Goal: Task Accomplishment & Management: Use online tool/utility

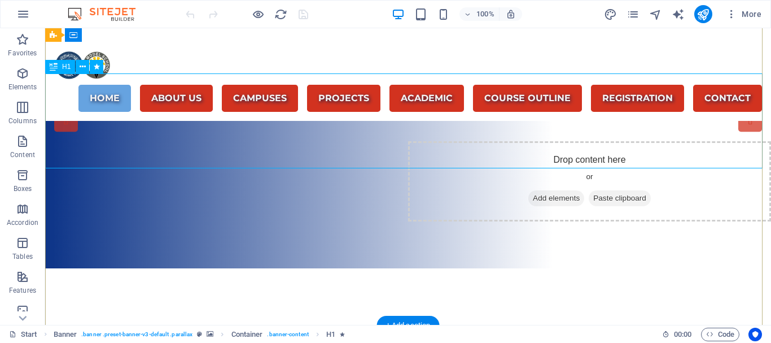
scroll to position [113, 0]
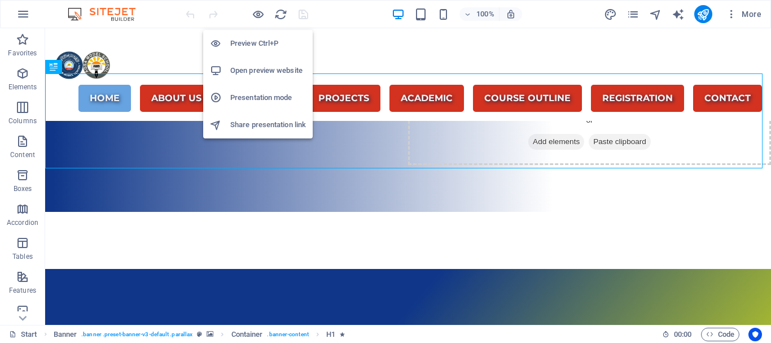
click at [256, 39] on h6 "Preview Ctrl+P" at bounding box center [268, 44] width 76 height 14
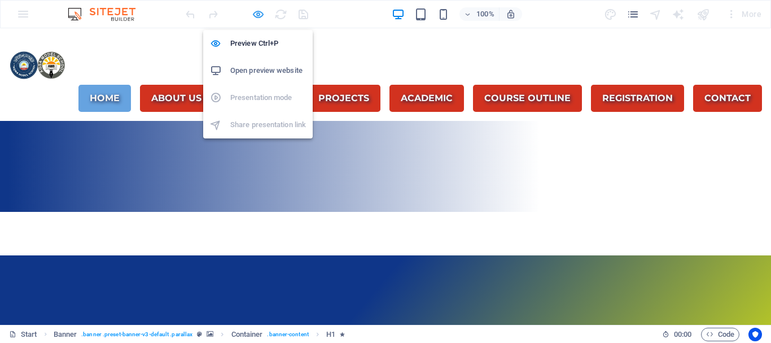
click at [260, 12] on icon "button" at bounding box center [258, 14] width 13 height 13
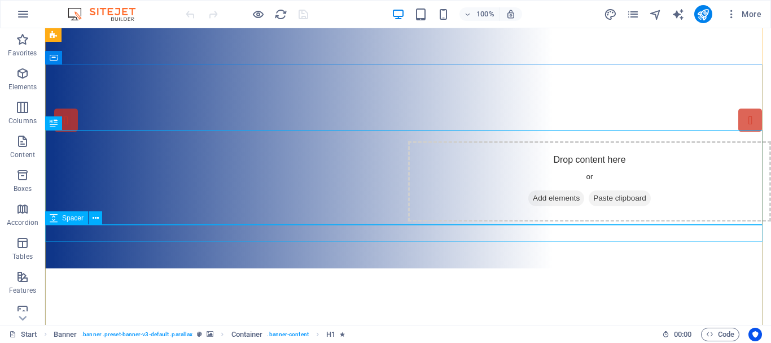
scroll to position [0, 0]
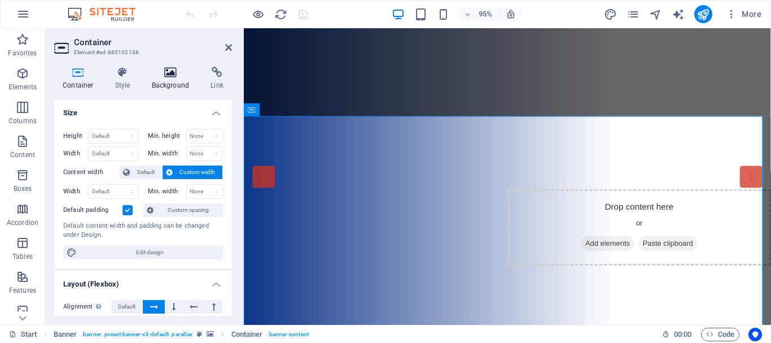
click at [174, 75] on icon at bounding box center [170, 72] width 55 height 11
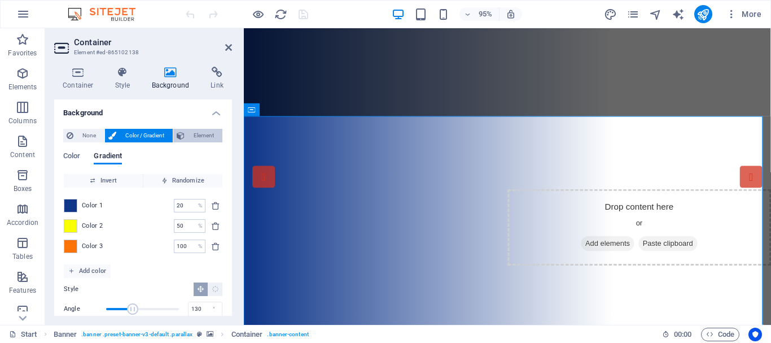
click at [209, 132] on span "Element" at bounding box center [203, 136] width 31 height 14
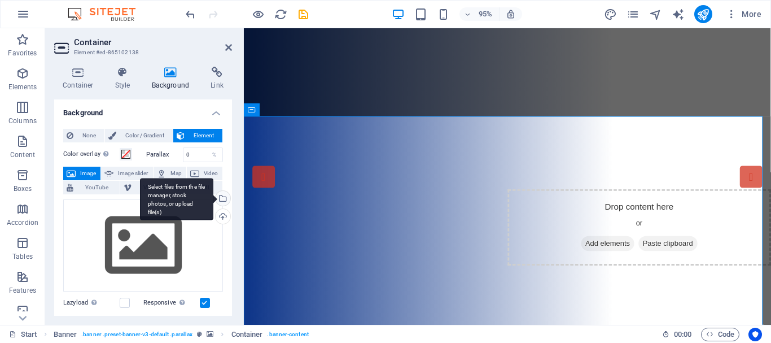
click at [222, 197] on div "Select files from the file manager, stock photos, or upload file(s)" at bounding box center [221, 199] width 17 height 17
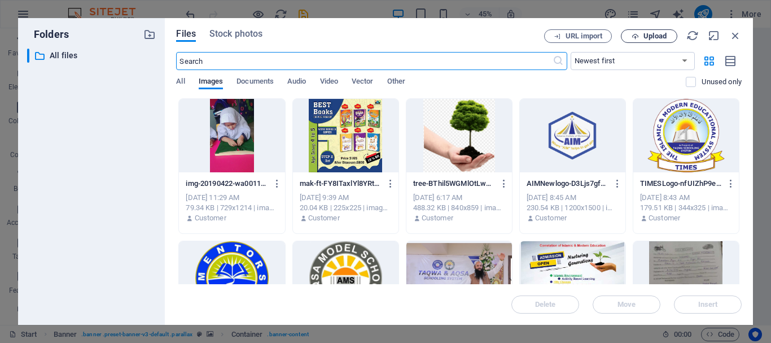
click at [650, 38] on span "Upload" at bounding box center [654, 36] width 23 height 7
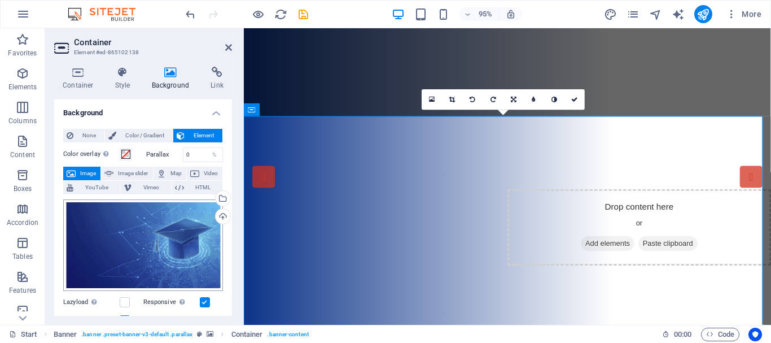
scroll to position [56, 0]
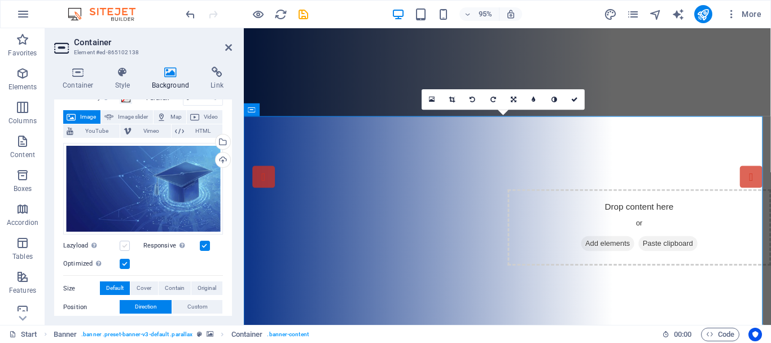
click at [126, 244] on label at bounding box center [125, 245] width 10 height 10
click at [0, 0] on input "Lazyload Loading images after the page loads improves page speed." at bounding box center [0, 0] width 0 height 0
click at [203, 244] on label at bounding box center [205, 245] width 10 height 10
click at [0, 0] on input "Responsive Automatically load retina image and smartphone optimized sizes." at bounding box center [0, 0] width 0 height 0
click at [124, 262] on label at bounding box center [125, 264] width 10 height 10
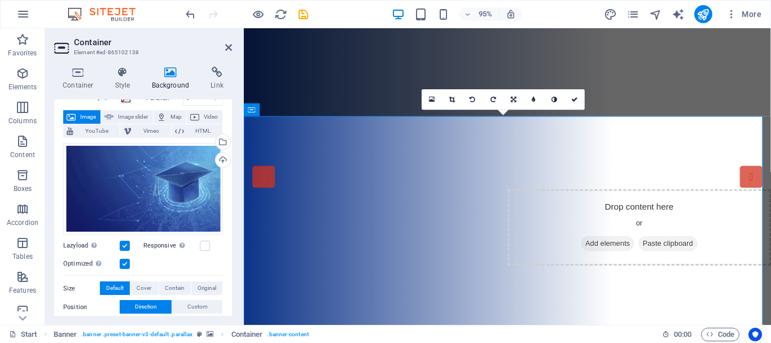
click at [0, 0] on input "Optimized Images are compressed to improve page speed." at bounding box center [0, 0] width 0 height 0
click at [124, 245] on label at bounding box center [125, 245] width 10 height 10
click at [0, 0] on input "Lazyload Loading images after the page loads improves page speed." at bounding box center [0, 0] width 0 height 0
click at [124, 242] on label at bounding box center [125, 245] width 10 height 10
click at [0, 0] on input "Lazyload Loading images after the page loads improves page speed." at bounding box center [0, 0] width 0 height 0
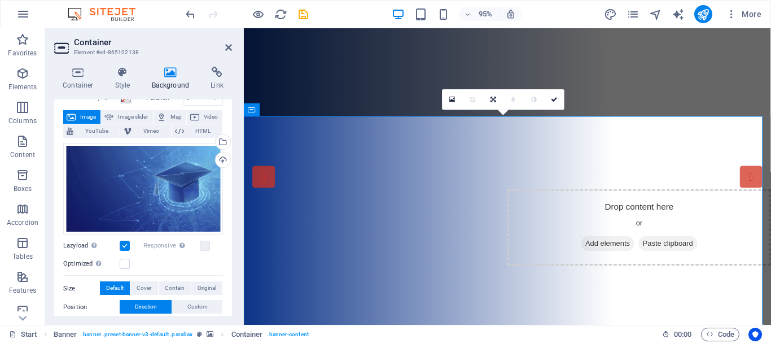
scroll to position [113, 0]
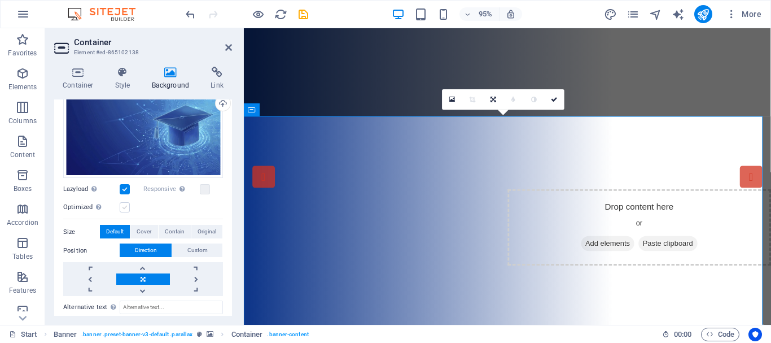
click at [125, 207] on label at bounding box center [125, 207] width 10 height 10
click at [0, 0] on input "Optimized Images are compressed to improve page speed." at bounding box center [0, 0] width 0 height 0
click at [204, 186] on label at bounding box center [205, 189] width 10 height 10
click at [0, 0] on input "Responsive Automatically load retina image and smartphone optimized sizes." at bounding box center [0, 0] width 0 height 0
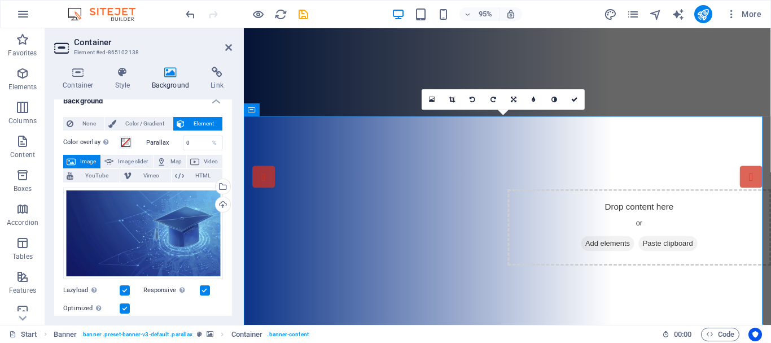
scroll to position [0, 0]
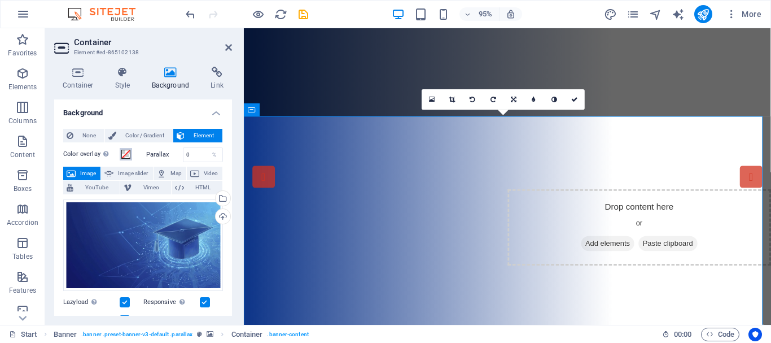
click at [128, 155] on span at bounding box center [125, 154] width 9 height 9
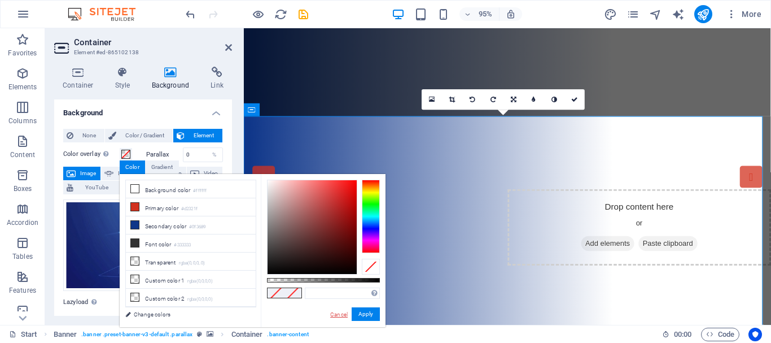
click at [338, 312] on link "Cancel" at bounding box center [339, 314] width 20 height 8
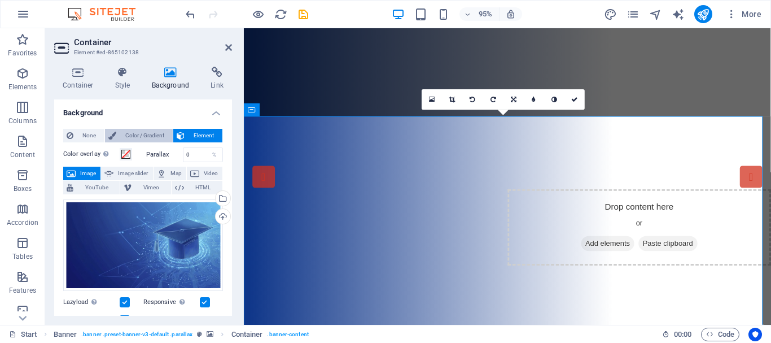
click at [154, 133] on span "Color / Gradient" at bounding box center [145, 136] width 50 height 14
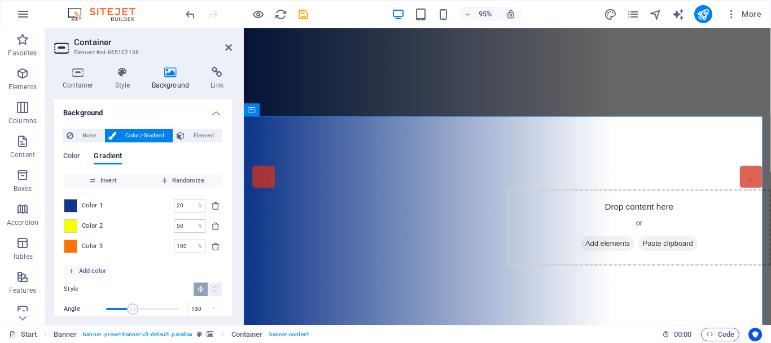
click at [62, 154] on div "None Color / Gradient Element Stretch background to full-width Color overlay Pl…" at bounding box center [143, 255] width 178 height 270
click at [72, 153] on span "Color" at bounding box center [71, 157] width 17 height 16
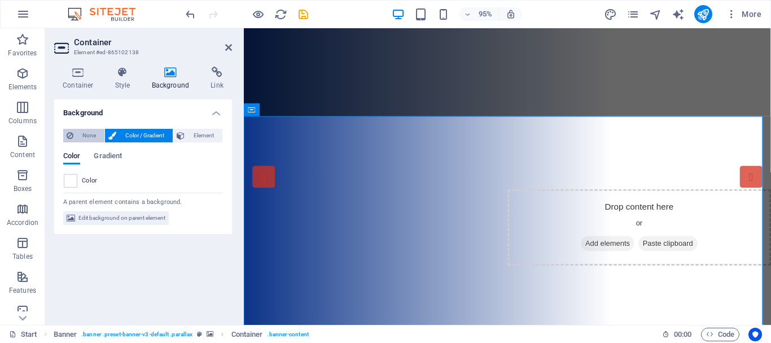
click at [80, 129] on span "None" at bounding box center [89, 136] width 24 height 14
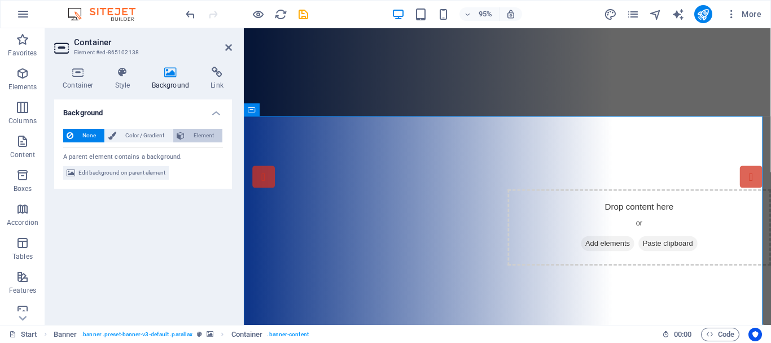
click at [199, 133] on span "Element" at bounding box center [203, 136] width 31 height 14
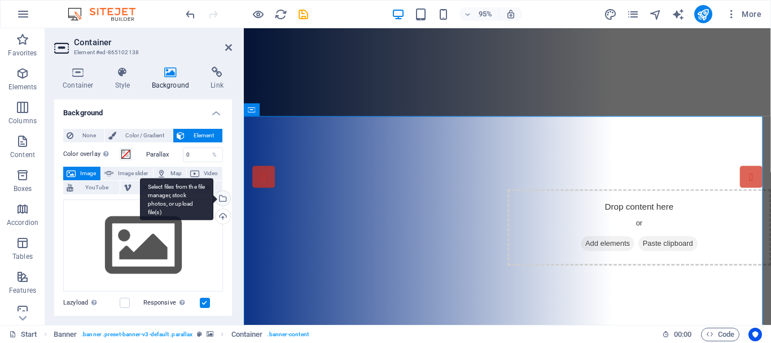
click at [221, 199] on div "Select files from the file manager, stock photos, or upload file(s)" at bounding box center [221, 199] width 17 height 17
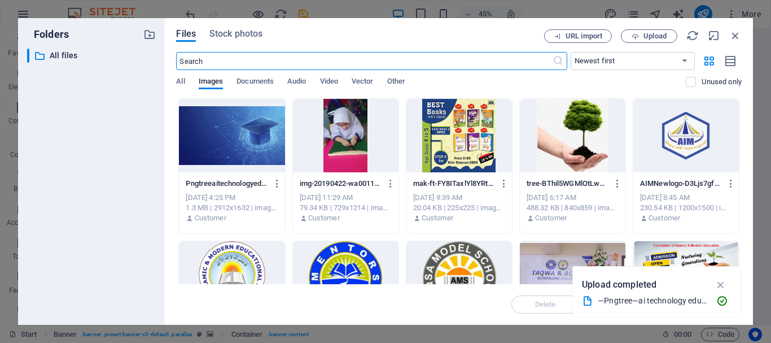
drag, startPoint x: 249, startPoint y: 159, endPoint x: 525, endPoint y: 260, distance: 293.4
click at [249, 159] on div at bounding box center [232, 135] width 106 height 73
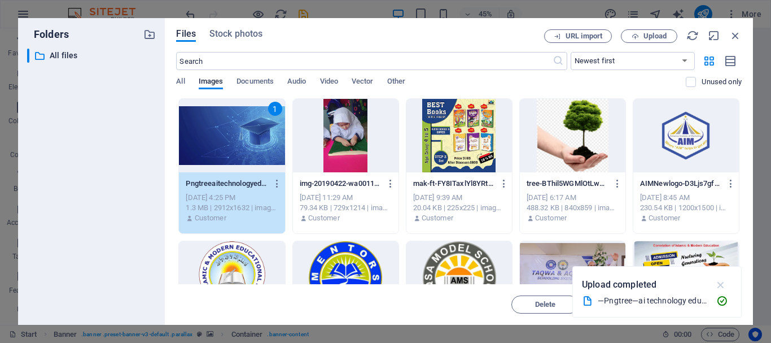
click at [721, 281] on icon "button" at bounding box center [721, 284] width 13 height 12
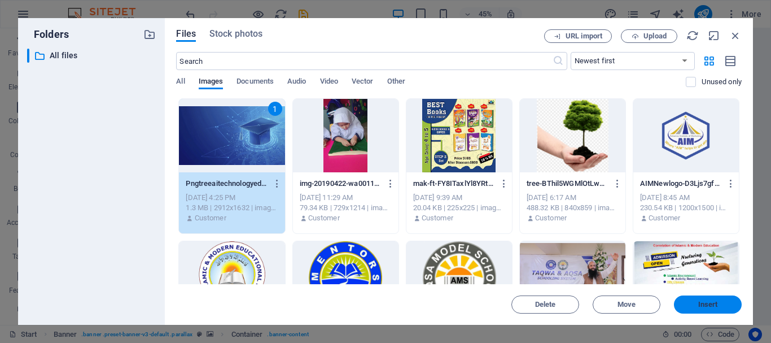
click at [699, 301] on span "Insert" at bounding box center [708, 304] width 20 height 7
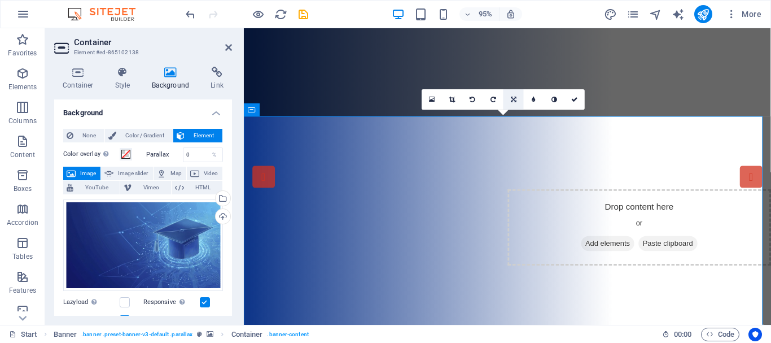
click at [513, 98] on icon at bounding box center [514, 100] width 6 height 6
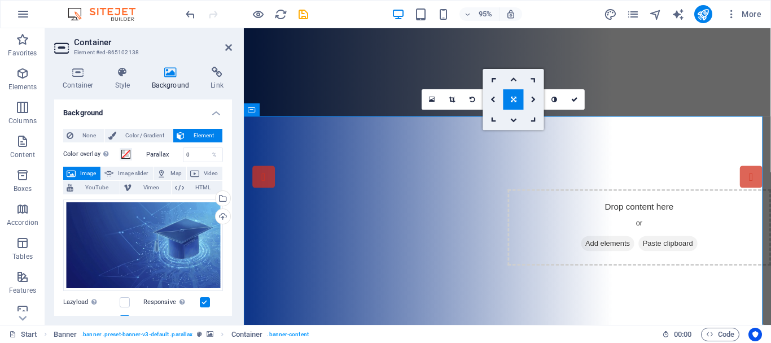
click at [512, 98] on icon at bounding box center [514, 100] width 6 height 6
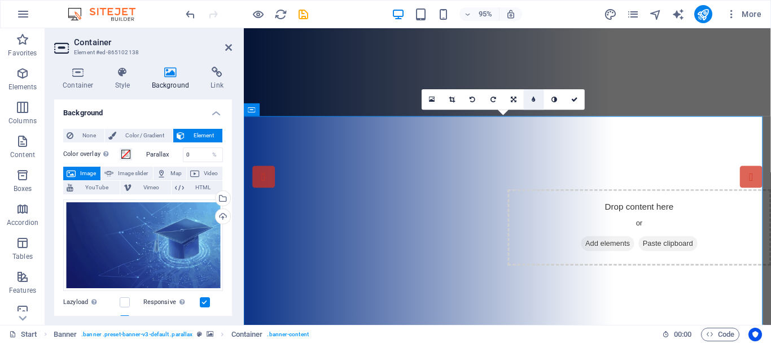
click at [535, 100] on icon at bounding box center [534, 100] width 4 height 6
type input "3"
click at [549, 104] on input "1" at bounding box center [544, 99] width 16 height 20
type input "2"
type input "3"
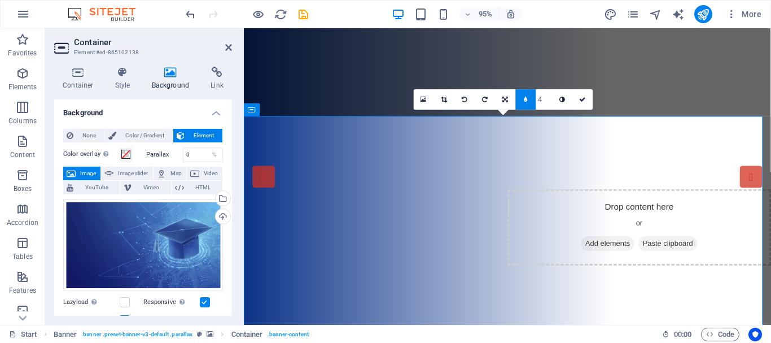
type input "5"
click at [563, 97] on icon at bounding box center [562, 100] width 6 height 6
click at [562, 99] on icon at bounding box center [562, 100] width 6 height 6
click at [583, 99] on icon at bounding box center [583, 100] width 7 height 6
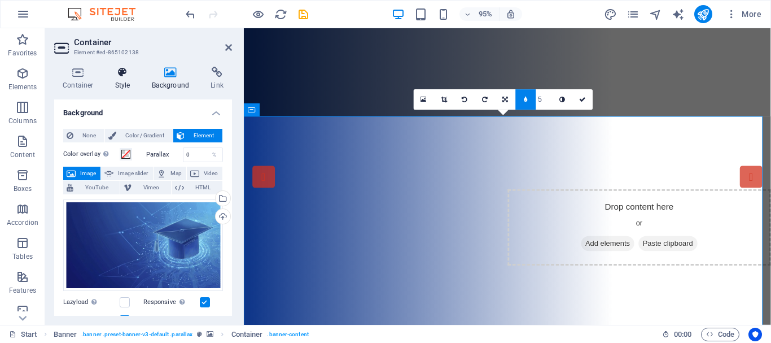
click at [126, 78] on h4 "Style" at bounding box center [125, 79] width 37 height 24
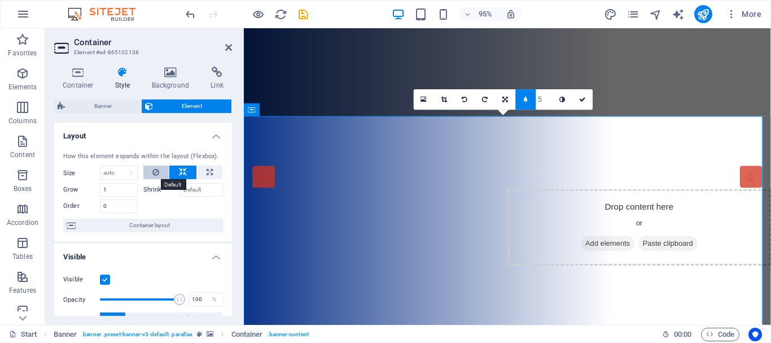
click at [154, 170] on icon at bounding box center [155, 172] width 7 height 14
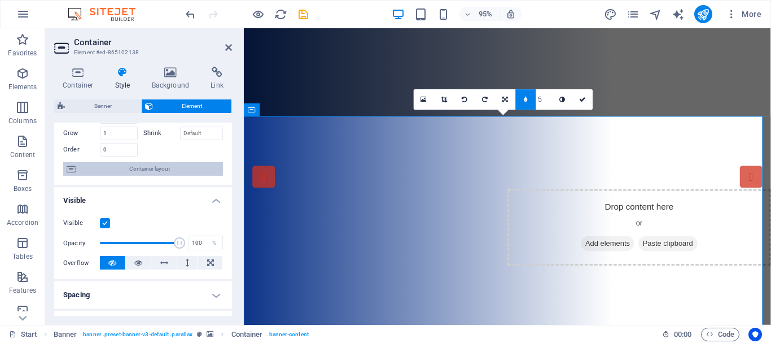
click at [155, 169] on span "Container layout" at bounding box center [149, 169] width 141 height 14
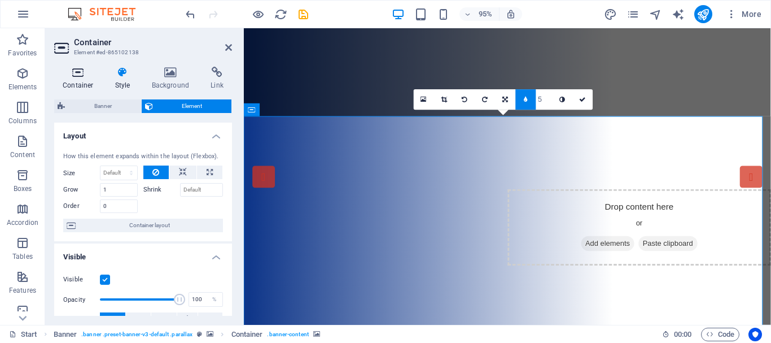
click at [78, 79] on h4 "Container" at bounding box center [80, 79] width 52 height 24
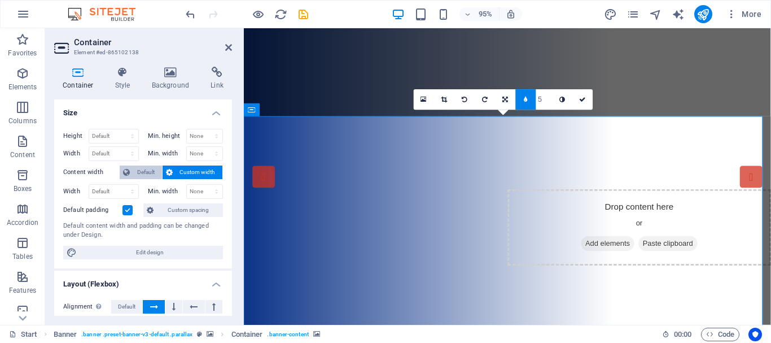
click at [142, 169] on span "Default" at bounding box center [145, 172] width 25 height 14
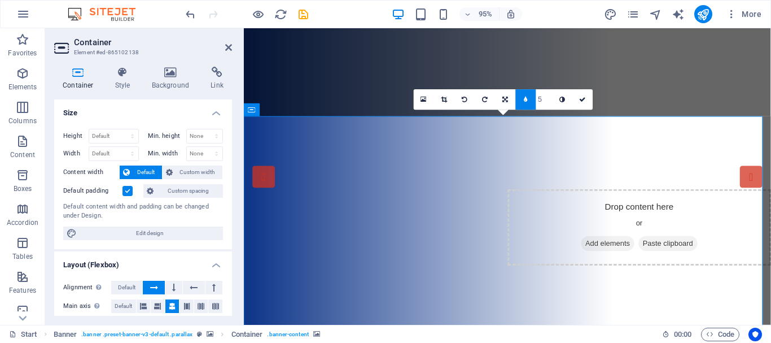
click at [126, 191] on label at bounding box center [127, 191] width 10 height 10
click at [0, 0] on input "Default padding" at bounding box center [0, 0] width 0 height 0
click at [126, 191] on label at bounding box center [127, 191] width 10 height 10
click at [0, 0] on input "Default padding" at bounding box center [0, 0] width 0 height 0
click at [189, 173] on span "Custom width" at bounding box center [197, 172] width 43 height 14
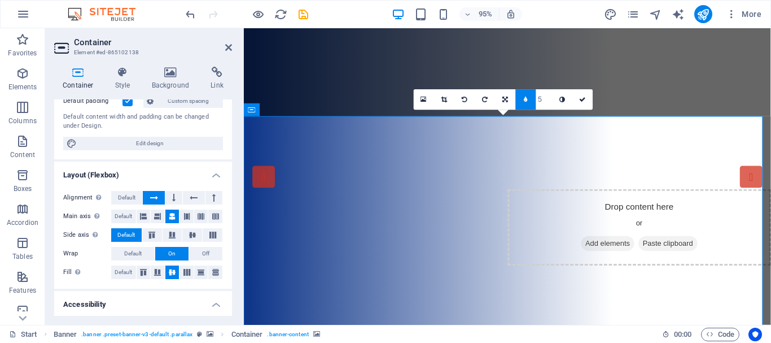
scroll to position [169, 0]
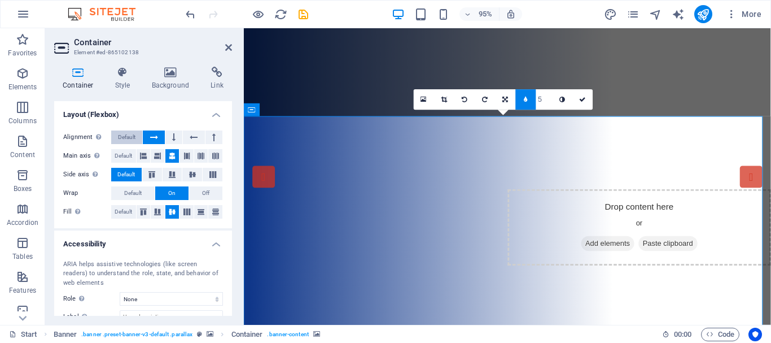
click at [120, 136] on span "Default" at bounding box center [126, 137] width 17 height 14
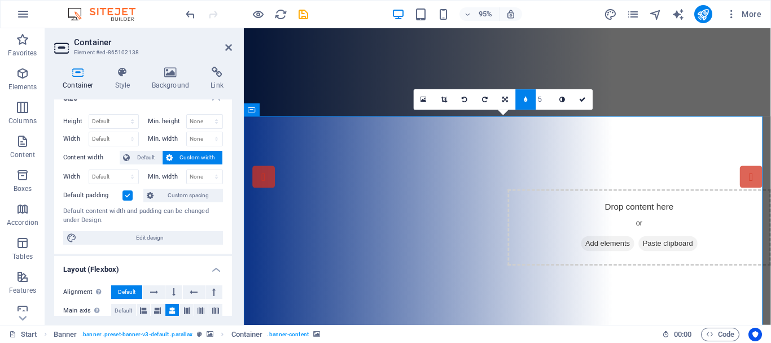
scroll to position [0, 0]
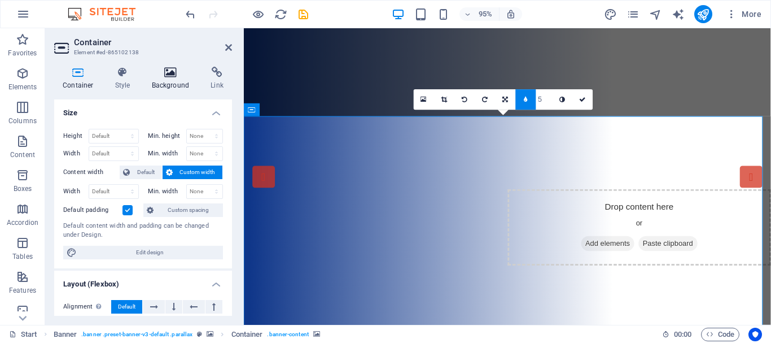
click at [171, 76] on icon at bounding box center [170, 72] width 55 height 11
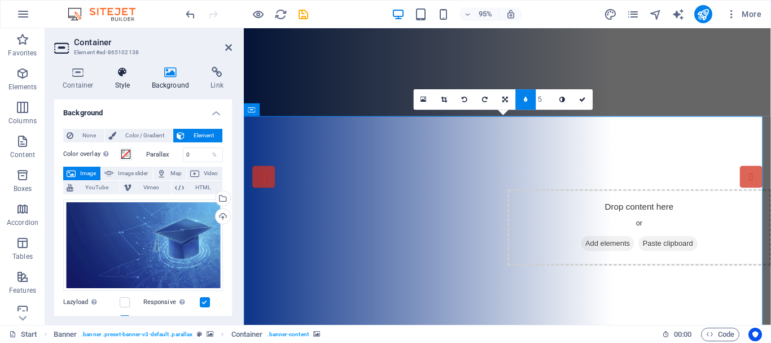
click at [122, 76] on icon at bounding box center [123, 72] width 32 height 11
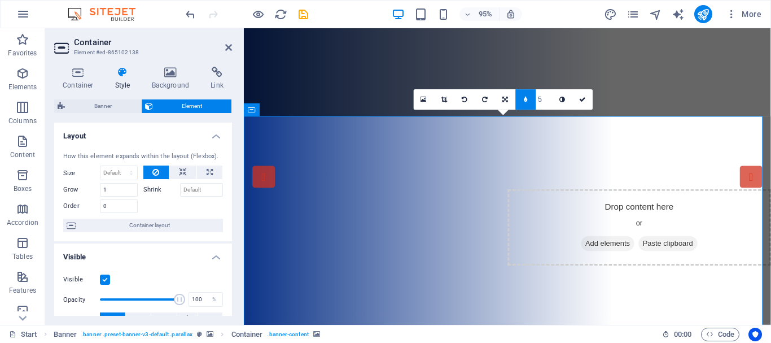
scroll to position [56, 0]
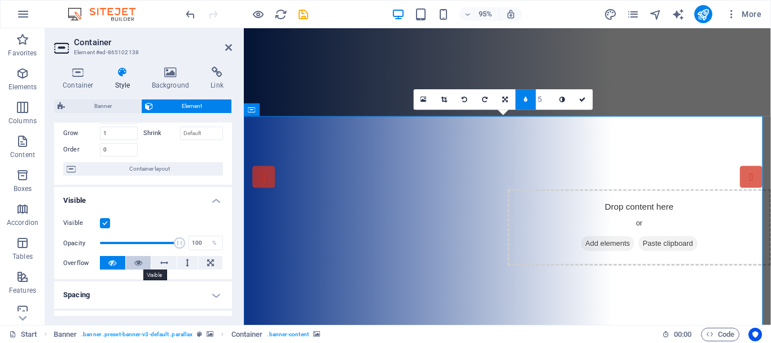
click at [134, 260] on icon at bounding box center [138, 263] width 8 height 14
click at [110, 262] on icon at bounding box center [112, 263] width 8 height 14
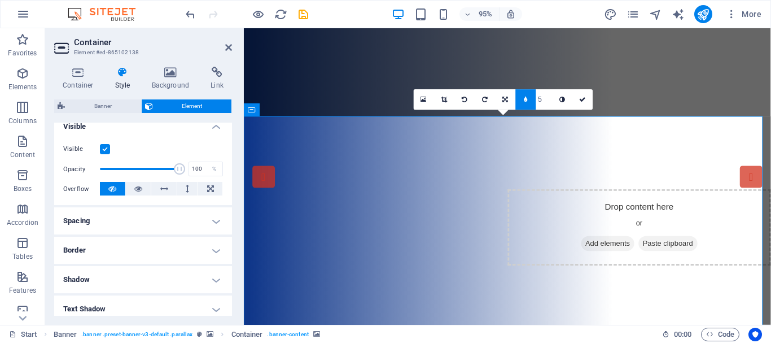
scroll to position [169, 0]
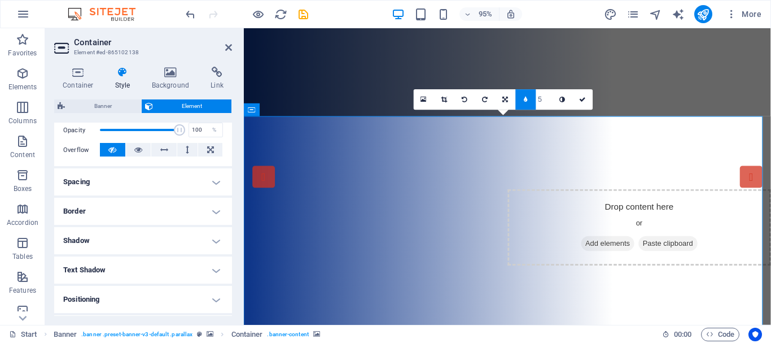
click at [211, 182] on h4 "Spacing" at bounding box center [143, 181] width 178 height 27
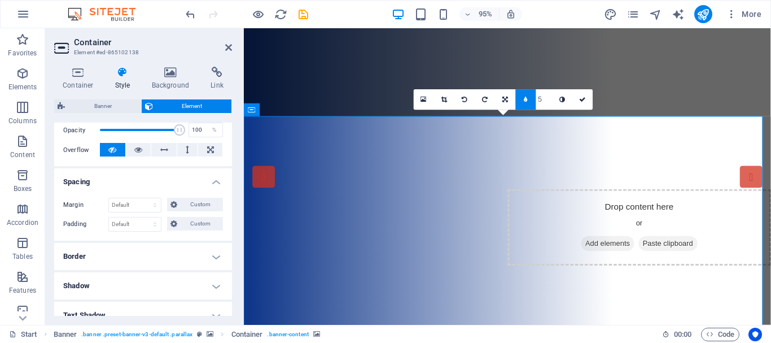
click at [211, 255] on h4 "Border" at bounding box center [143, 256] width 178 height 27
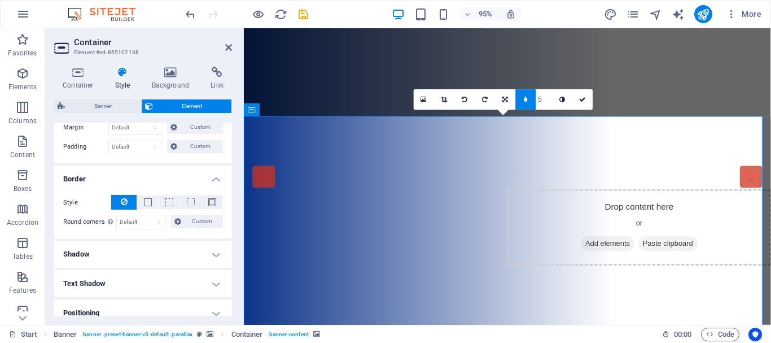
scroll to position [339, 0]
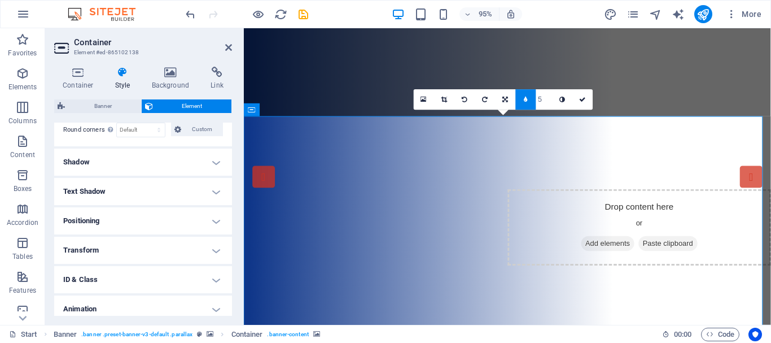
click at [213, 162] on h4 "Shadow" at bounding box center [143, 161] width 178 height 27
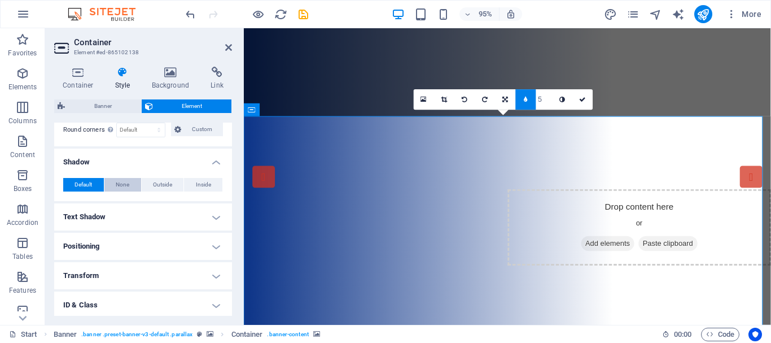
click at [124, 181] on span "None" at bounding box center [123, 185] width 14 height 14
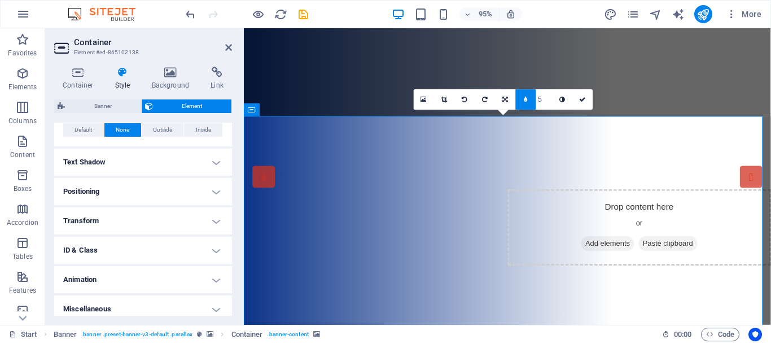
scroll to position [395, 0]
click at [216, 160] on h4 "Text Shadow" at bounding box center [143, 160] width 178 height 27
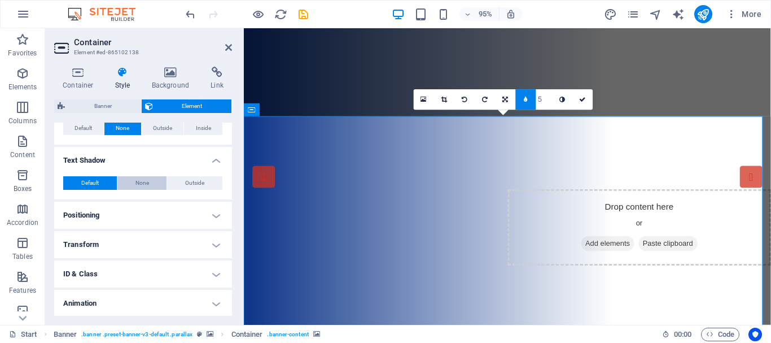
click at [148, 181] on button "None" at bounding box center [142, 183] width 50 height 14
click at [214, 240] on h4 "Transform" at bounding box center [143, 244] width 178 height 27
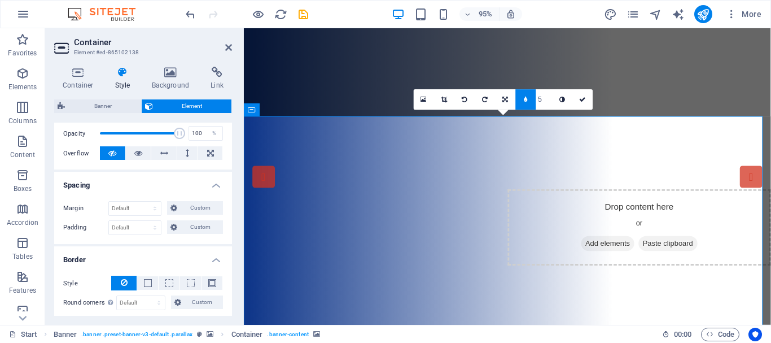
scroll to position [0, 0]
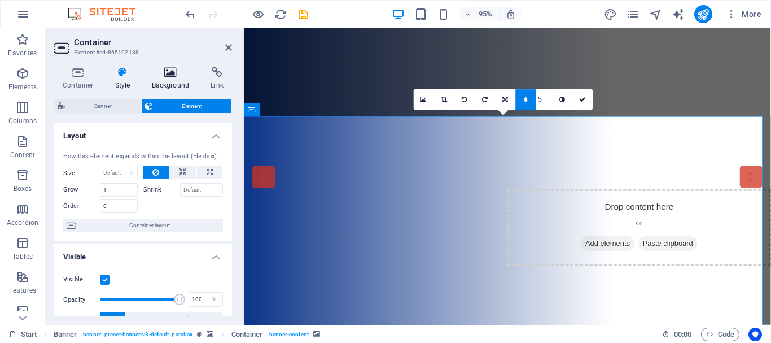
click at [169, 76] on icon at bounding box center [170, 72] width 55 height 11
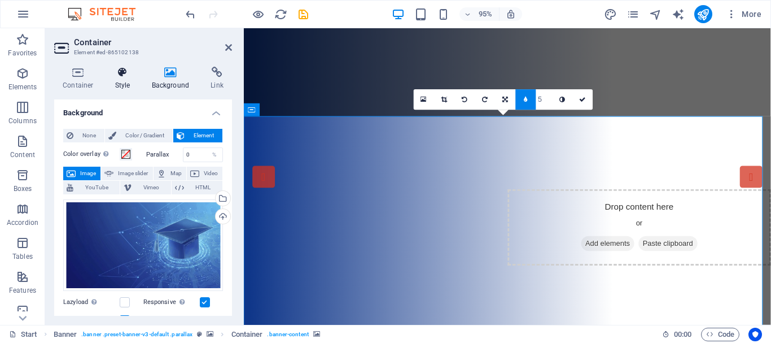
click at [128, 79] on h4 "Style" at bounding box center [125, 79] width 37 height 24
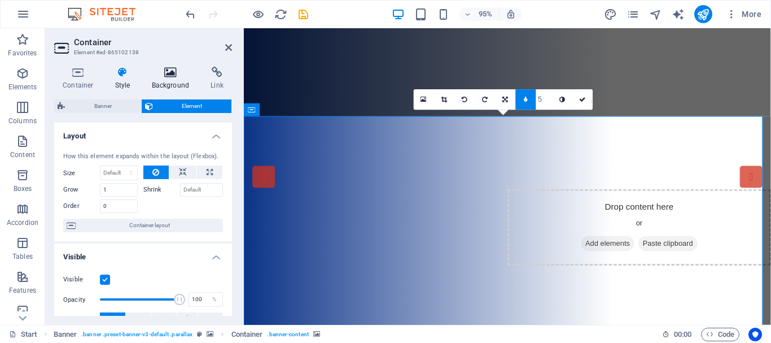
click at [167, 78] on h4 "Background" at bounding box center [172, 79] width 59 height 24
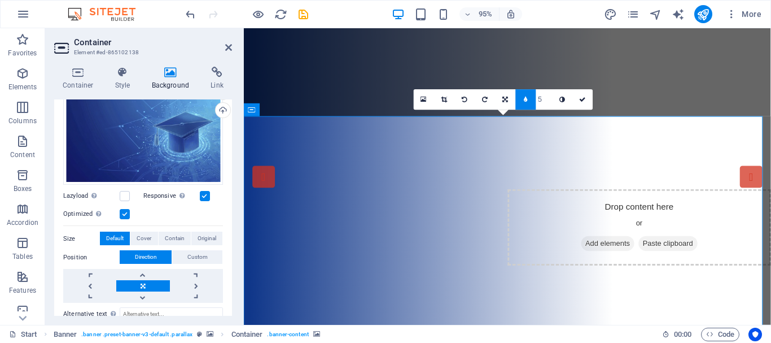
scroll to position [113, 0]
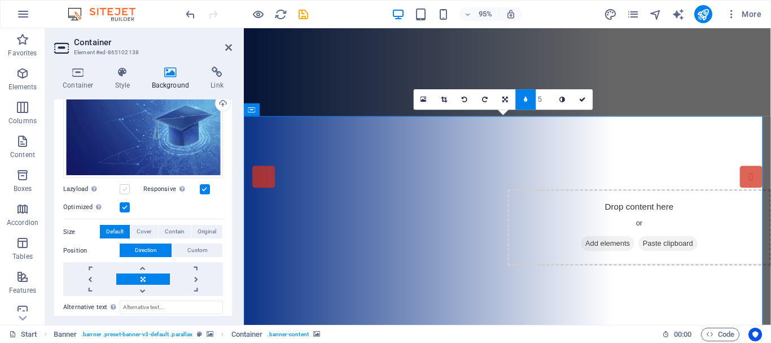
click at [124, 186] on label at bounding box center [125, 189] width 10 height 10
click at [0, 0] on input "Lazyload Loading images after the page loads improves page speed." at bounding box center [0, 0] width 0 height 0
click at [199, 251] on span "Custom" at bounding box center [197, 250] width 20 height 14
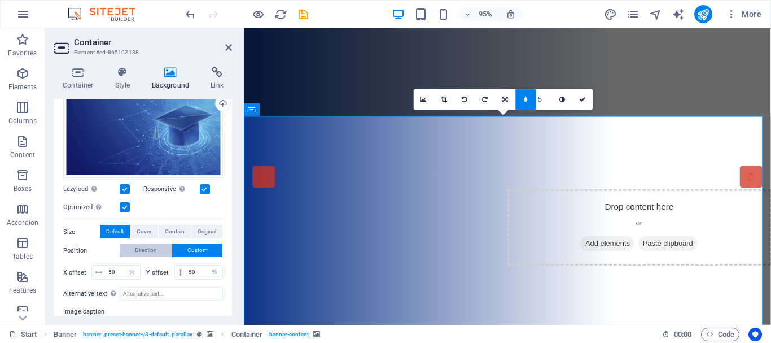
click at [154, 247] on span "Direction" at bounding box center [146, 250] width 22 height 14
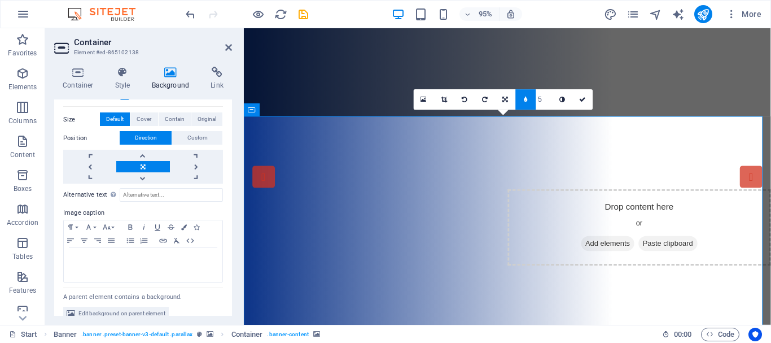
scroll to position [238, 0]
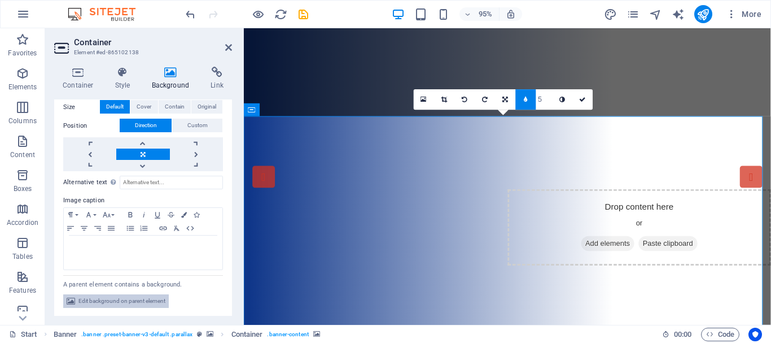
click at [151, 298] on span "Edit background on parent element" at bounding box center [121, 301] width 87 height 14
select select "px"
select select "ms"
select select "s"
select select "progressive"
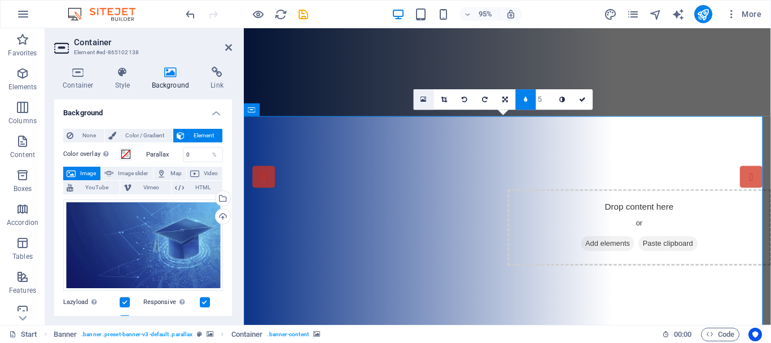
click at [423, 100] on icon at bounding box center [424, 99] width 6 height 7
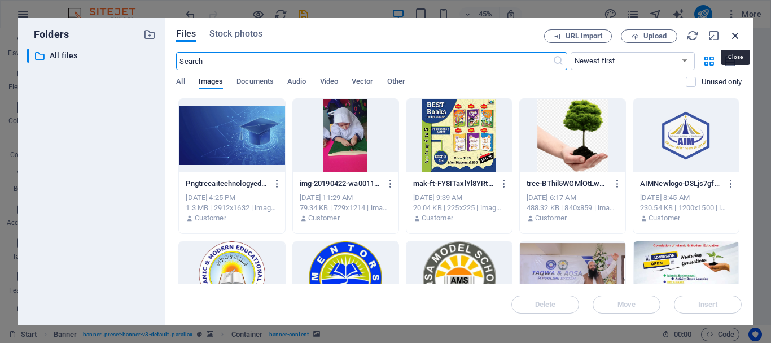
click at [735, 34] on icon "button" at bounding box center [735, 35] width 12 height 12
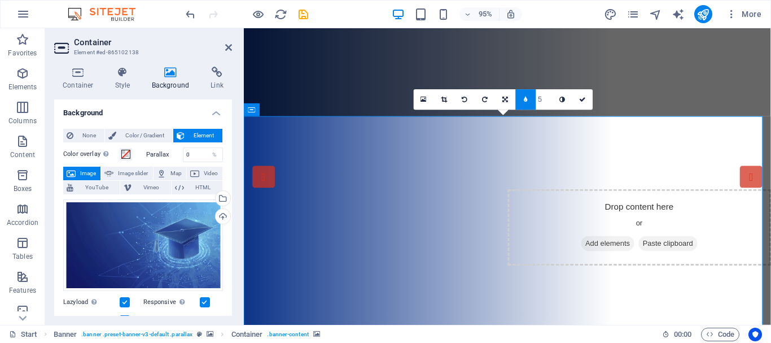
scroll to position [56, 0]
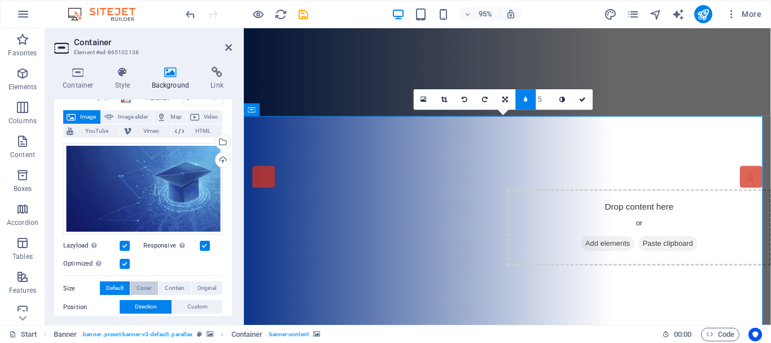
click at [146, 283] on span "Cover" at bounding box center [144, 288] width 15 height 14
click at [173, 283] on span "Contain" at bounding box center [175, 288] width 20 height 14
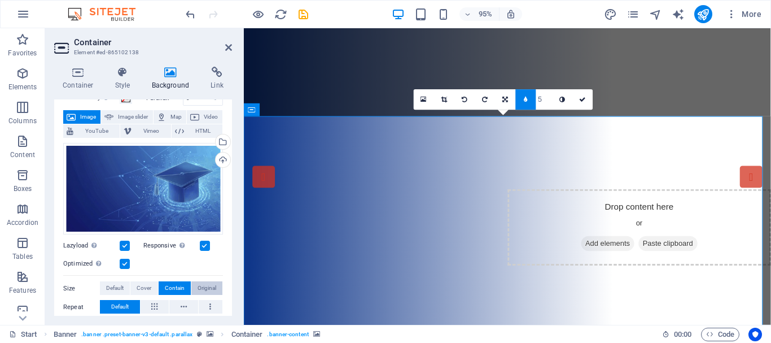
click at [206, 285] on span "Original" at bounding box center [207, 288] width 19 height 14
click at [180, 286] on span "Contain" at bounding box center [175, 288] width 20 height 14
click at [146, 284] on span "Cover" at bounding box center [144, 288] width 15 height 14
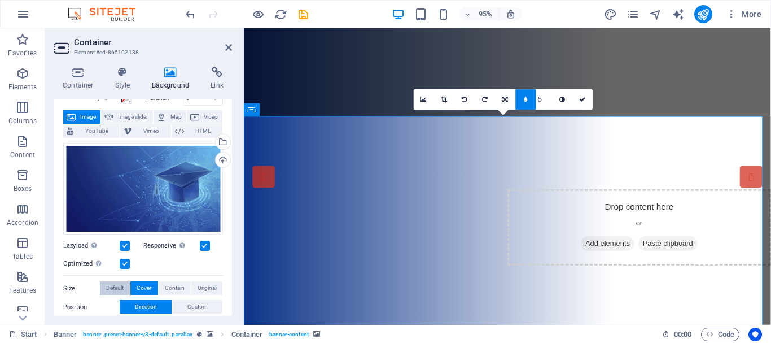
click at [117, 286] on span "Default" at bounding box center [114, 288] width 17 height 14
click at [583, 98] on icon at bounding box center [583, 100] width 7 height 6
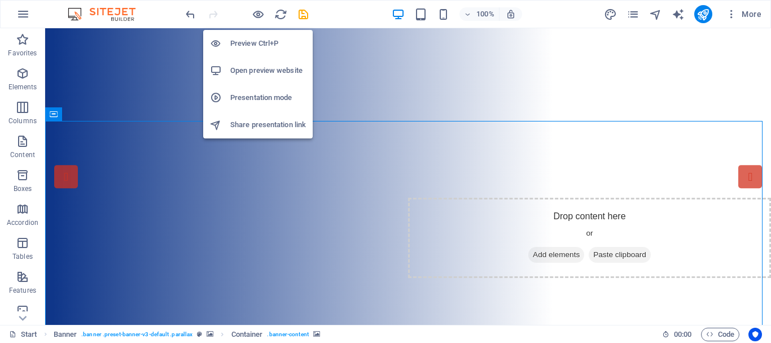
click at [259, 42] on h6 "Preview Ctrl+P" at bounding box center [268, 44] width 76 height 14
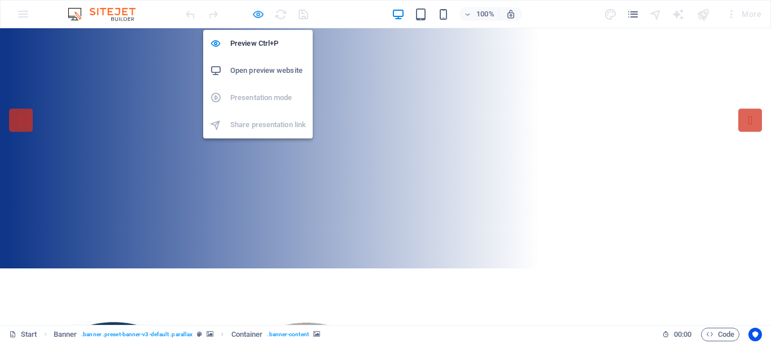
drag, startPoint x: 341, startPoint y: 191, endPoint x: 262, endPoint y: 20, distance: 188.6
click at [262, 15] on icon "button" at bounding box center [258, 14] width 13 height 13
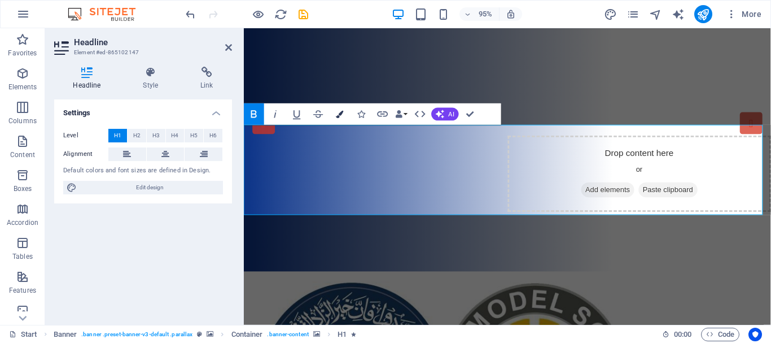
click at [339, 115] on icon "button" at bounding box center [339, 113] width 7 height 7
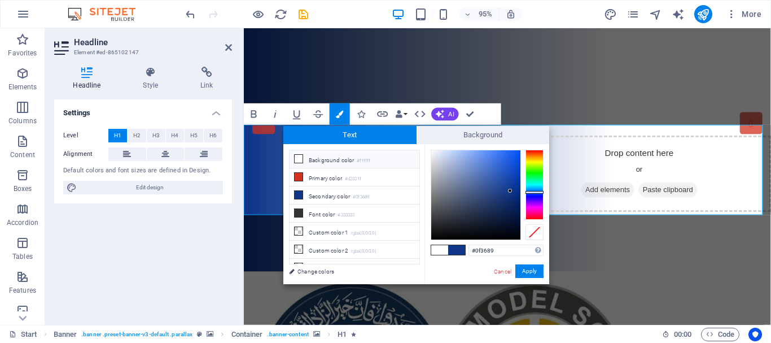
click at [301, 156] on icon at bounding box center [299, 159] width 8 height 8
type input "#ffffff"
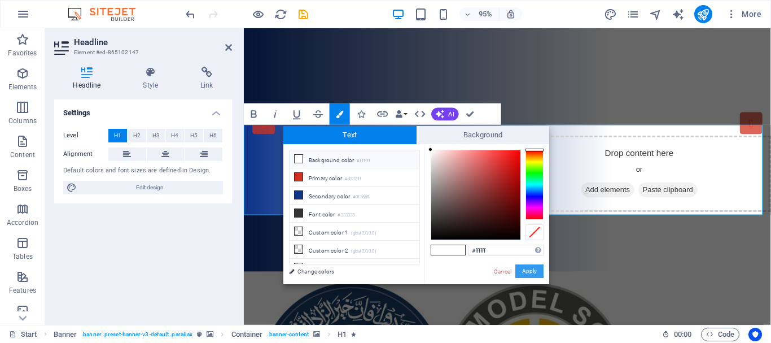
click at [537, 271] on button "Apply" at bounding box center [529, 271] width 28 height 14
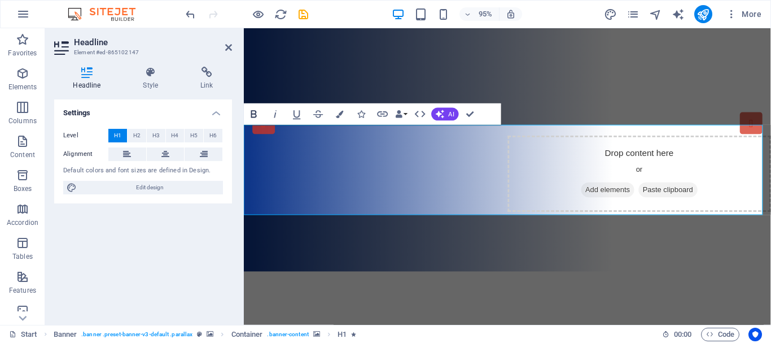
click at [256, 111] on icon "button" at bounding box center [254, 114] width 13 height 13
click at [405, 112] on button "Data Bindings" at bounding box center [401, 113] width 15 height 21
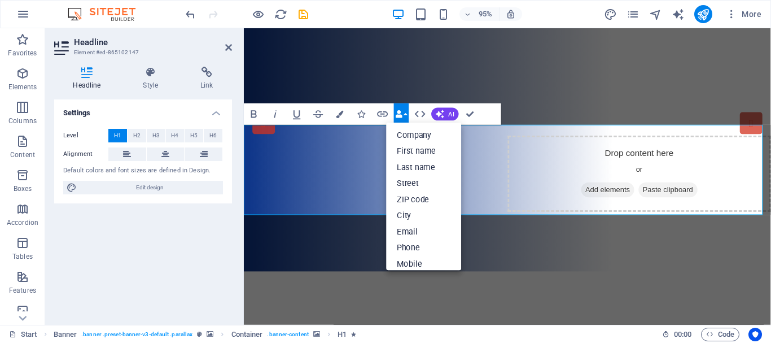
click at [405, 112] on button "Data Bindings" at bounding box center [401, 113] width 15 height 21
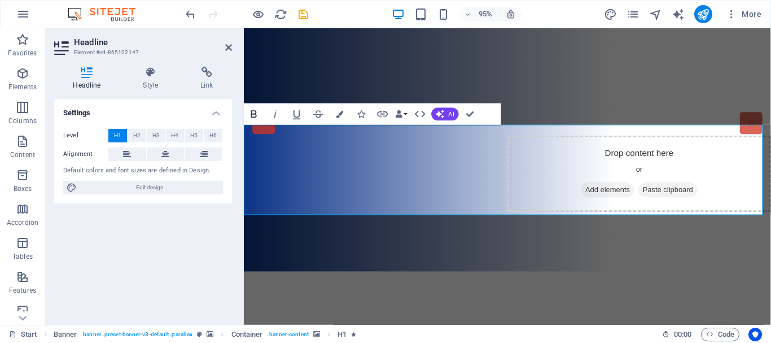
click at [253, 113] on icon "button" at bounding box center [254, 114] width 13 height 13
click at [257, 112] on icon "button" at bounding box center [254, 114] width 13 height 13
click at [253, 111] on icon "button" at bounding box center [254, 113] width 6 height 7
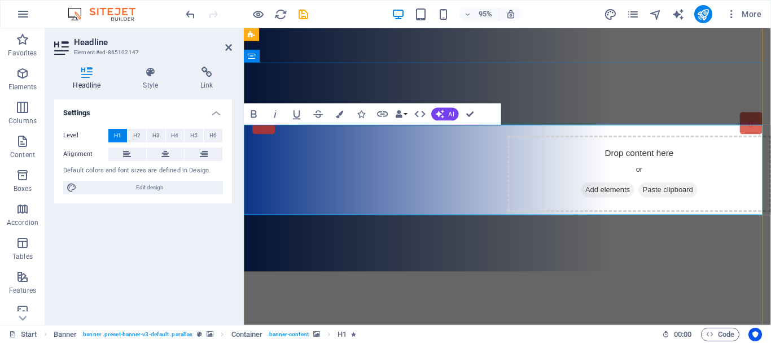
drag, startPoint x: 369, startPoint y: 149, endPoint x: 735, endPoint y: 213, distance: 371.3
click at [162, 152] on icon at bounding box center [165, 154] width 8 height 14
click at [152, 75] on icon at bounding box center [150, 72] width 53 height 11
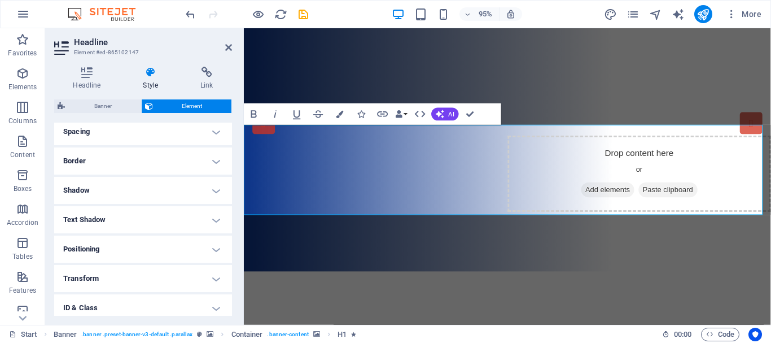
scroll to position [226, 0]
drag, startPoint x: 227, startPoint y: 46, endPoint x: 172, endPoint y: 30, distance: 57.0
click at [227, 46] on icon at bounding box center [228, 47] width 7 height 9
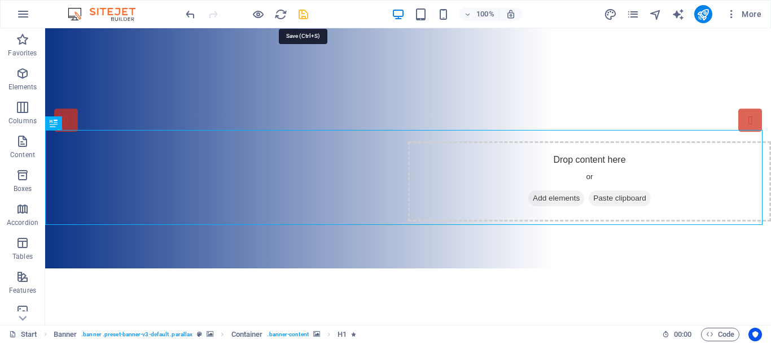
click at [302, 14] on icon "save" at bounding box center [303, 14] width 13 height 13
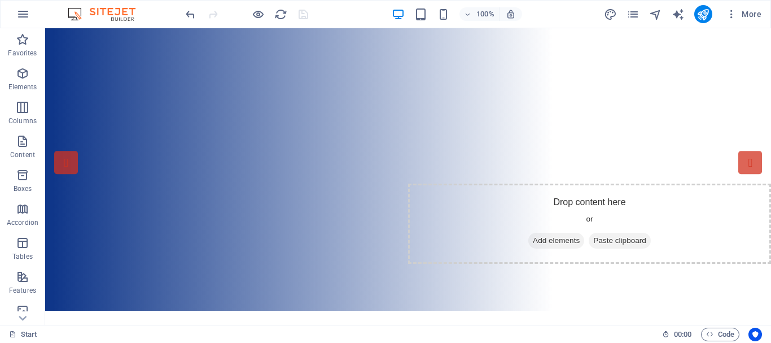
scroll to position [0, 0]
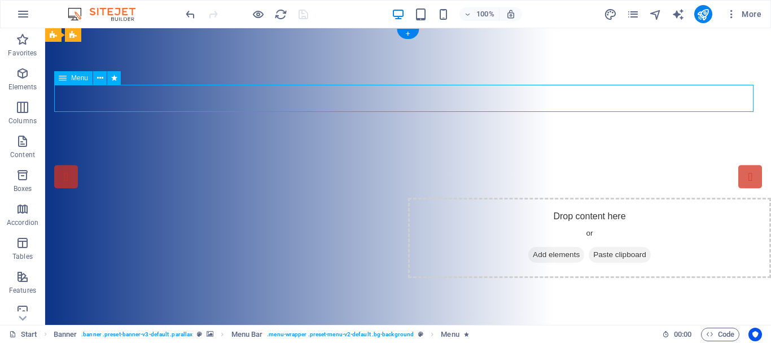
select select "default"
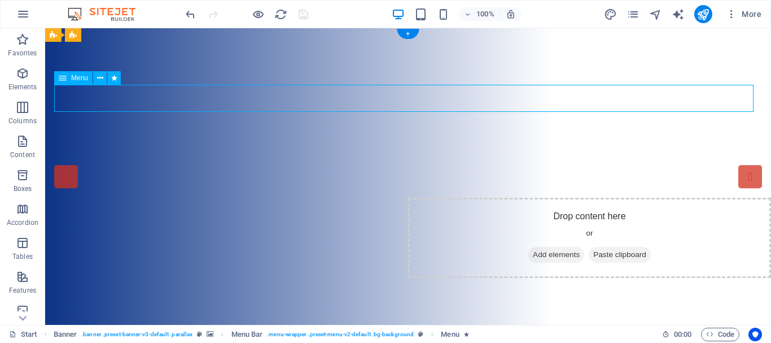
select select "default"
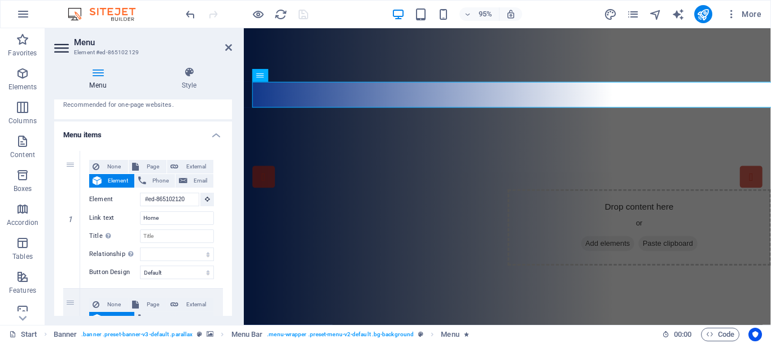
scroll to position [56, 0]
click at [205, 272] on select "None Default Primary Secondary" at bounding box center [177, 272] width 74 height 14
select select
click at [140, 265] on select "None Default Primary Secondary" at bounding box center [177, 272] width 74 height 14
select select
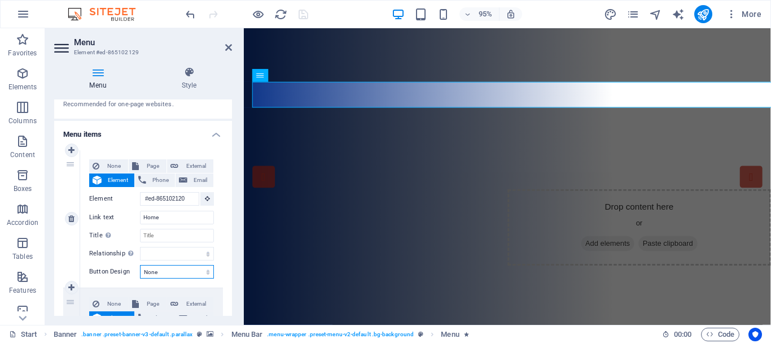
select select
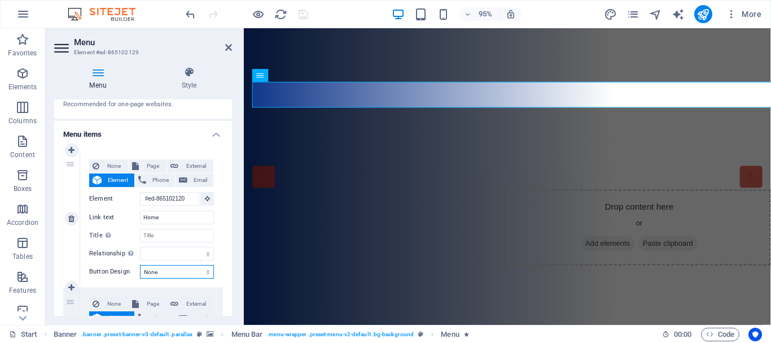
select select
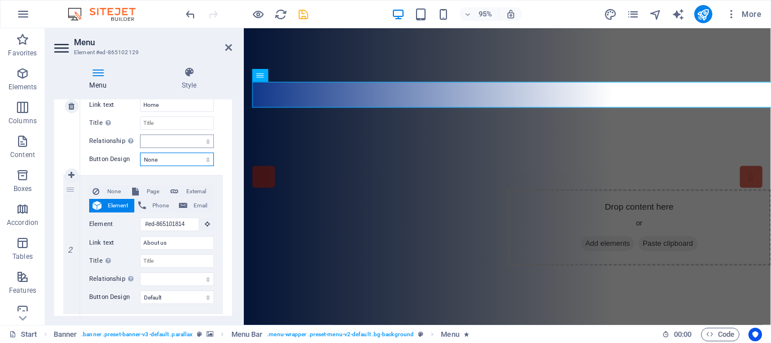
scroll to position [169, 0]
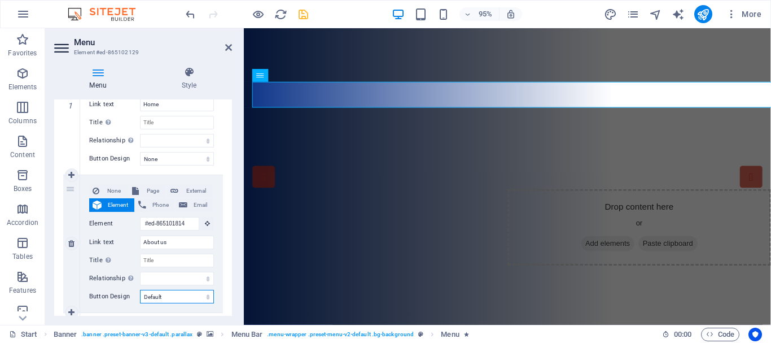
click at [206, 295] on select "None Default Primary Secondary" at bounding box center [177, 297] width 74 height 14
select select
click at [140, 290] on select "None Default Primary Secondary" at bounding box center [177, 297] width 74 height 14
select select
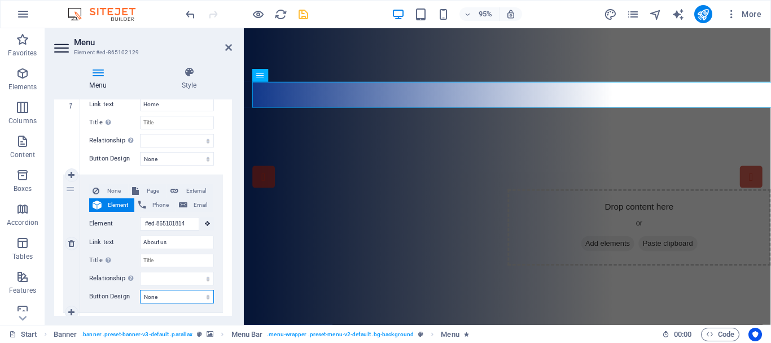
select select
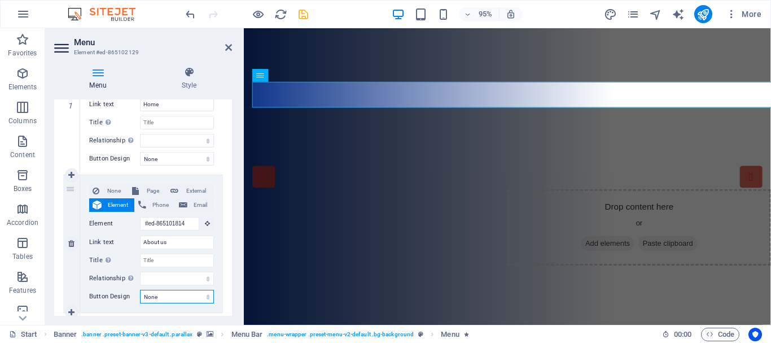
select select
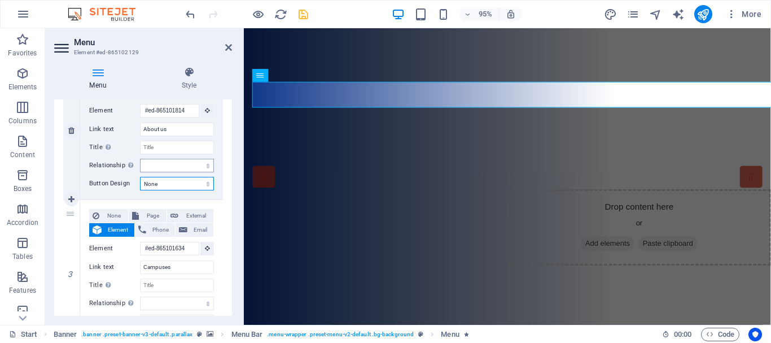
scroll to position [339, 0]
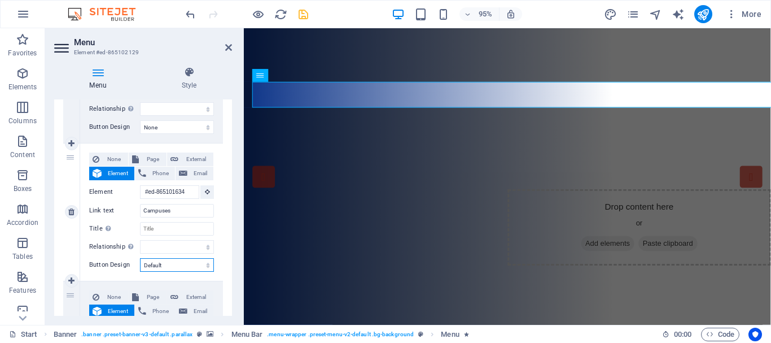
click at [205, 265] on select "None Default Primary Secondary" at bounding box center [177, 265] width 74 height 14
select select
click at [140, 258] on select "None Default Primary Secondary" at bounding box center [177, 265] width 74 height 14
select select
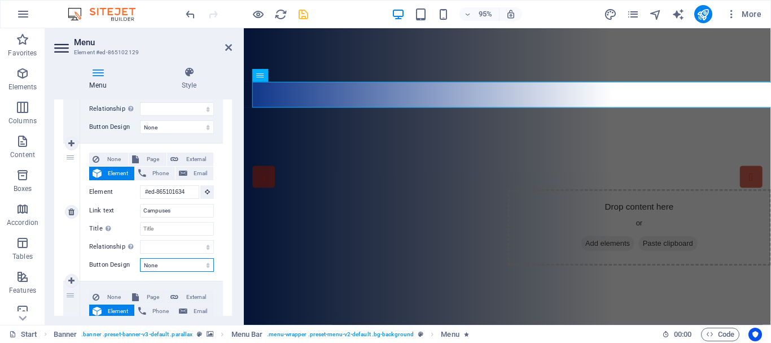
select select
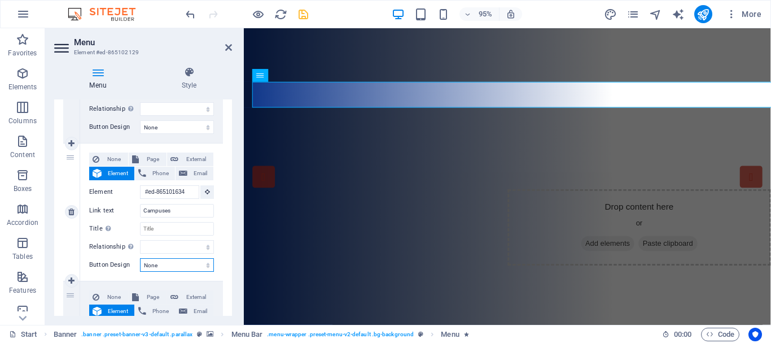
select select
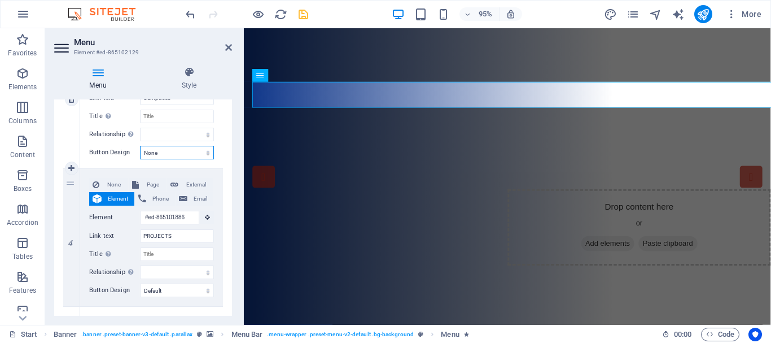
scroll to position [452, 0]
click at [206, 288] on select "None Default Primary Secondary" at bounding box center [177, 290] width 74 height 14
select select
click at [140, 283] on select "None Default Primary Secondary" at bounding box center [177, 290] width 74 height 14
select select
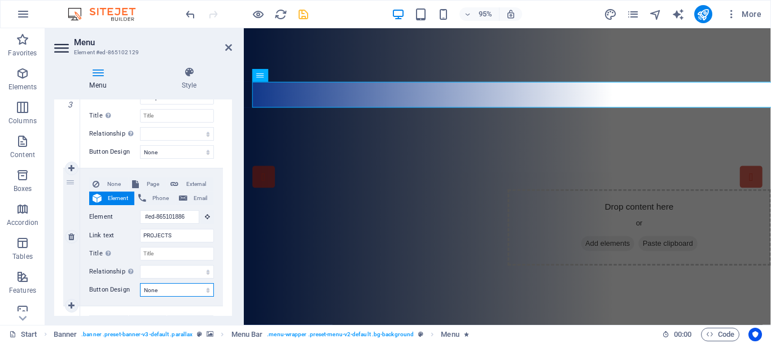
select select
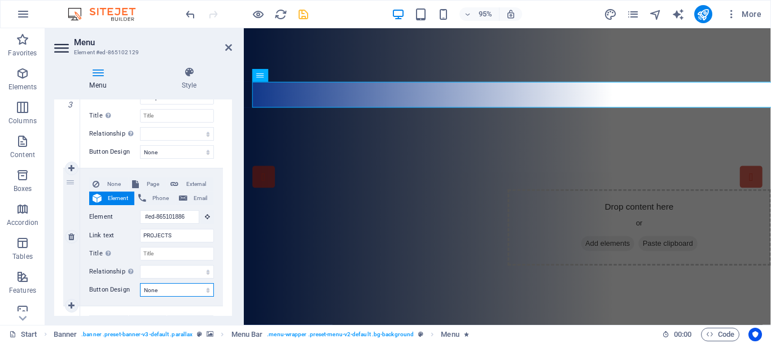
select select
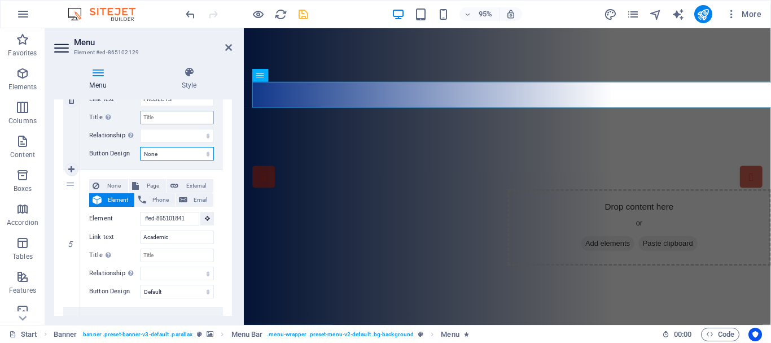
scroll to position [621, 0]
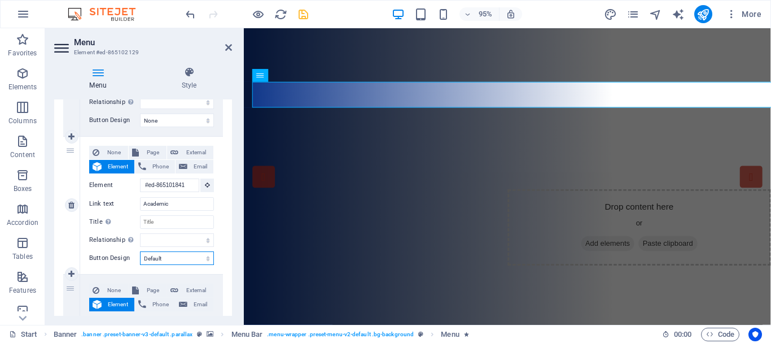
click at [205, 257] on select "None Default Primary Secondary" at bounding box center [177, 258] width 74 height 14
select select
click at [140, 251] on select "None Default Primary Secondary" at bounding box center [177, 258] width 74 height 14
select select
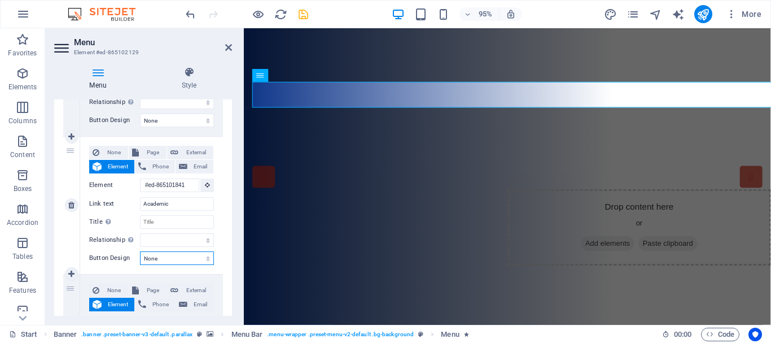
select select
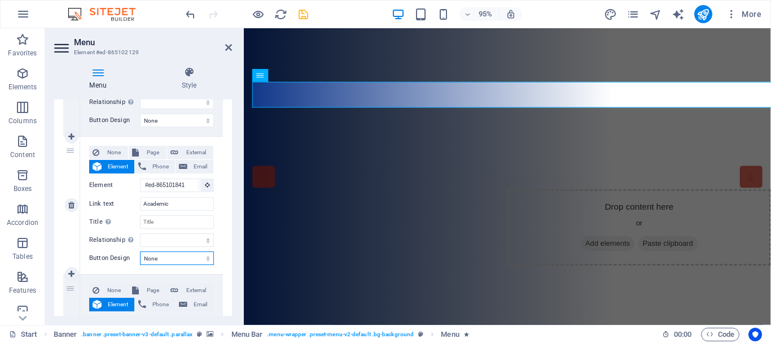
select select
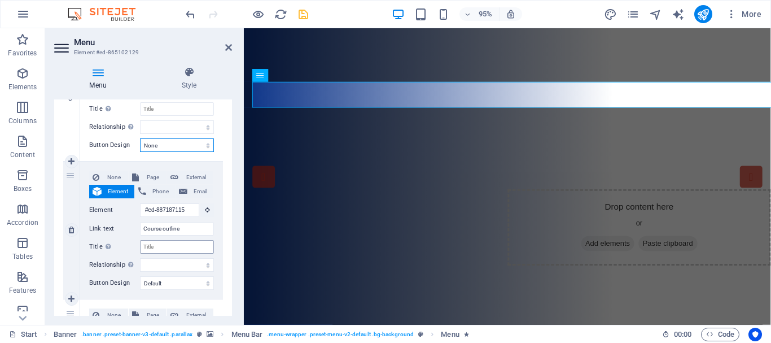
scroll to position [790, 0]
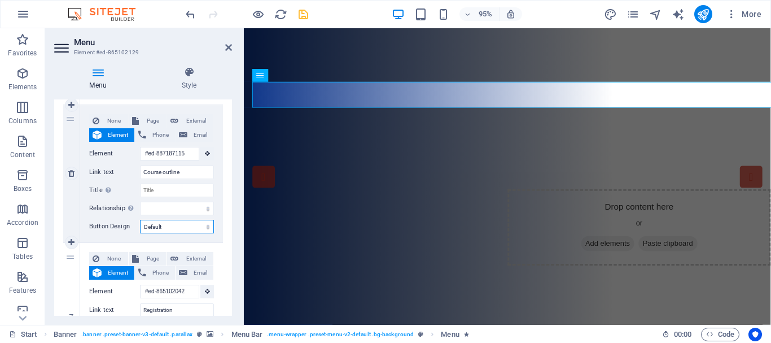
click at [206, 224] on select "None Default Primary Secondary" at bounding box center [177, 227] width 74 height 14
select select
click at [140, 220] on select "None Default Primary Secondary" at bounding box center [177, 227] width 74 height 14
select select
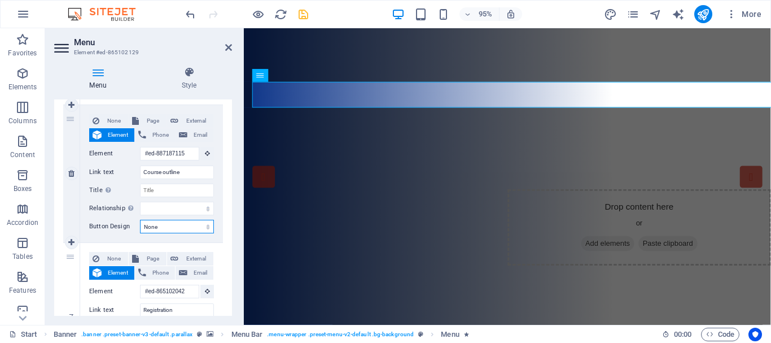
select select
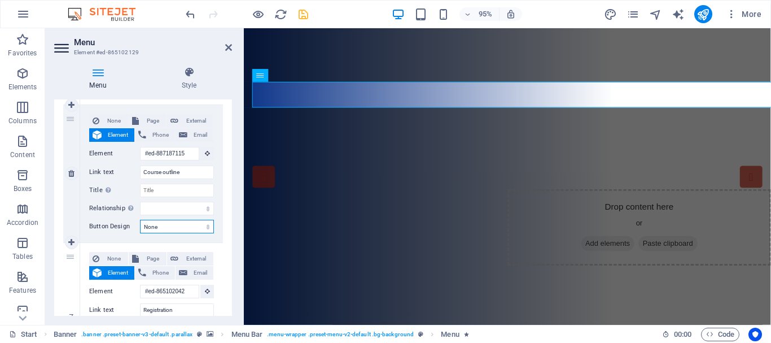
select select
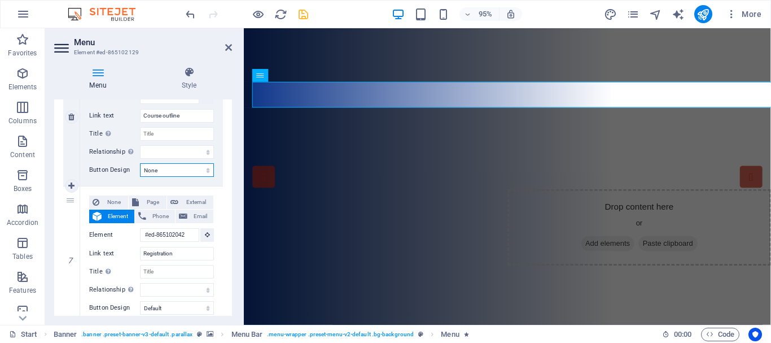
scroll to position [903, 0]
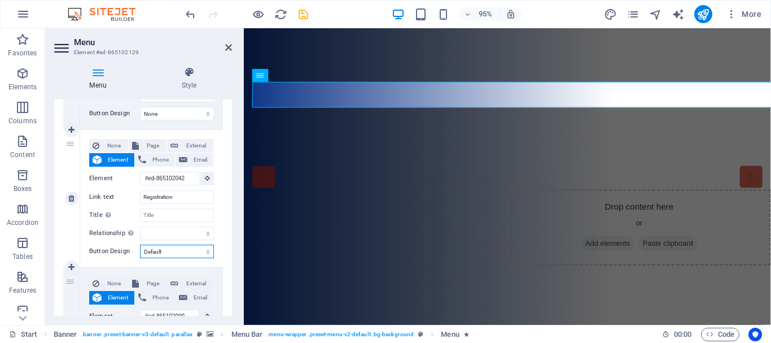
click at [205, 252] on select "None Default Primary Secondary" at bounding box center [177, 251] width 74 height 14
select select
click at [140, 244] on select "None Default Primary Secondary" at bounding box center [177, 251] width 74 height 14
select select
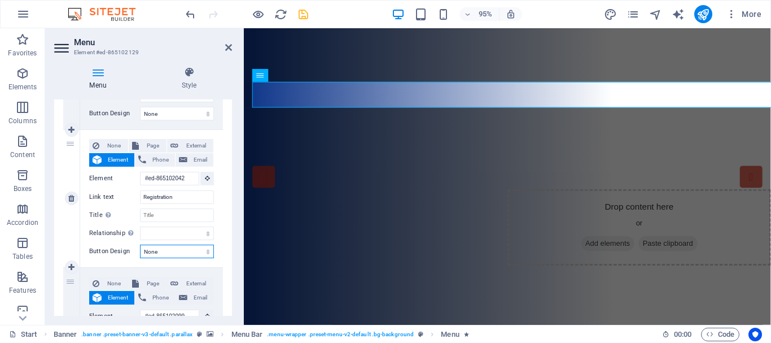
select select
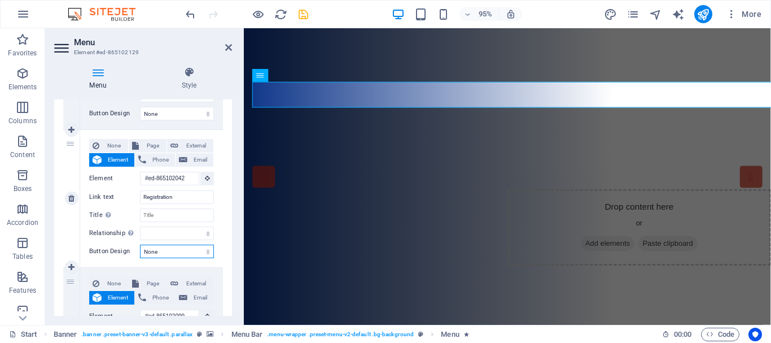
select select
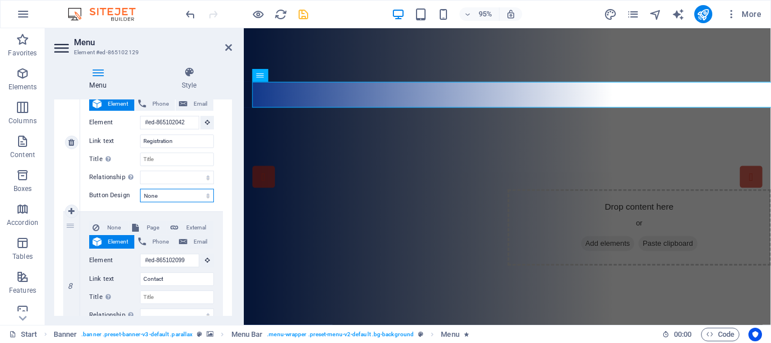
scroll to position [1016, 0]
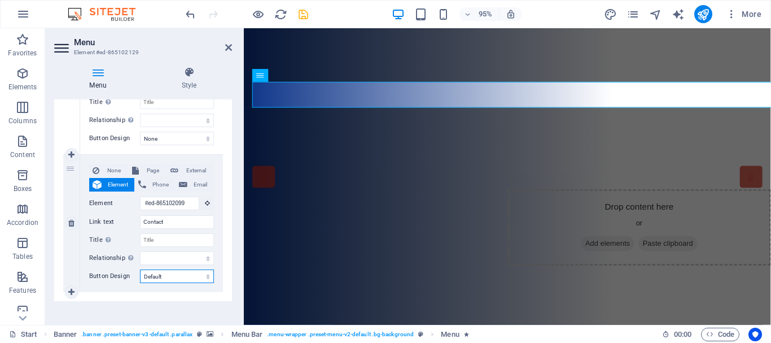
click at [204, 277] on select "None Default Primary Secondary" at bounding box center [177, 276] width 74 height 14
select select
click at [140, 269] on select "None Default Primary Secondary" at bounding box center [177, 276] width 74 height 14
select select
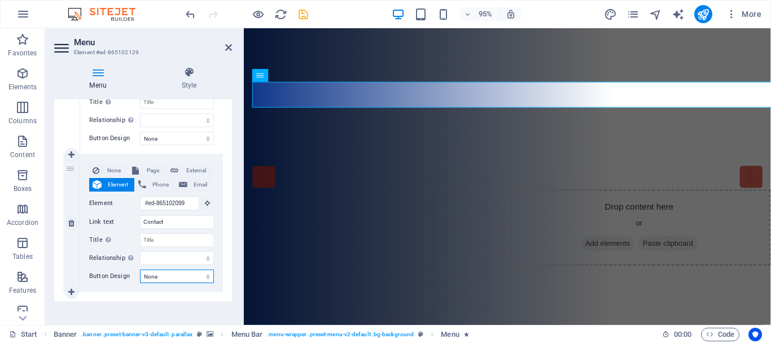
select select
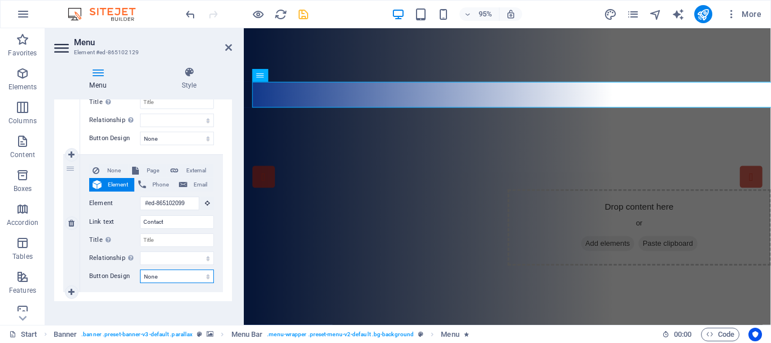
select select
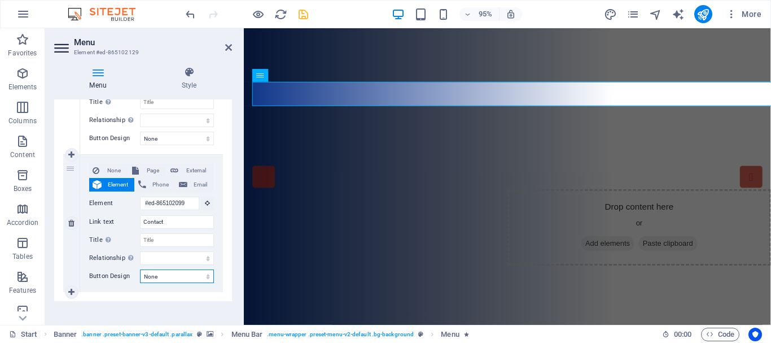
scroll to position [1024, 0]
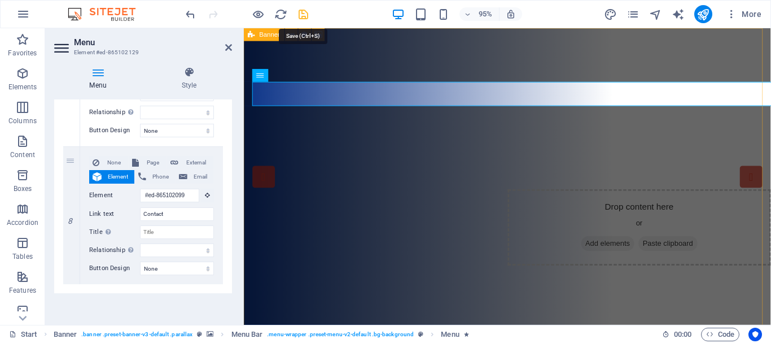
click at [306, 13] on icon "save" at bounding box center [303, 14] width 13 height 13
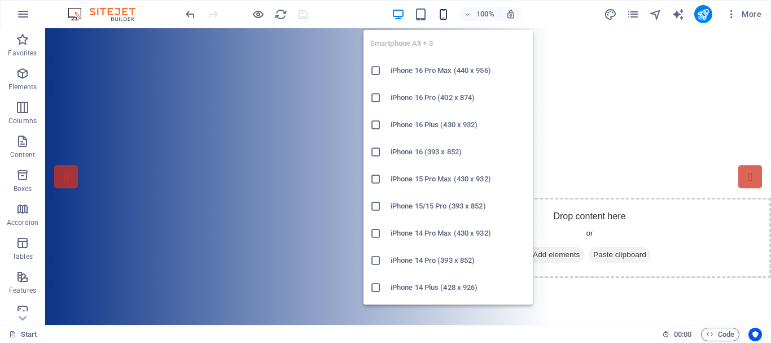
click at [444, 10] on icon "button" at bounding box center [443, 14] width 13 height 13
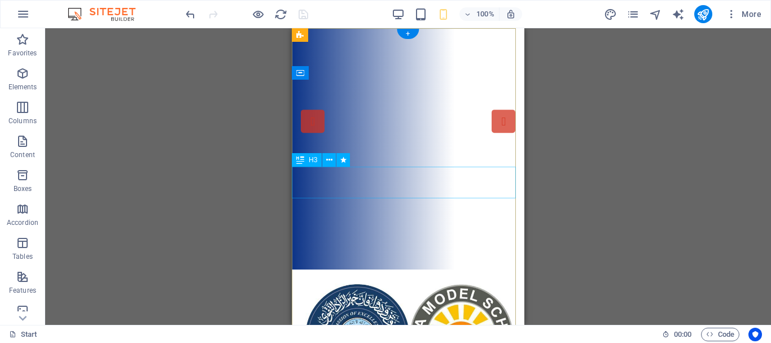
scroll to position [0, 0]
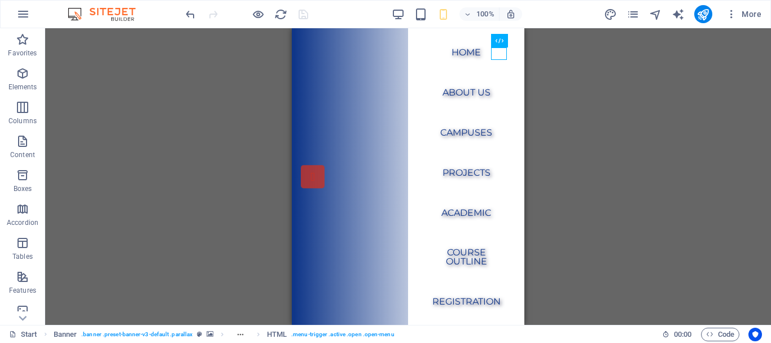
click at [609, 154] on div "H1 Banner Container Spacer Spacer Button Container Text Spacer H3 Menu Banner M…" at bounding box center [408, 176] width 726 height 296
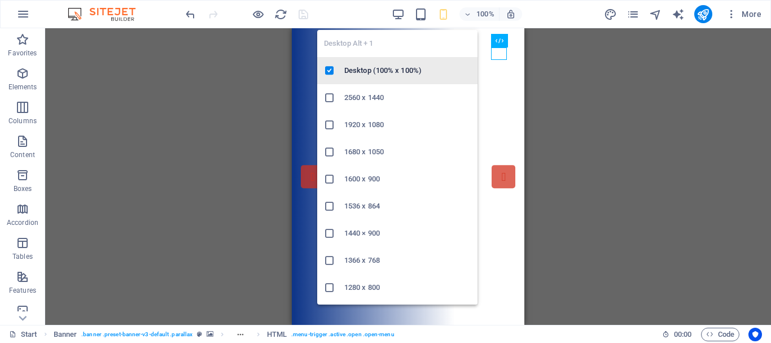
drag, startPoint x: 399, startPoint y: 15, endPoint x: 353, endPoint y: 81, distance: 80.0
click at [399, 15] on icon "button" at bounding box center [398, 14] width 13 height 13
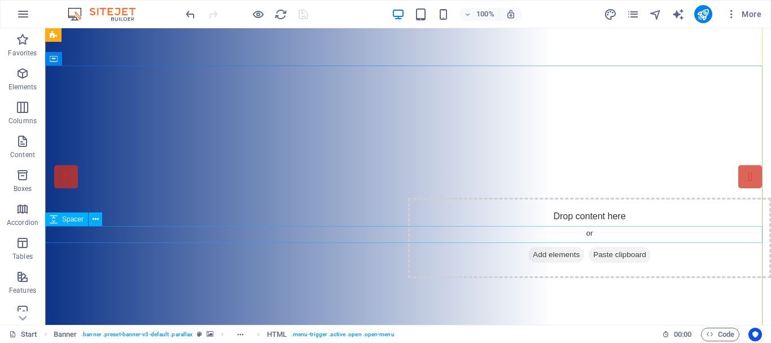
scroll to position [56, 0]
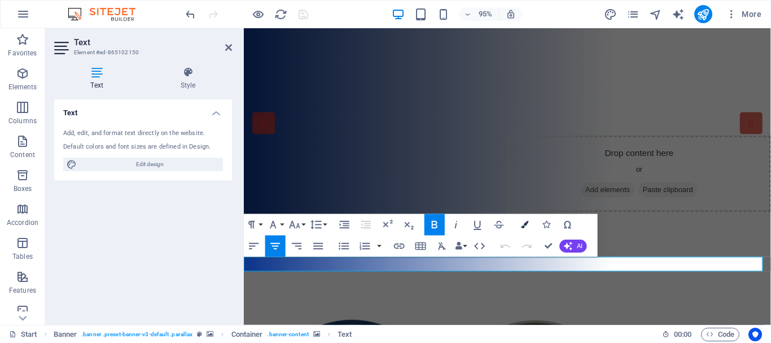
click at [523, 221] on icon "button" at bounding box center [524, 224] width 7 height 7
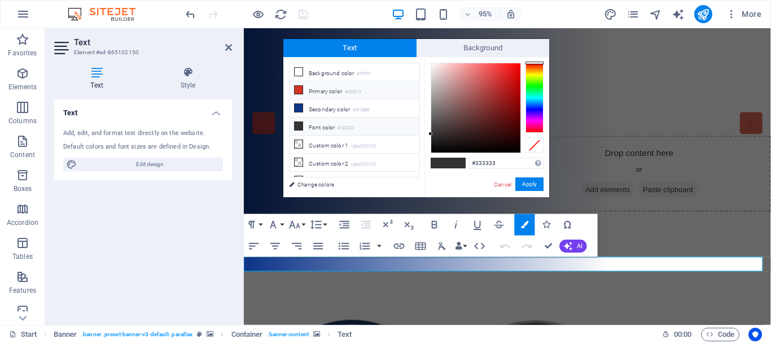
click at [308, 86] on li "Primary color #d2321f" at bounding box center [355, 90] width 130 height 18
type input "#d2321f"
click at [531, 181] on button "Apply" at bounding box center [529, 184] width 28 height 14
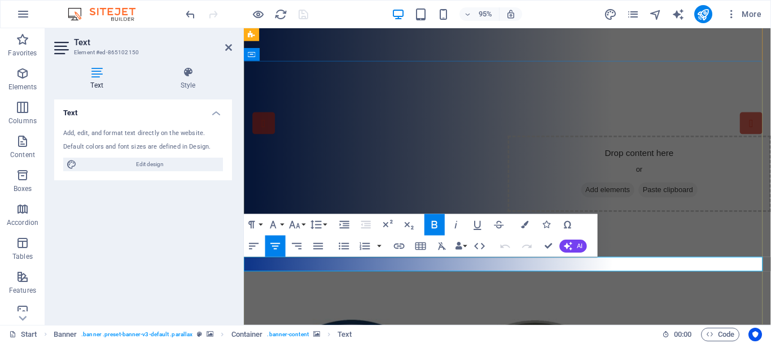
click at [522, 224] on icon "button" at bounding box center [524, 224] width 7 height 7
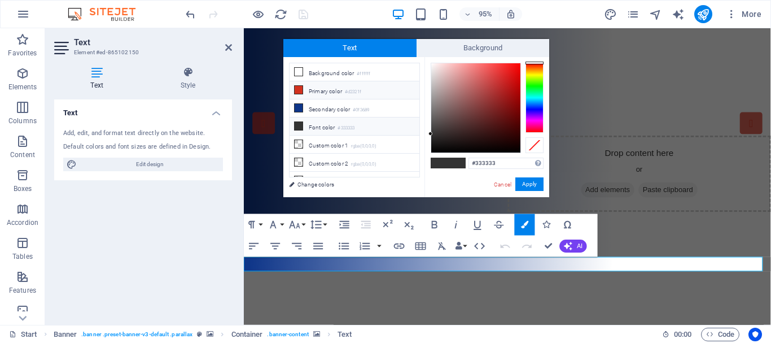
click at [335, 90] on li "Primary color #d2321f" at bounding box center [355, 90] width 130 height 18
type input "#d2321f"
click at [531, 182] on button "Apply" at bounding box center [529, 184] width 28 height 14
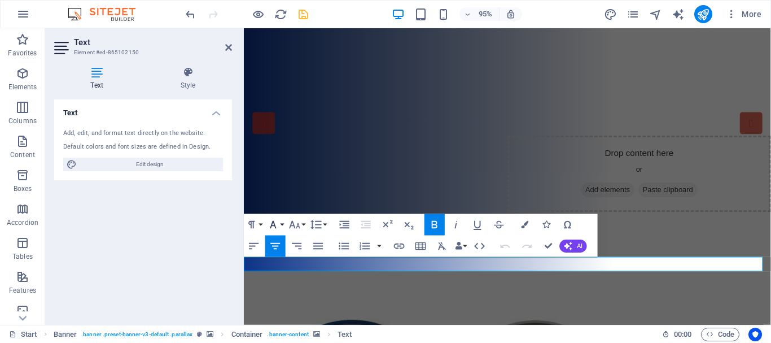
click at [282, 223] on button "Font Family" at bounding box center [275, 224] width 20 height 21
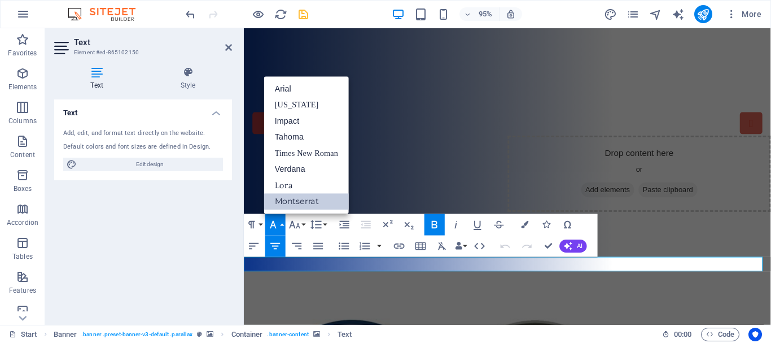
scroll to position [0, 0]
click at [301, 170] on link "Verdana" at bounding box center [306, 169] width 85 height 16
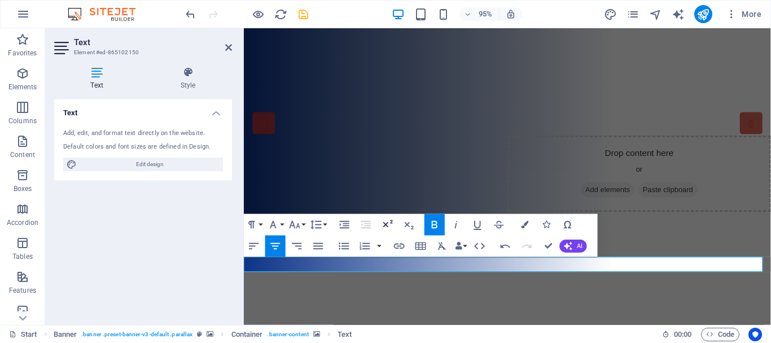
click at [387, 222] on icon "button" at bounding box center [387, 224] width 13 height 13
click at [303, 223] on button "Font Size" at bounding box center [297, 224] width 20 height 21
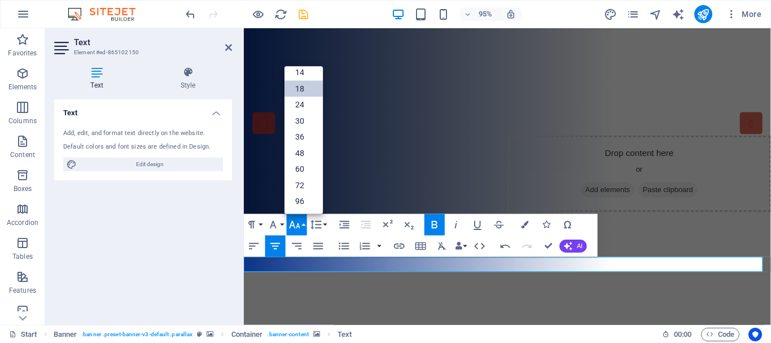
scroll to position [91, 0]
click at [311, 100] on link "24" at bounding box center [303, 105] width 38 height 16
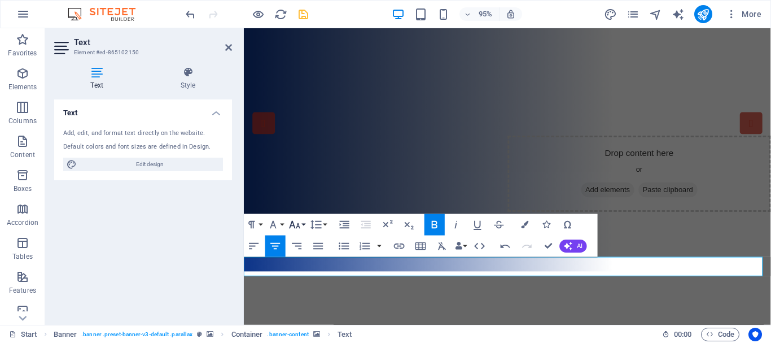
click at [304, 224] on button "Font Size" at bounding box center [297, 224] width 20 height 21
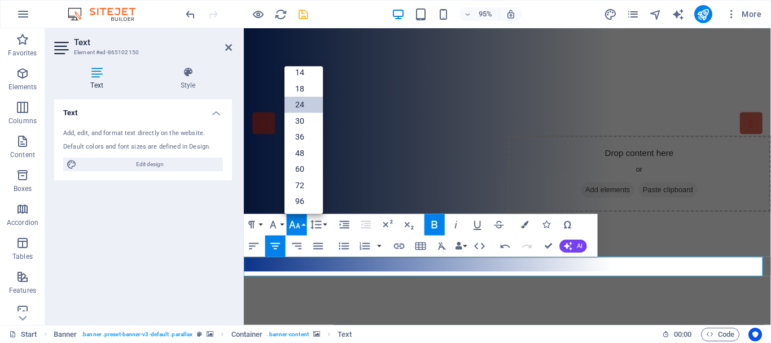
click at [311, 102] on link "24" at bounding box center [303, 105] width 38 height 16
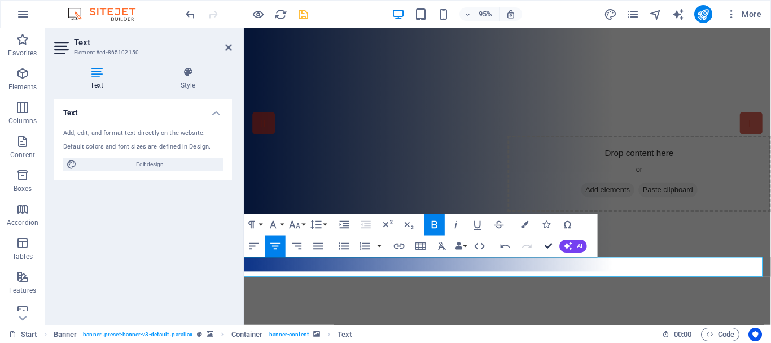
drag, startPoint x: 545, startPoint y: 243, endPoint x: 506, endPoint y: 220, distance: 45.5
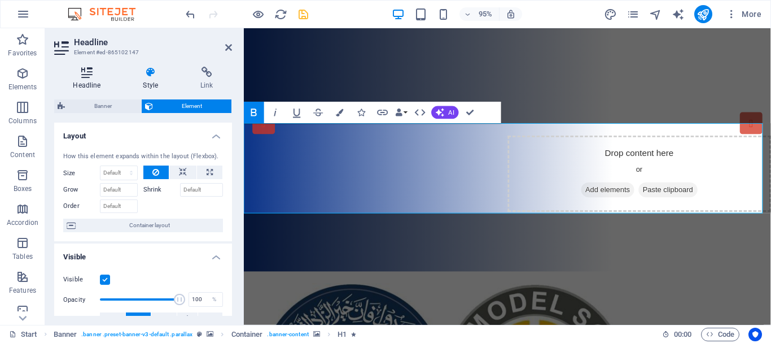
click at [88, 76] on icon at bounding box center [86, 72] width 65 height 11
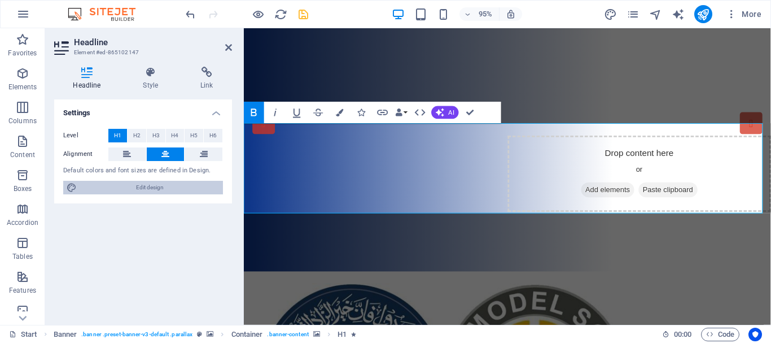
click at [156, 186] on span "Edit design" at bounding box center [149, 188] width 139 height 14
select select "px"
select select "400"
select select "px"
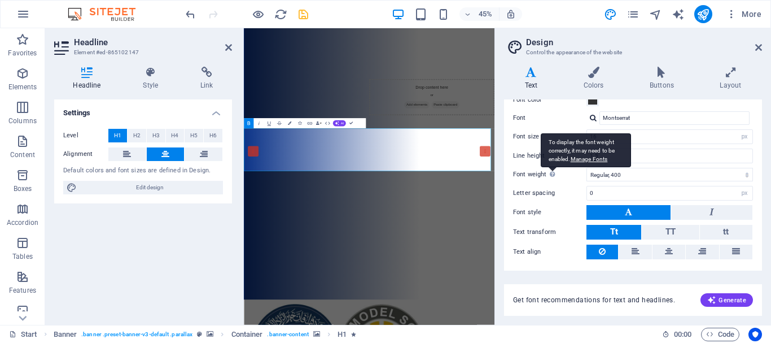
scroll to position [86, 0]
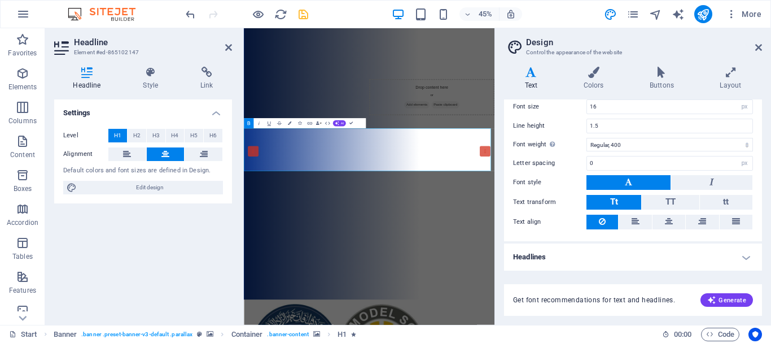
click at [743, 254] on h4 "Headlines" at bounding box center [633, 256] width 258 height 27
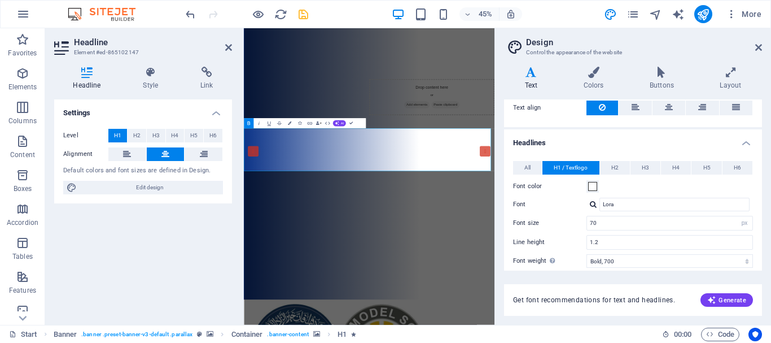
scroll to position [256, 0]
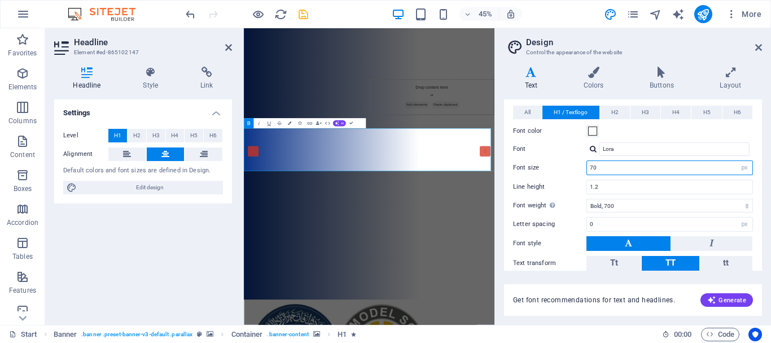
drag, startPoint x: 600, startPoint y: 167, endPoint x: 569, endPoint y: 168, distance: 31.1
click at [569, 168] on div "Font size 70 rem px em %" at bounding box center [633, 167] width 240 height 15
type input "52"
click at [567, 168] on label "Font size" at bounding box center [549, 167] width 73 height 6
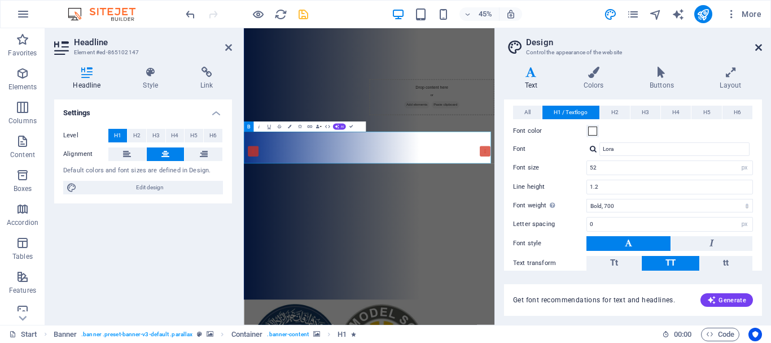
click at [758, 45] on icon at bounding box center [758, 47] width 7 height 9
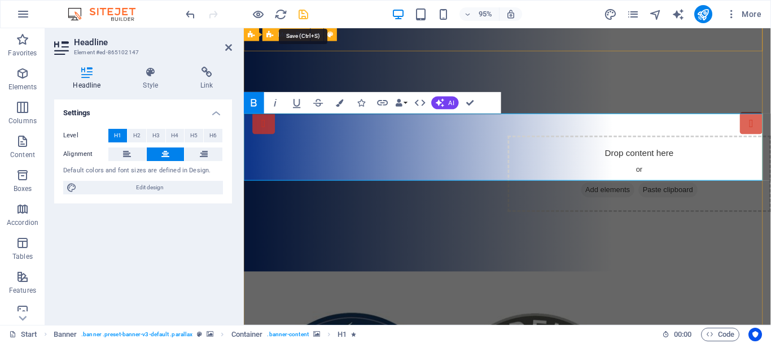
click at [304, 14] on icon "save" at bounding box center [303, 14] width 13 height 13
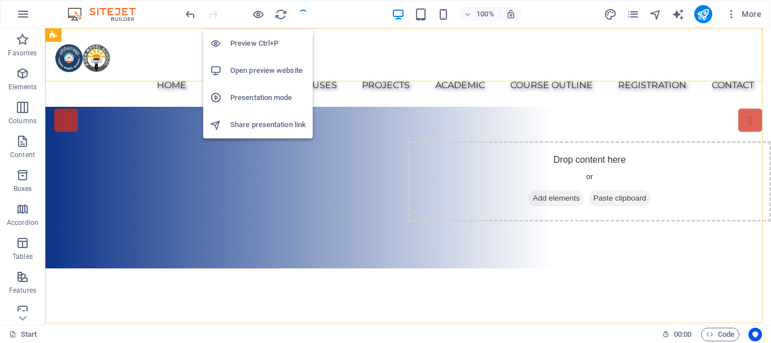
click at [260, 43] on h6 "Preview Ctrl+P" at bounding box center [268, 44] width 76 height 14
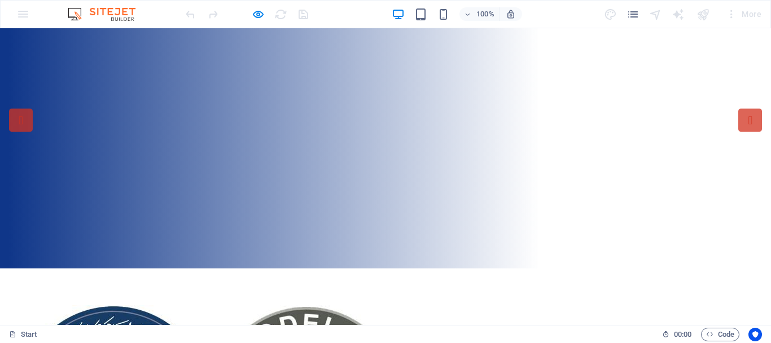
scroll to position [0, 0]
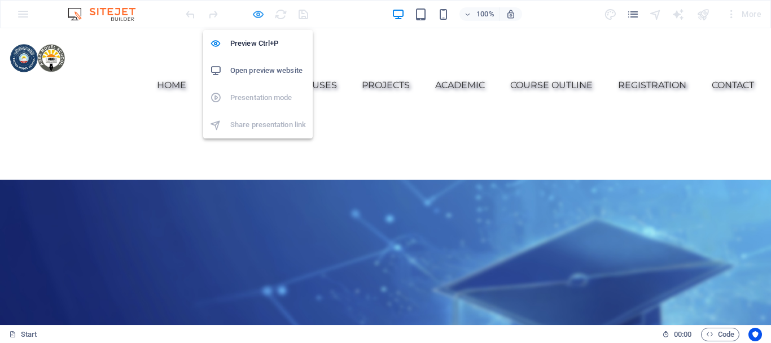
click at [257, 11] on icon "button" at bounding box center [258, 14] width 13 height 13
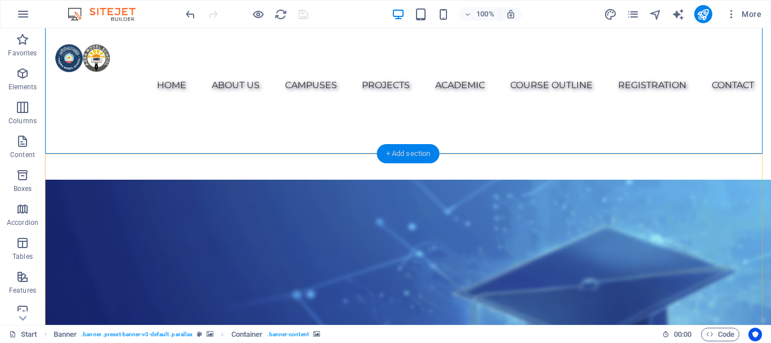
click at [403, 152] on div "+ Add section" at bounding box center [408, 153] width 63 height 19
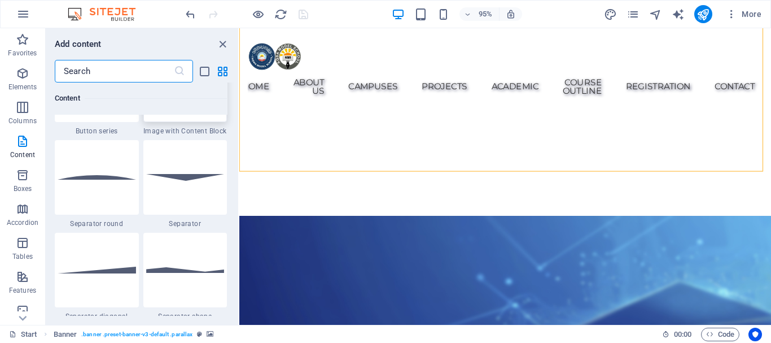
scroll to position [2709, 0]
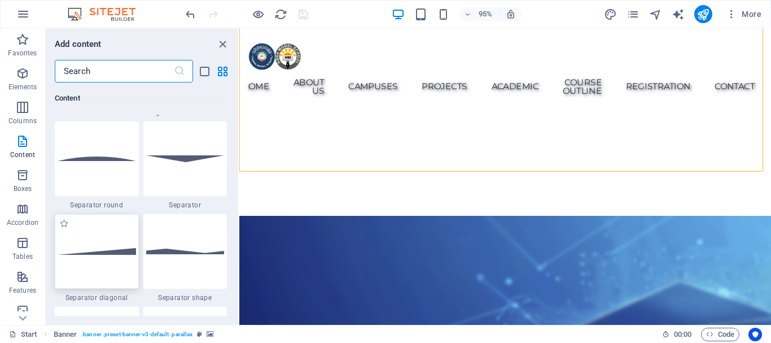
click at [106, 249] on img at bounding box center [97, 251] width 78 height 6
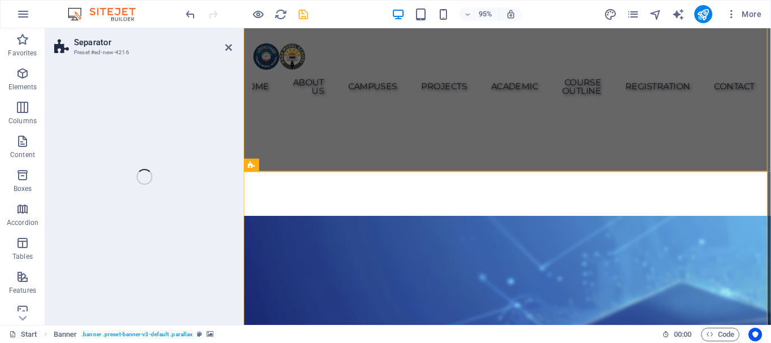
drag, startPoint x: 349, startPoint y: 277, endPoint x: 573, endPoint y: 211, distance: 233.1
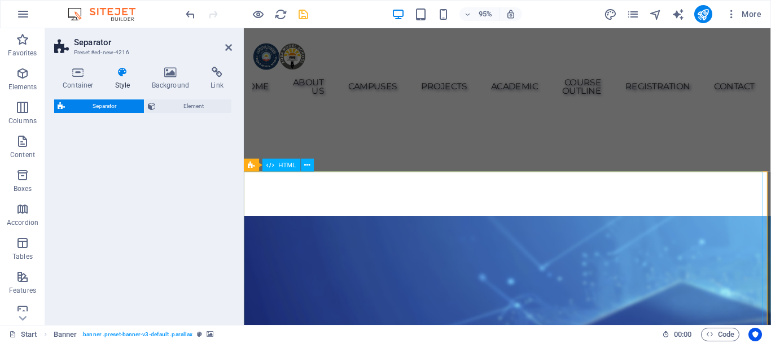
select select "diagonal"
select select "rem"
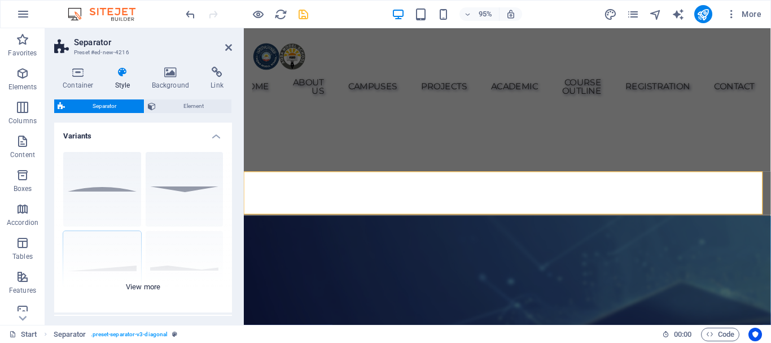
scroll to position [56, 0]
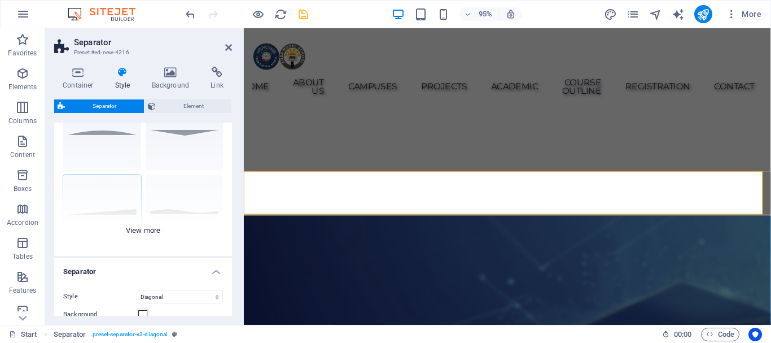
click at [148, 226] on div "Circle Default Diagonal Polygon 1 Polygon 2 Square Zigzag" at bounding box center [143, 170] width 178 height 169
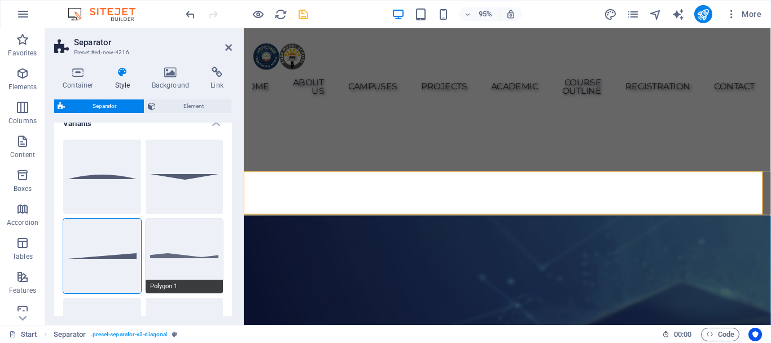
scroll to position [0, 0]
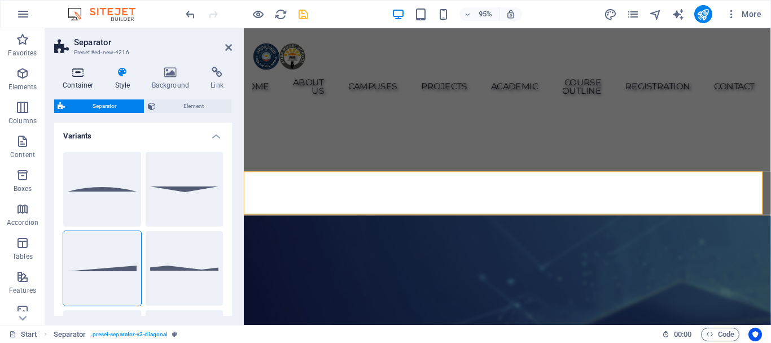
click at [76, 72] on icon at bounding box center [78, 72] width 48 height 11
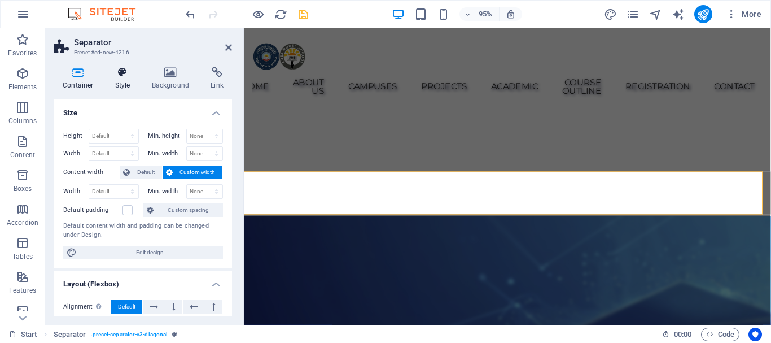
click at [125, 75] on icon at bounding box center [123, 72] width 32 height 11
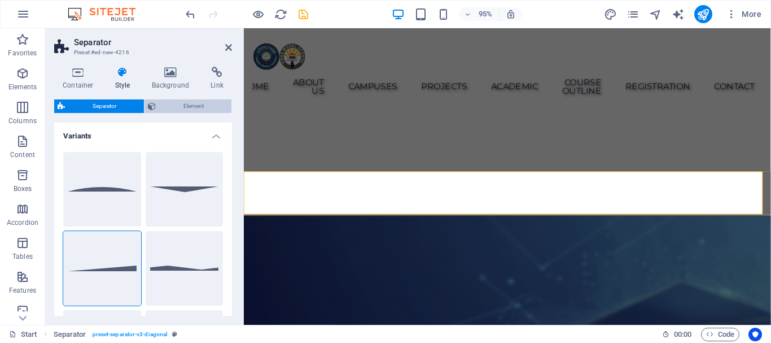
click at [173, 101] on span "Element" at bounding box center [193, 106] width 69 height 14
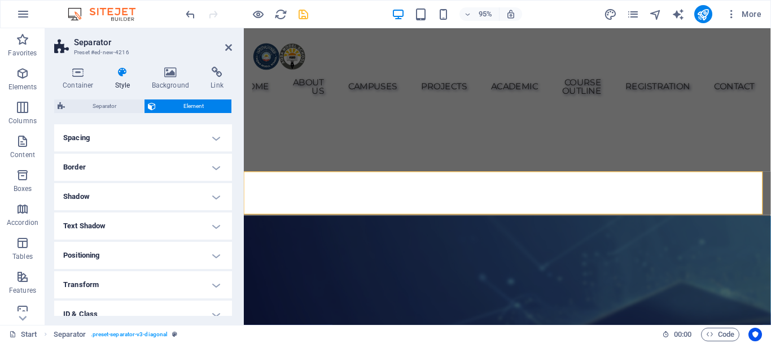
scroll to position [113, 0]
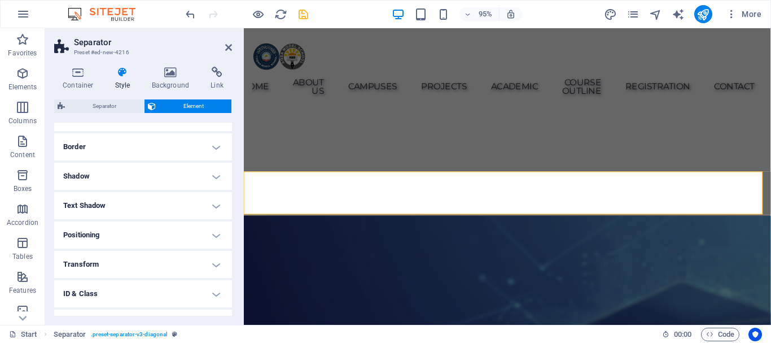
click at [217, 231] on h4 "Positioning" at bounding box center [143, 234] width 178 height 27
click at [103, 255] on span "Static" at bounding box center [102, 258] width 14 height 14
click at [130, 255] on span "Relative" at bounding box center [128, 258] width 19 height 14
click at [155, 255] on span "Absolute" at bounding box center [158, 258] width 23 height 14
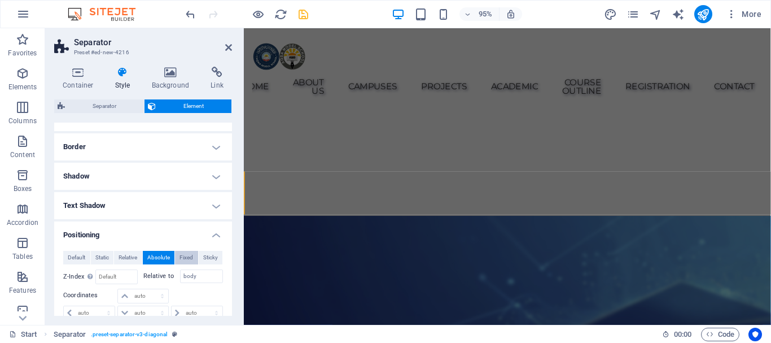
click at [186, 256] on span "Fixed" at bounding box center [186, 258] width 14 height 14
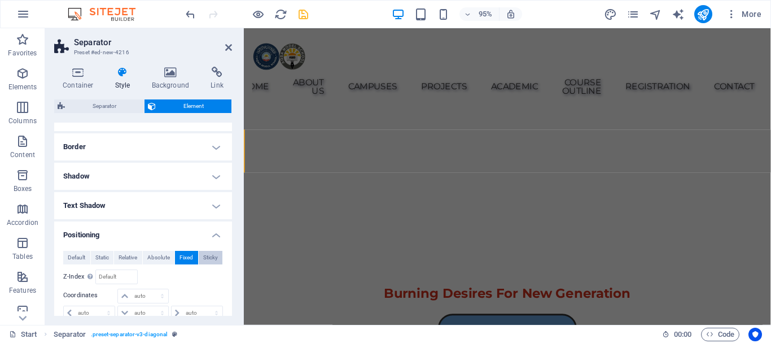
click at [206, 256] on span "Sticky" at bounding box center [210, 258] width 15 height 14
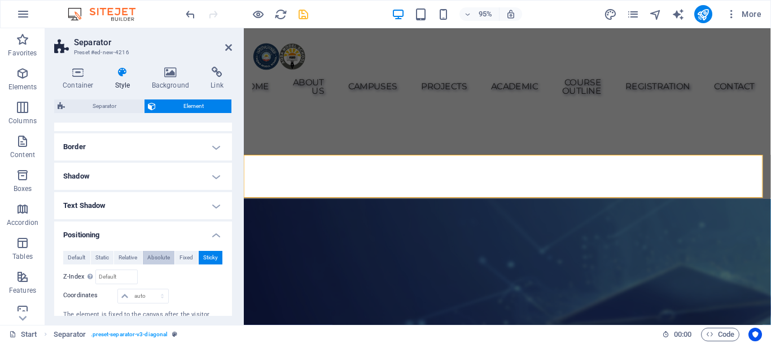
click at [80, 253] on span "Default" at bounding box center [76, 258] width 17 height 14
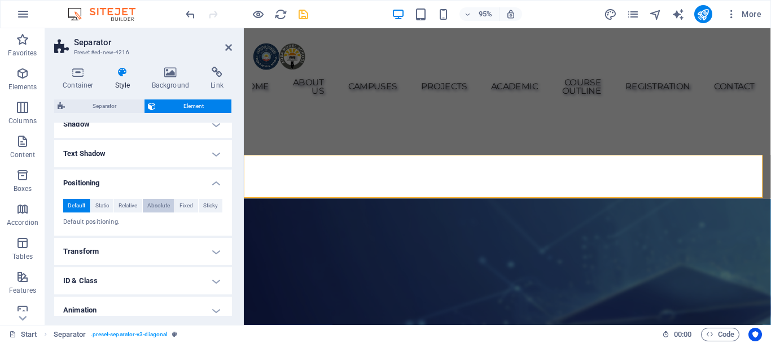
scroll to position [169, 0]
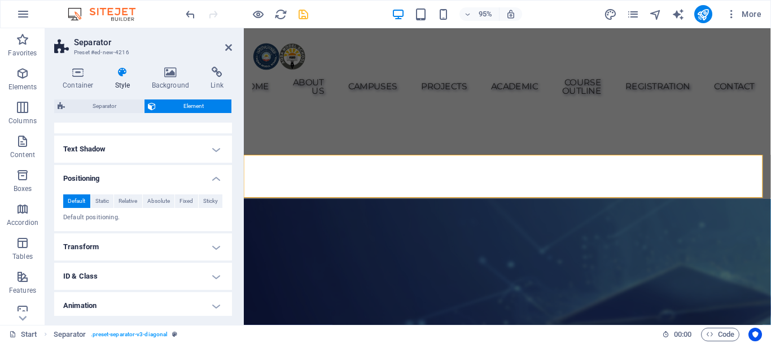
click at [213, 244] on h4 "Transform" at bounding box center [143, 246] width 178 height 27
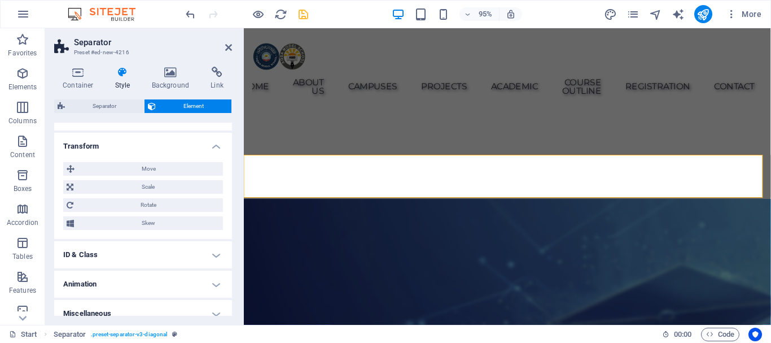
scroll to position [281, 0]
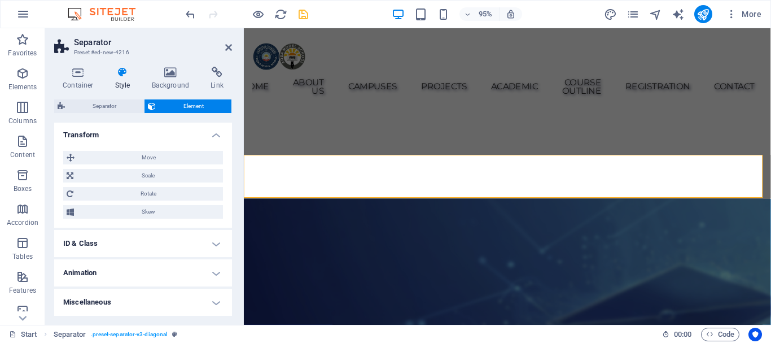
click at [190, 243] on h4 "ID & Class" at bounding box center [143, 243] width 178 height 27
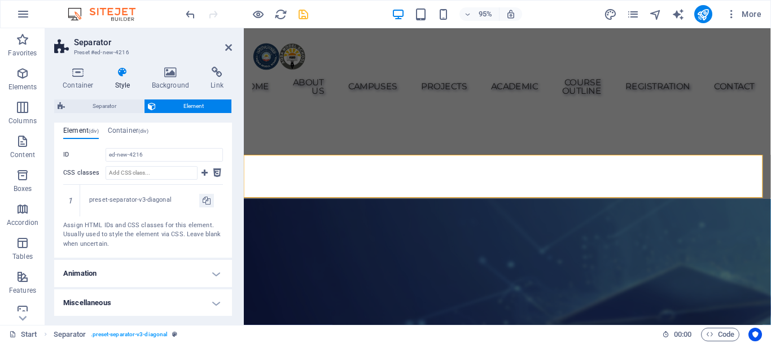
scroll to position [414, 0]
click at [174, 260] on h4 "Animation" at bounding box center [143, 272] width 178 height 27
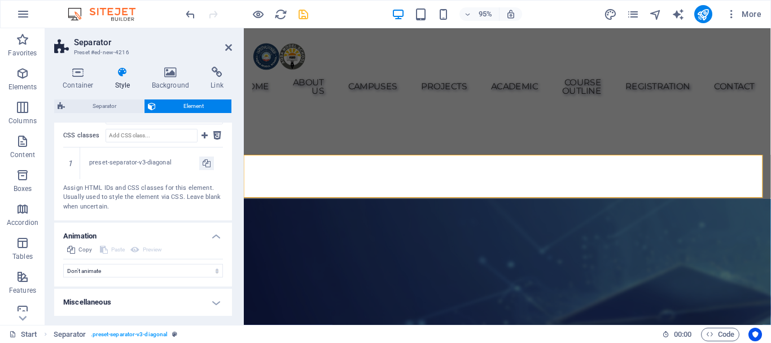
click at [169, 297] on h4 "Miscellaneous" at bounding box center [143, 301] width 178 height 27
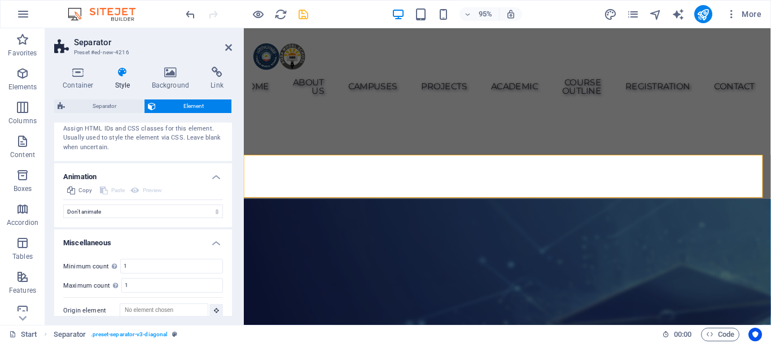
scroll to position [521, 0]
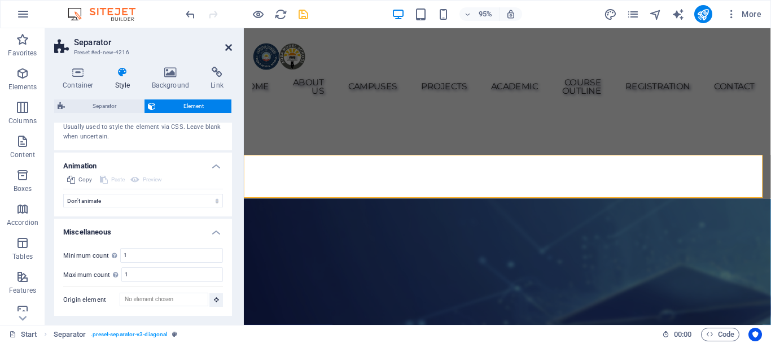
click at [230, 46] on icon at bounding box center [228, 47] width 7 height 9
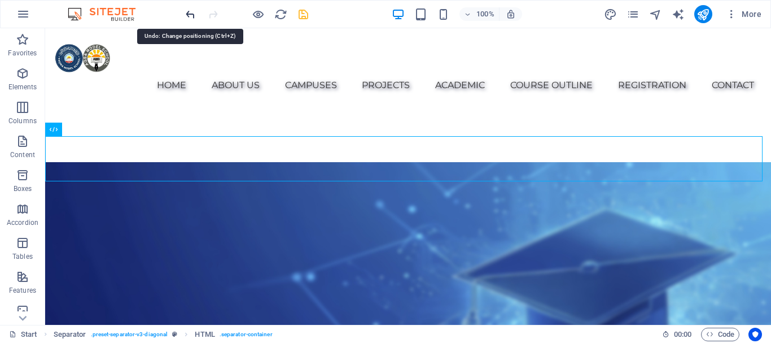
click at [190, 12] on icon "undo" at bounding box center [190, 14] width 13 height 13
click at [190, 11] on icon "undo" at bounding box center [190, 14] width 13 height 13
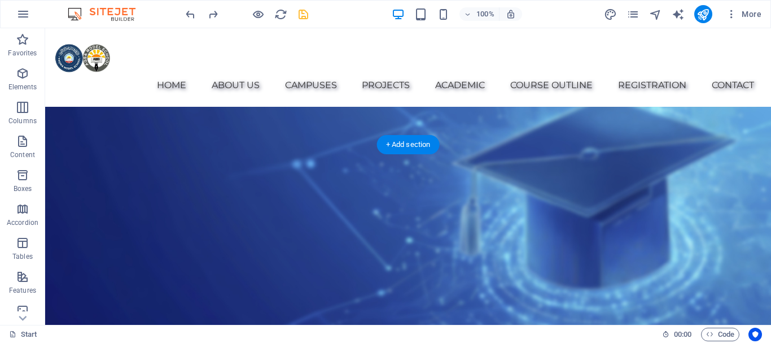
scroll to position [130, 0]
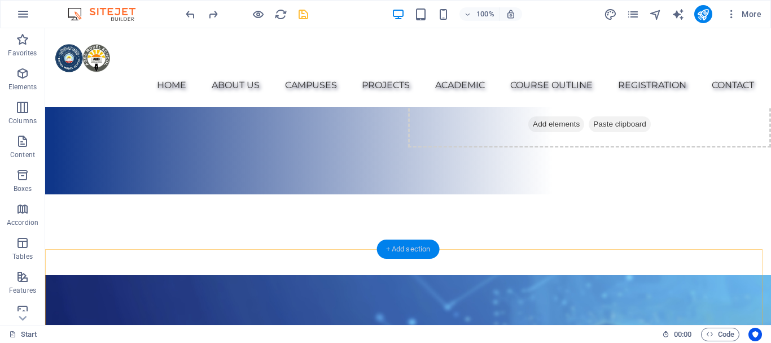
drag, startPoint x: 413, startPoint y: 247, endPoint x: 171, endPoint y: 227, distance: 243.0
click at [413, 247] on div "+ Add section" at bounding box center [408, 248] width 63 height 19
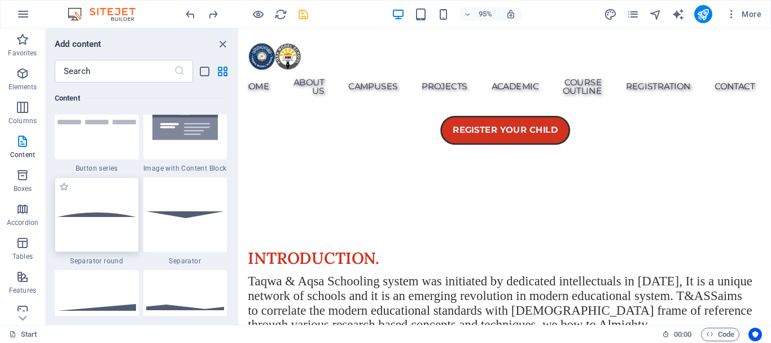
scroll to position [2709, 0]
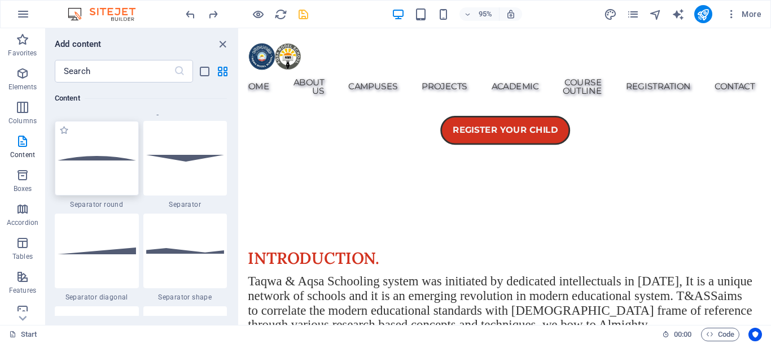
click at [102, 159] on img at bounding box center [97, 158] width 78 height 5
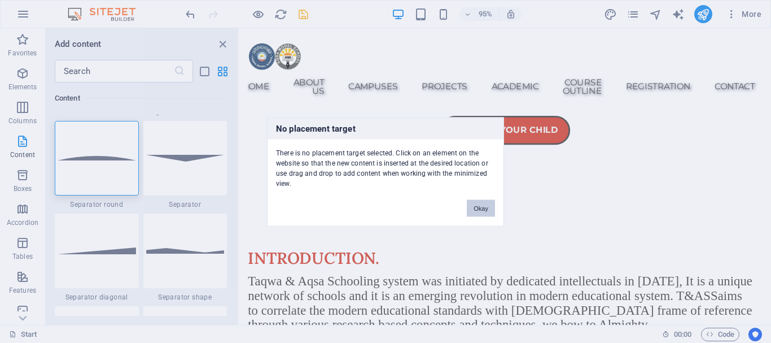
click at [482, 207] on button "Okay" at bounding box center [481, 207] width 28 height 17
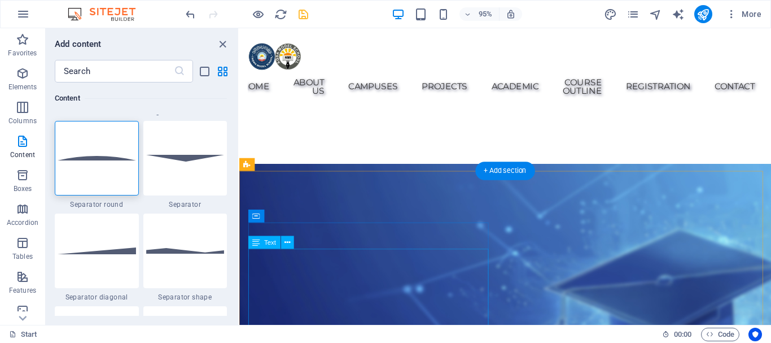
scroll to position [111, 0]
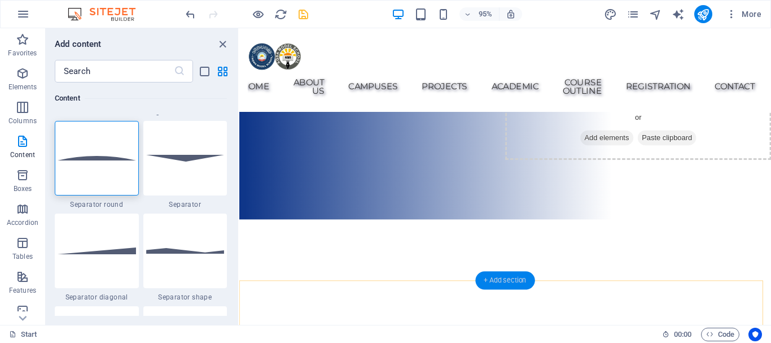
click at [496, 278] on div "+ Add section" at bounding box center [504, 281] width 59 height 18
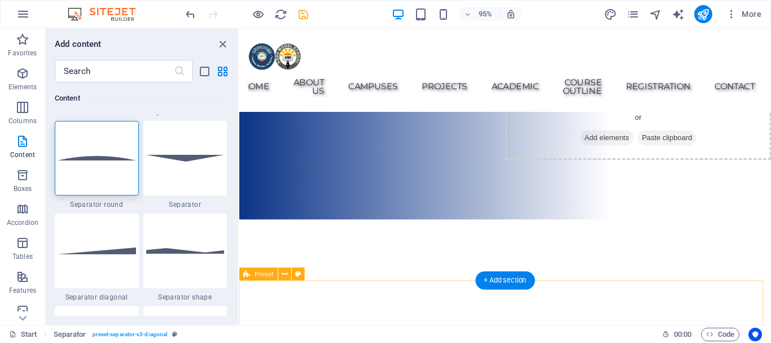
scroll to position [1975, 0]
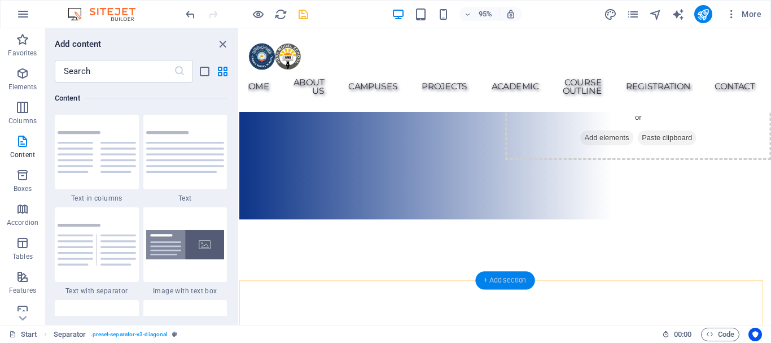
click at [515, 275] on div "+ Add section" at bounding box center [504, 281] width 59 height 18
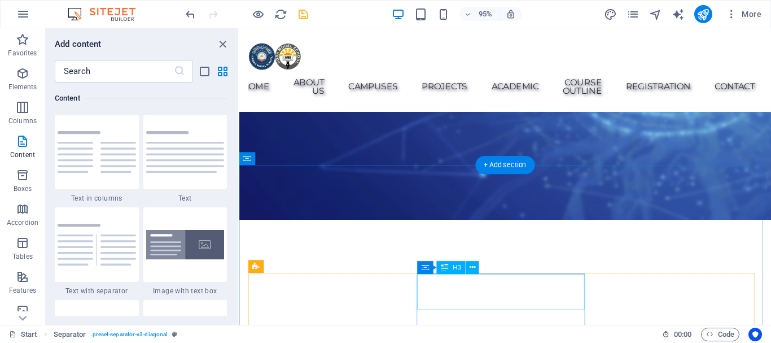
scroll to position [841, 0]
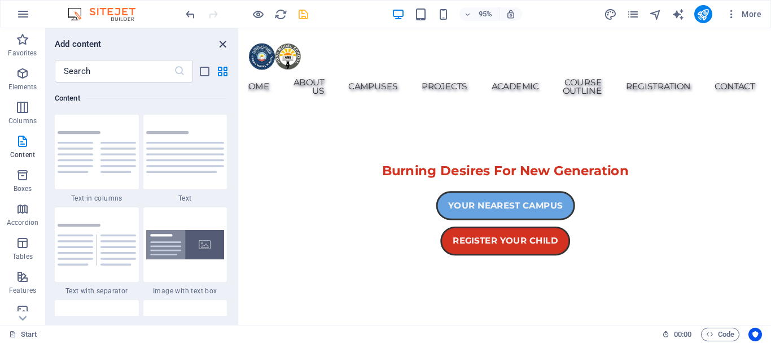
drag, startPoint x: 223, startPoint y: 40, endPoint x: 412, endPoint y: 185, distance: 238.3
click at [223, 40] on icon "close panel" at bounding box center [222, 44] width 13 height 13
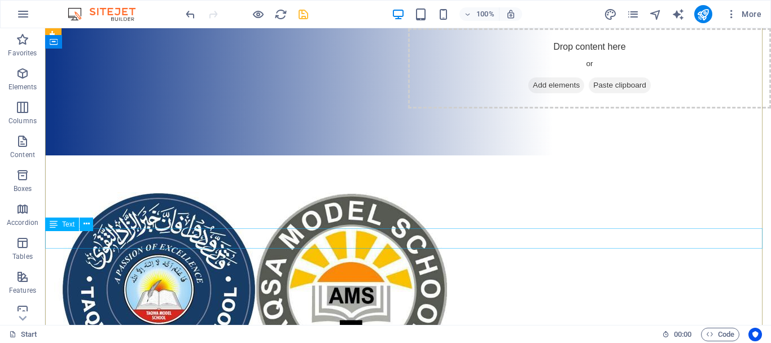
scroll to position [0, 0]
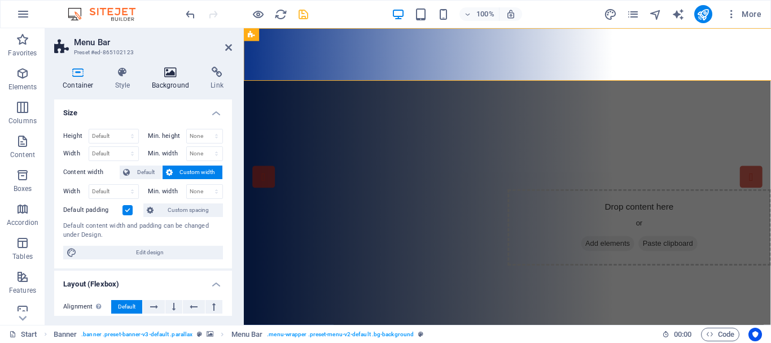
click at [167, 77] on icon at bounding box center [170, 72] width 55 height 11
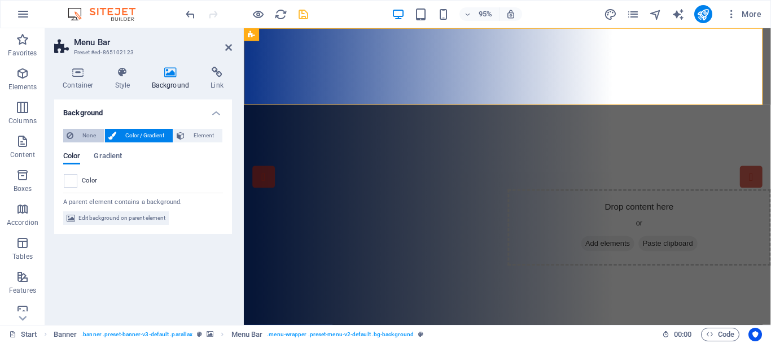
click at [89, 133] on span "None" at bounding box center [89, 136] width 24 height 14
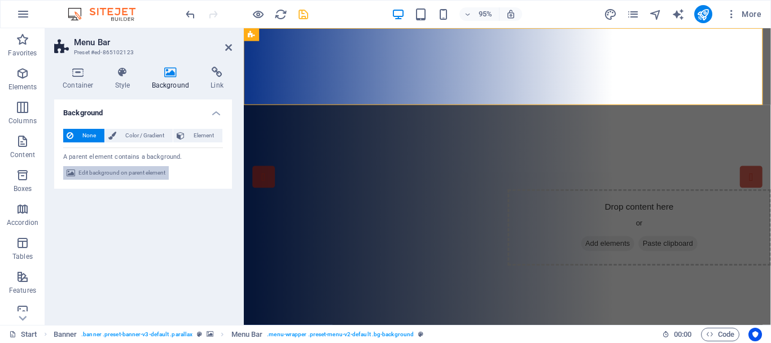
click at [163, 172] on span "Edit background on parent element" at bounding box center [121, 173] width 87 height 14
select select "px"
select select "ms"
select select "s"
select select "progressive"
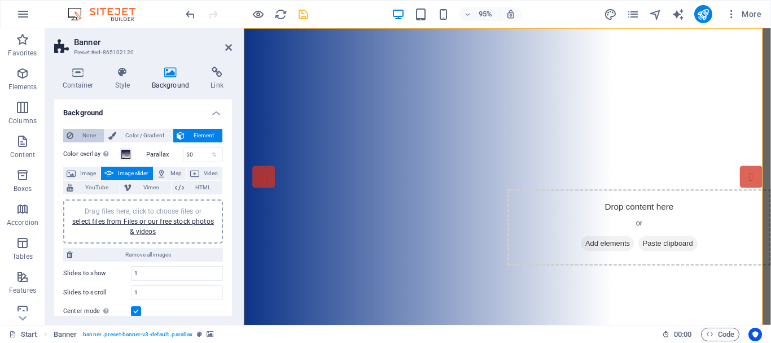
click at [90, 133] on span "None" at bounding box center [89, 136] width 24 height 14
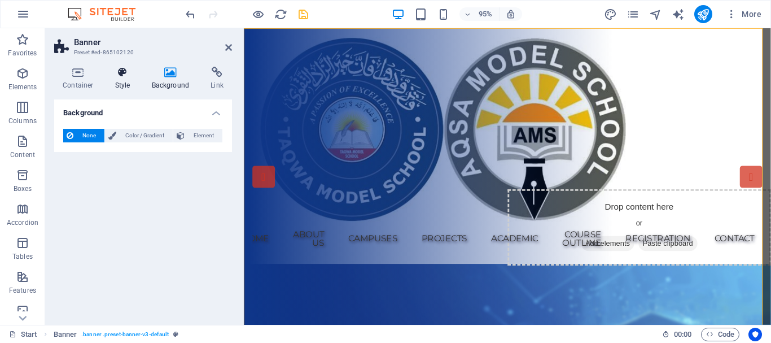
click at [124, 75] on icon at bounding box center [123, 72] width 32 height 11
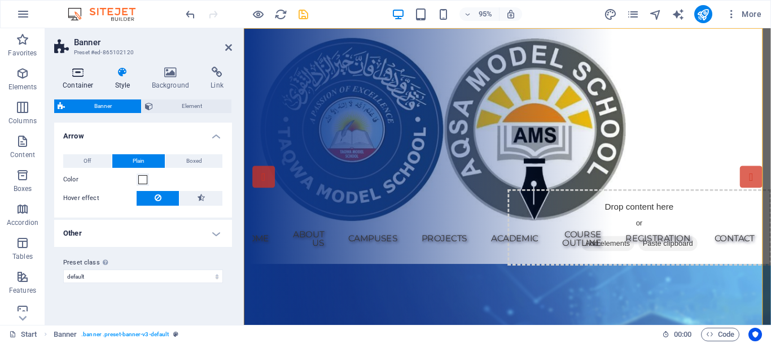
click at [80, 78] on h4 "Container" at bounding box center [80, 79] width 52 height 24
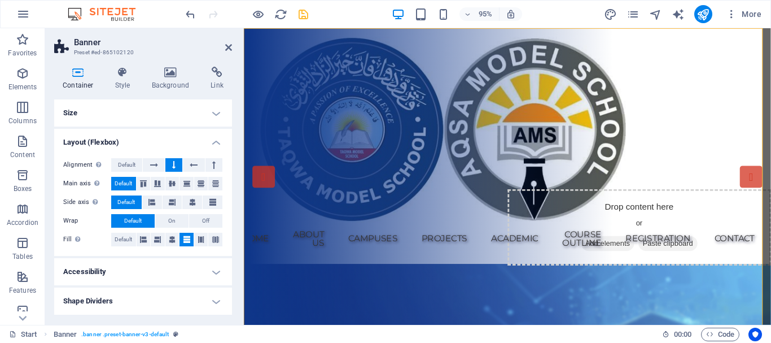
click at [213, 114] on h4 "Size" at bounding box center [143, 112] width 178 height 27
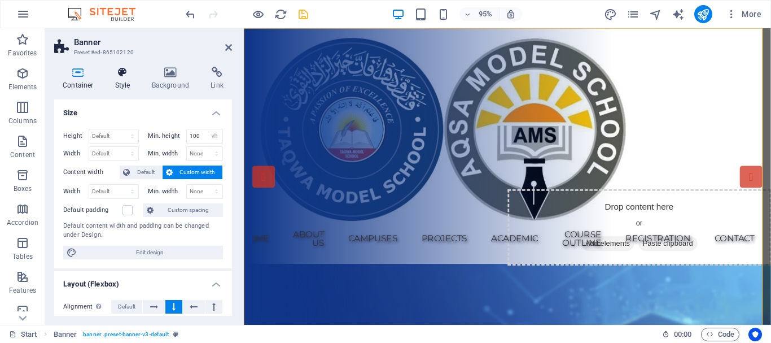
click at [119, 72] on icon at bounding box center [123, 72] width 32 height 11
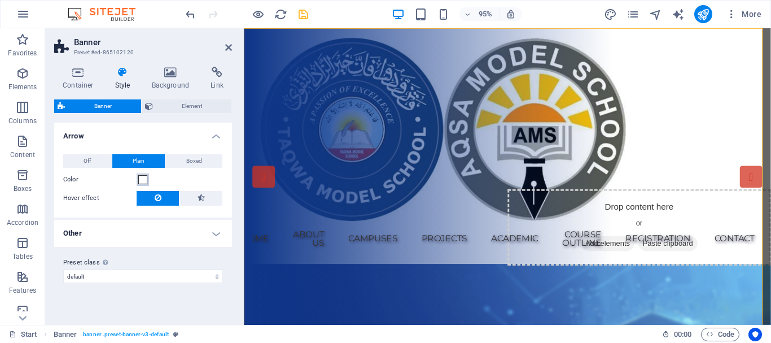
click at [141, 178] on span at bounding box center [142, 179] width 9 height 9
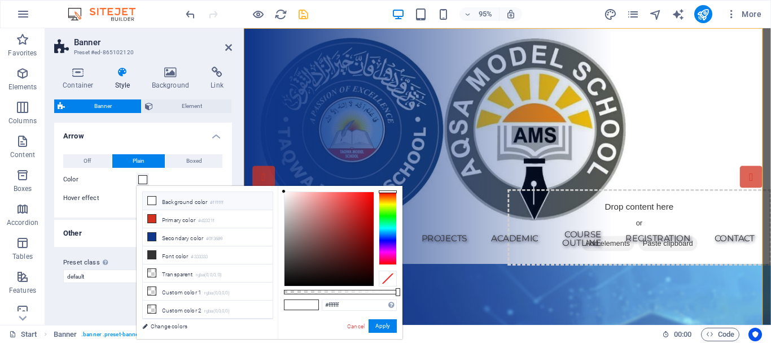
click at [387, 278] on div at bounding box center [388, 278] width 18 height 16
click at [386, 325] on button "Apply" at bounding box center [383, 326] width 28 height 14
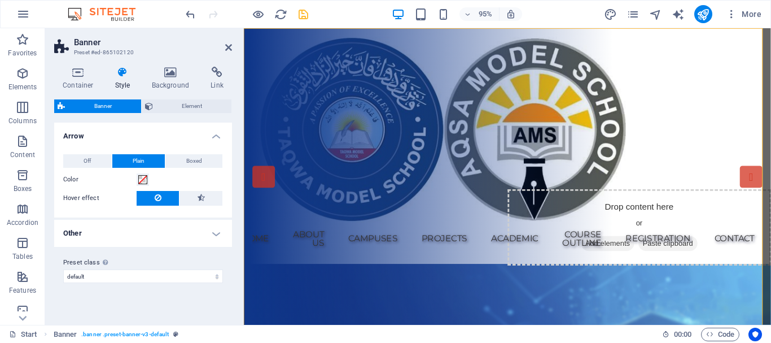
click at [214, 234] on h4 "Other" at bounding box center [143, 233] width 178 height 27
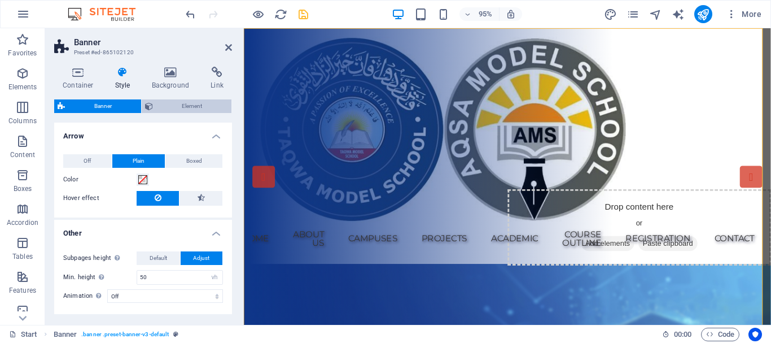
click at [198, 105] on span "Element" at bounding box center [192, 106] width 72 height 14
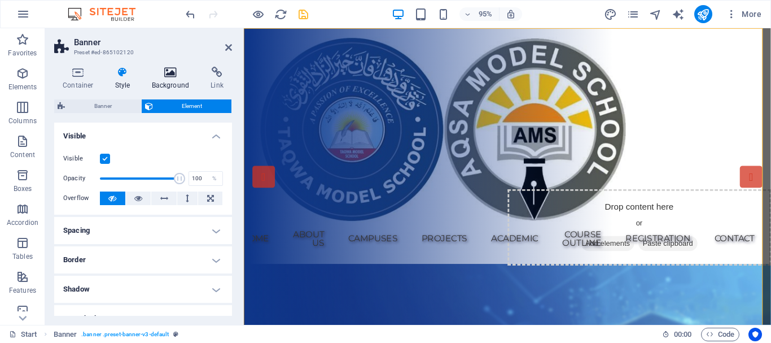
click at [167, 76] on icon at bounding box center [170, 72] width 55 height 11
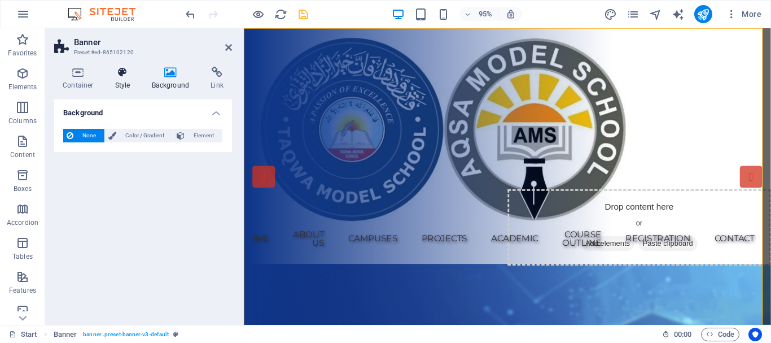
click at [122, 77] on icon at bounding box center [123, 72] width 32 height 11
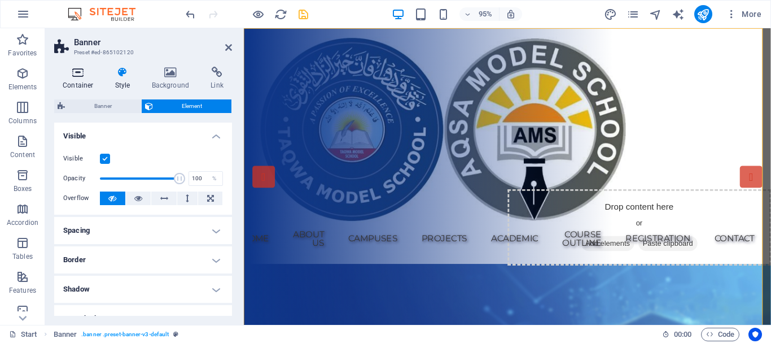
click at [68, 77] on icon at bounding box center [78, 72] width 48 height 11
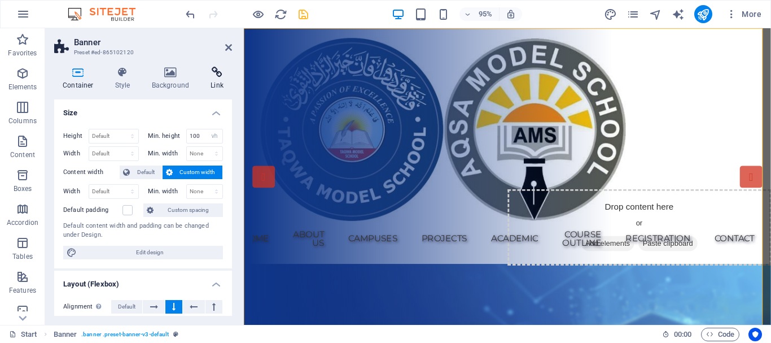
click at [217, 78] on h4 "Link" at bounding box center [217, 79] width 30 height 24
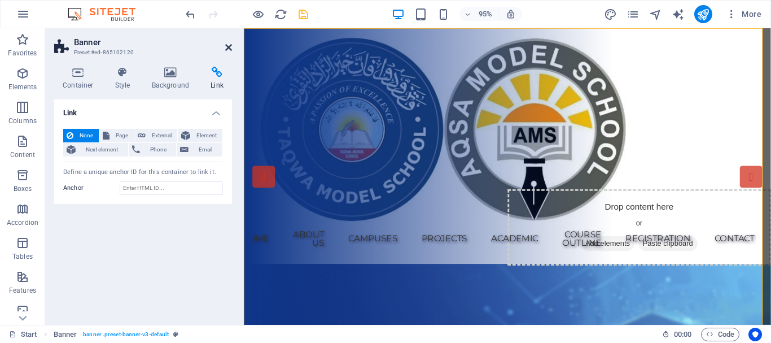
click at [228, 46] on icon at bounding box center [228, 47] width 7 height 9
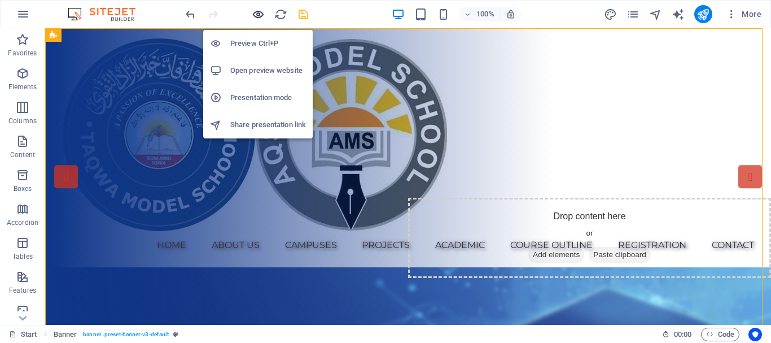
click at [257, 14] on icon "button" at bounding box center [258, 14] width 13 height 13
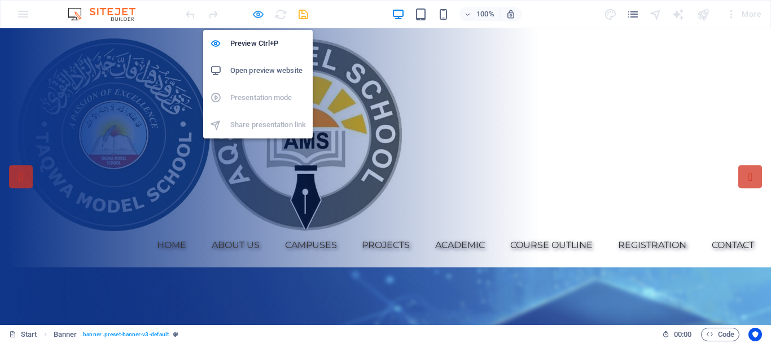
drag, startPoint x: 259, startPoint y: 14, endPoint x: 95, endPoint y: 17, distance: 163.7
click at [259, 14] on icon "button" at bounding box center [258, 14] width 13 height 13
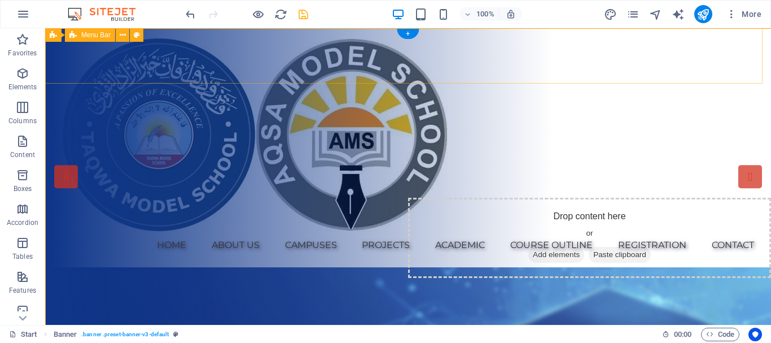
drag, startPoint x: 152, startPoint y: 69, endPoint x: 237, endPoint y: 156, distance: 120.9
click at [51, 76] on div "Home About us Campuses PROJECTS Academic Course outline Registration Contact" at bounding box center [408, 147] width 726 height 239
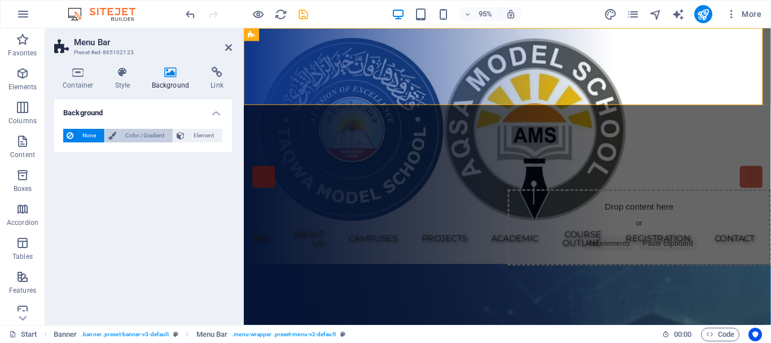
click at [134, 135] on span "Color / Gradient" at bounding box center [145, 136] width 50 height 14
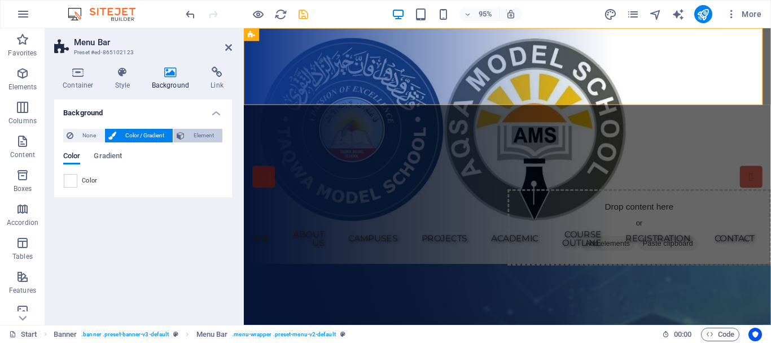
click at [199, 135] on span "Element" at bounding box center [203, 136] width 31 height 14
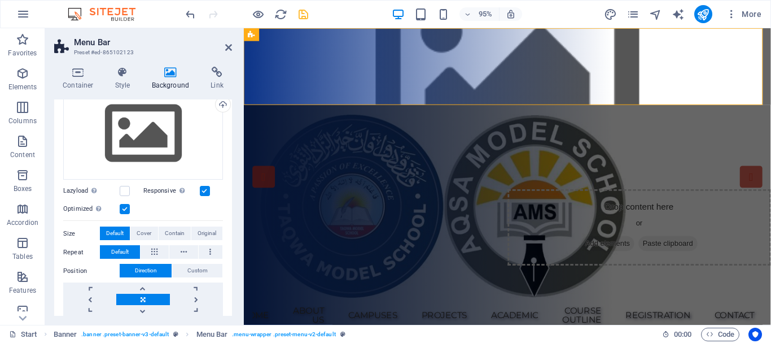
scroll to position [113, 0]
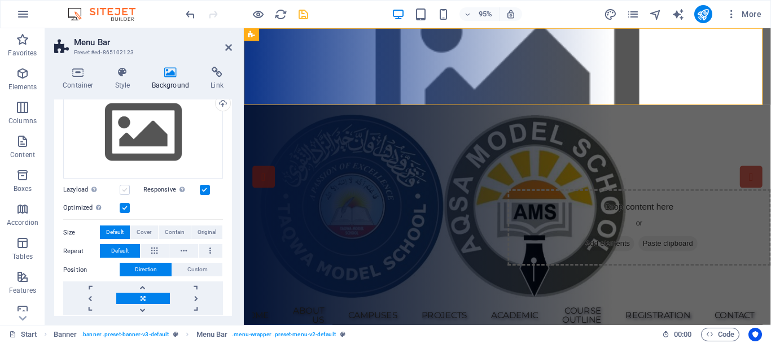
click at [125, 186] on label at bounding box center [125, 190] width 10 height 10
click at [0, 0] on input "Lazyload Loading images after the page loads improves page speed." at bounding box center [0, 0] width 0 height 0
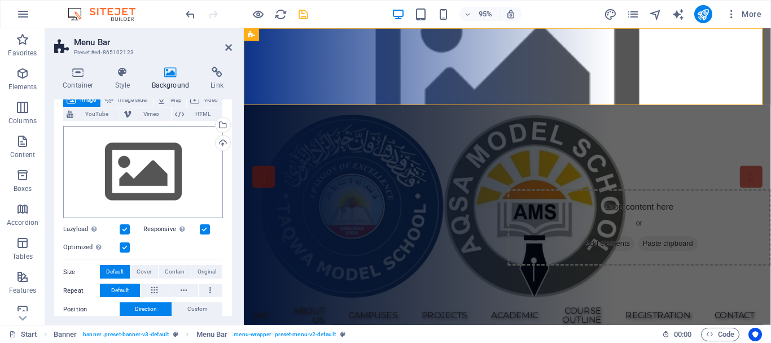
scroll to position [0, 0]
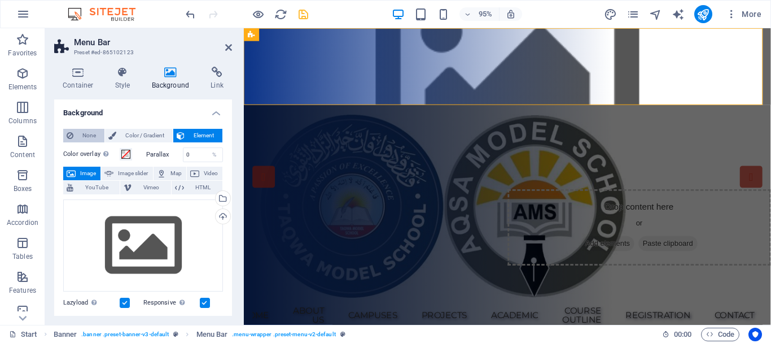
click at [90, 129] on span "None" at bounding box center [89, 136] width 24 height 14
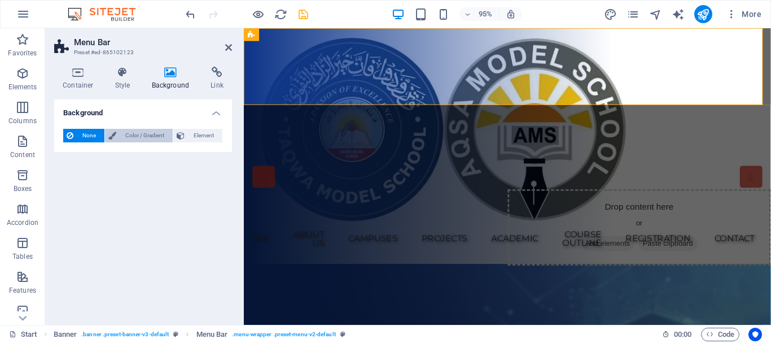
click at [143, 133] on span "Color / Gradient" at bounding box center [145, 136] width 50 height 14
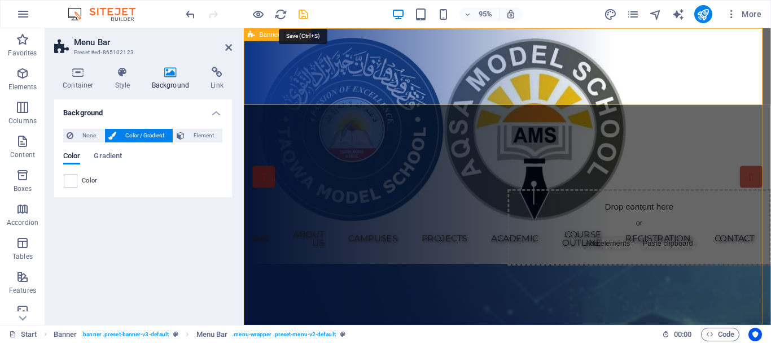
click at [304, 15] on icon "save" at bounding box center [303, 14] width 13 height 13
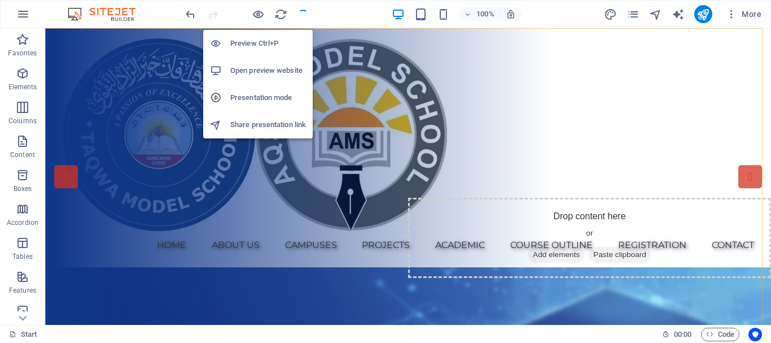
click at [257, 39] on h6 "Preview Ctrl+P" at bounding box center [268, 44] width 76 height 14
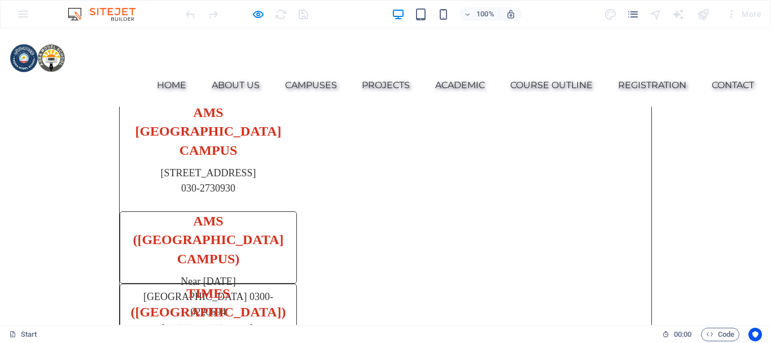
scroll to position [2314, 0]
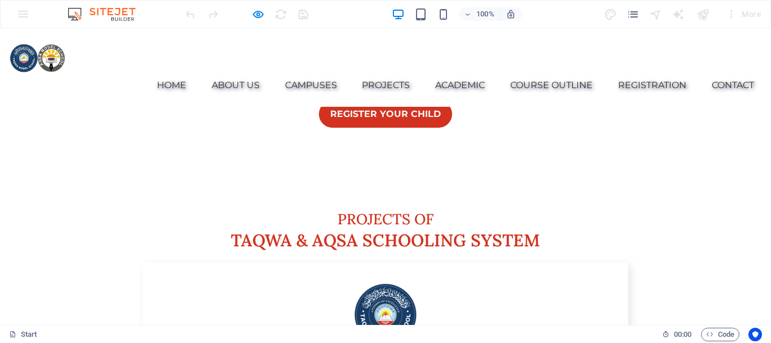
scroll to position [4220, 0]
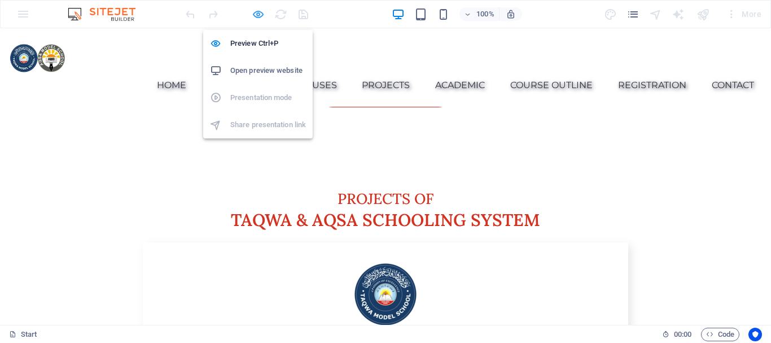
click at [257, 13] on icon "button" at bounding box center [258, 14] width 13 height 13
click at [262, 41] on h6 "Preview Ctrl+P" at bounding box center [268, 44] width 76 height 14
click at [256, 12] on icon "button" at bounding box center [258, 14] width 13 height 13
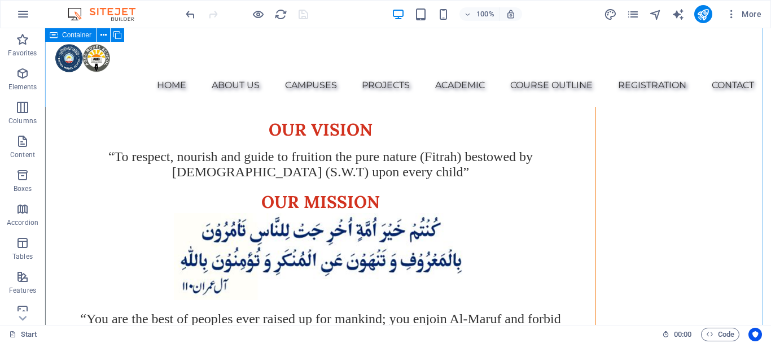
scroll to position [1072, 0]
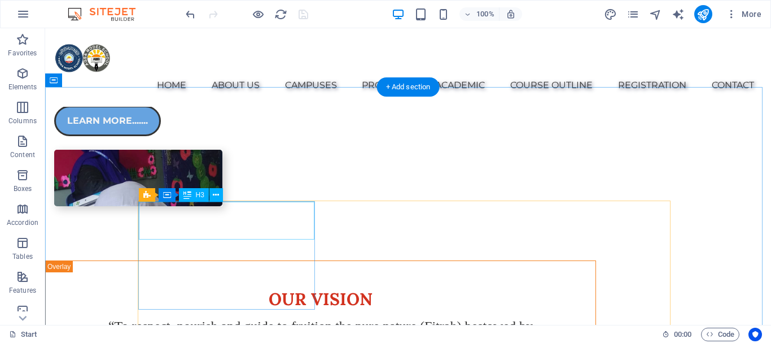
scroll to position [960, 0]
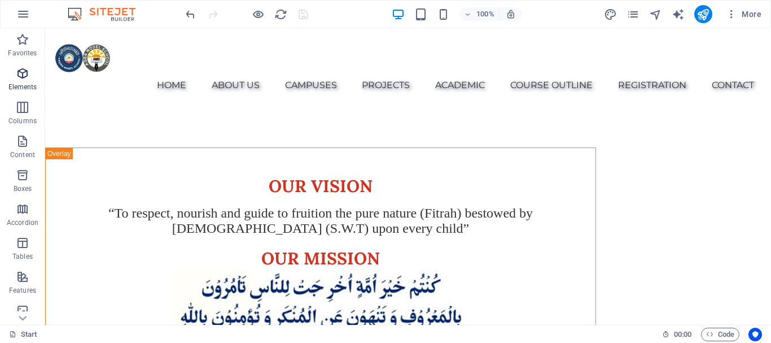
click at [23, 71] on icon "button" at bounding box center [23, 74] width 14 height 14
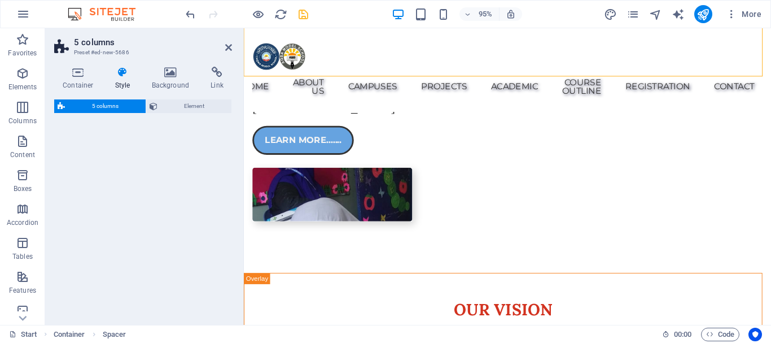
scroll to position [1443, 0]
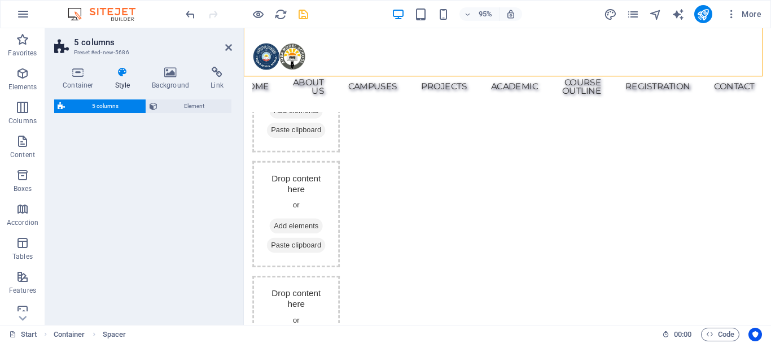
select select "rem"
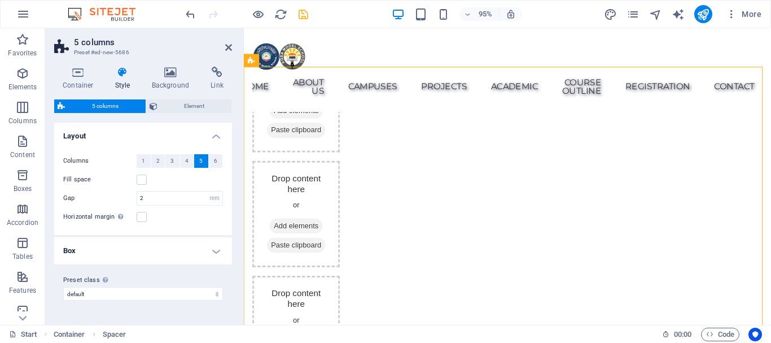
scroll to position [944, 0]
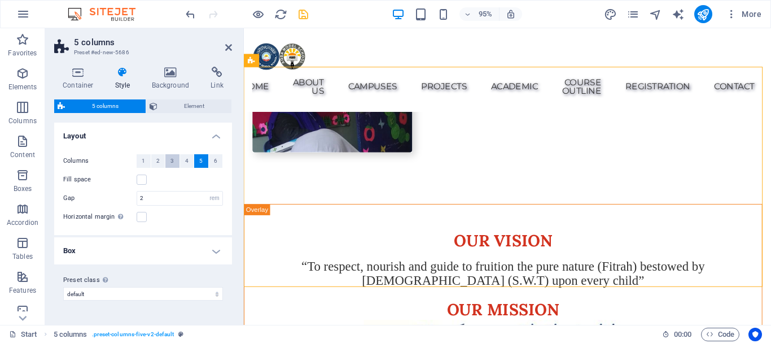
click at [173, 163] on span "3" at bounding box center [171, 161] width 3 height 14
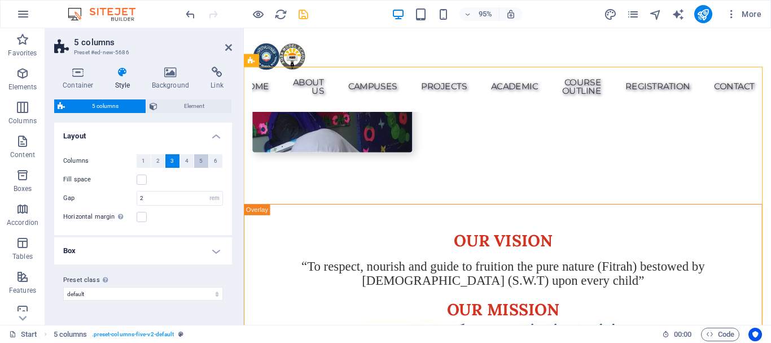
click at [203, 162] on span "5" at bounding box center [200, 161] width 3 height 14
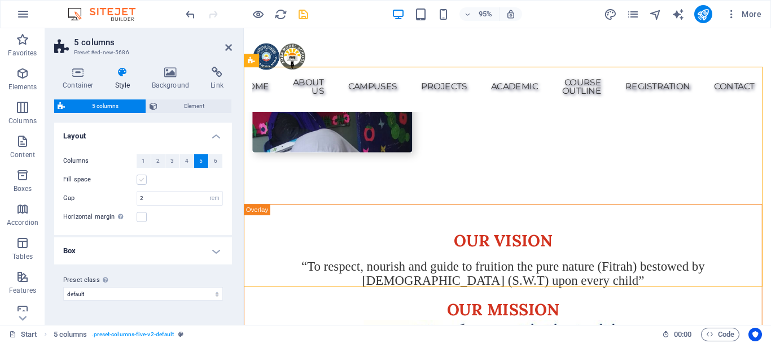
click at [142, 178] on label at bounding box center [142, 179] width 10 height 10
click at [0, 0] on input "Fill space" at bounding box center [0, 0] width 0 height 0
click at [142, 218] on label at bounding box center [142, 217] width 10 height 10
click at [0, 0] on input "Horizontal margin Only if the containers "Content width" is not set to "Default"" at bounding box center [0, 0] width 0 height 0
click at [217, 249] on h4 "Box" at bounding box center [143, 250] width 178 height 27
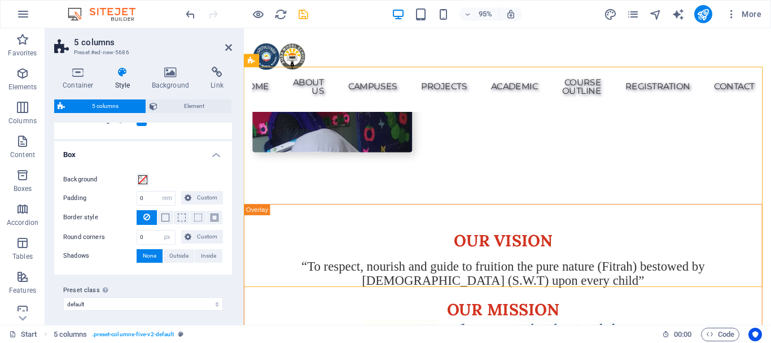
scroll to position [100, 0]
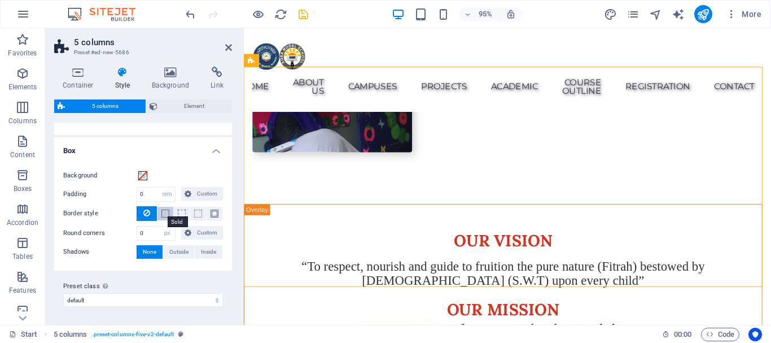
click at [165, 211] on span at bounding box center [165, 213] width 8 height 8
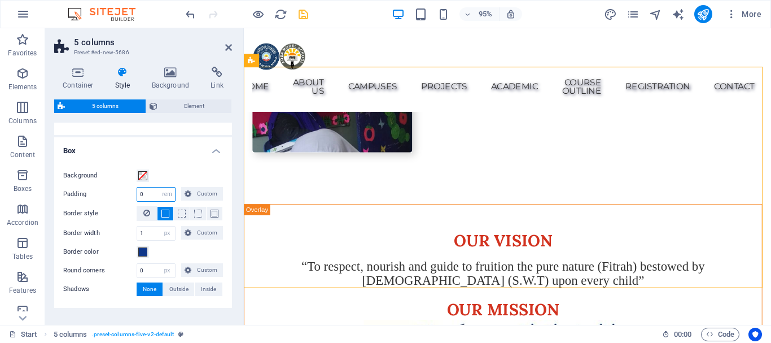
drag, startPoint x: 149, startPoint y: 194, endPoint x: 133, endPoint y: 194, distance: 16.4
click at [133, 194] on div "Padding 0 px rem % vw vh Custom Custom" at bounding box center [143, 194] width 160 height 15
type input "2"
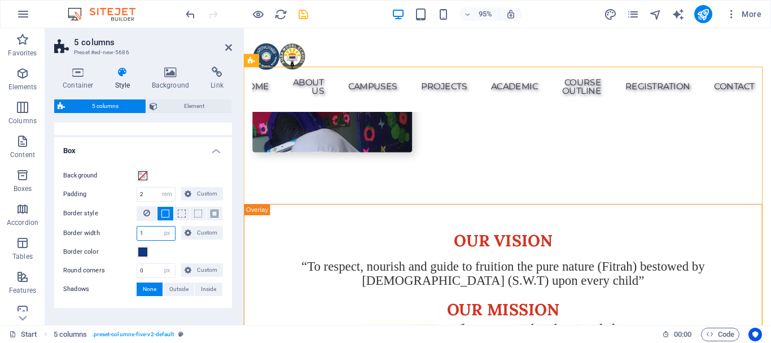
click at [132, 231] on div "Border width 1 px rem vw vh Custom Custom" at bounding box center [143, 233] width 160 height 15
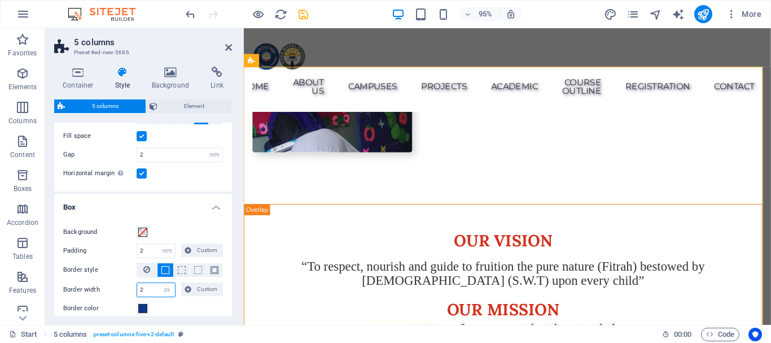
scroll to position [0, 0]
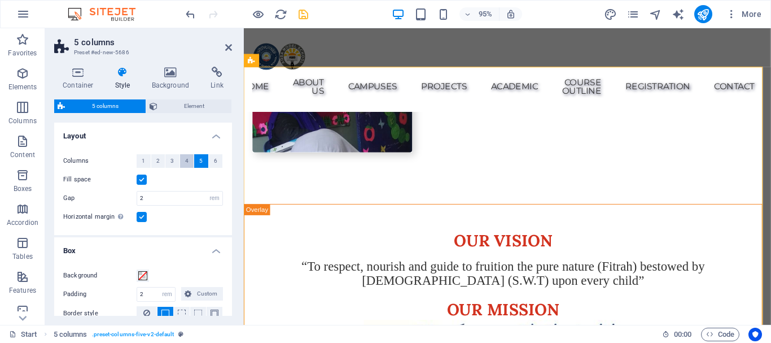
type input "2"
click at [187, 161] on button "4" at bounding box center [187, 161] width 14 height 14
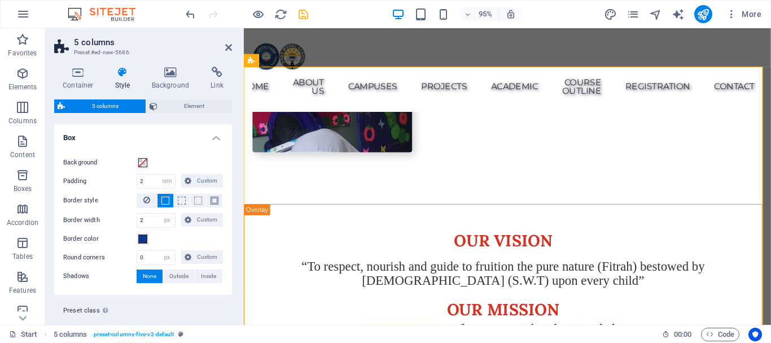
scroll to position [137, 0]
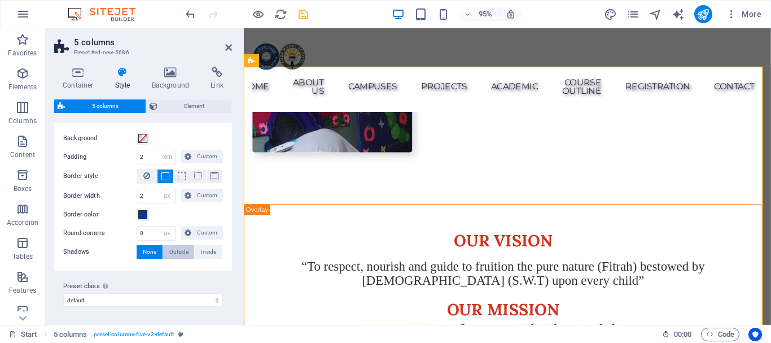
click at [176, 252] on span "Outside" at bounding box center [178, 252] width 19 height 14
type input "2"
type input "4"
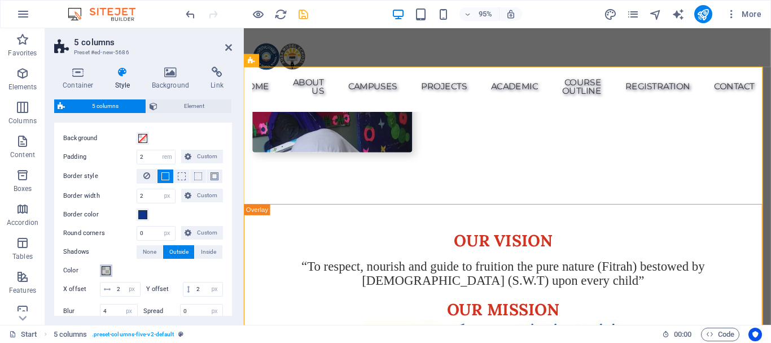
click at [108, 271] on span at bounding box center [106, 270] width 9 height 9
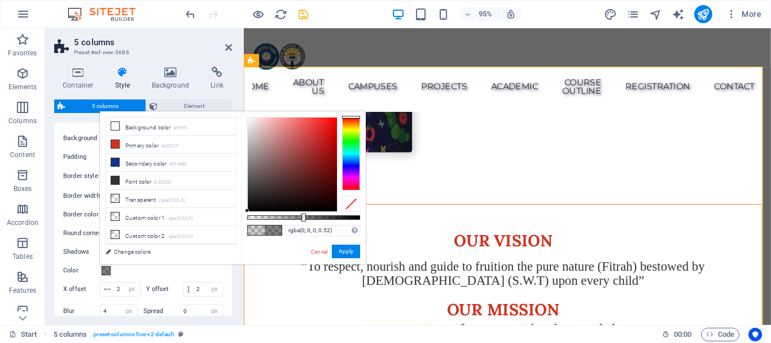
type input "rgba(0, 0, 0, 0.53)"
drag, startPoint x: 269, startPoint y: 217, endPoint x: 307, endPoint y: 218, distance: 38.4
click at [307, 218] on div at bounding box center [308, 217] width 5 height 8
click at [340, 248] on button "Apply" at bounding box center [346, 251] width 28 height 14
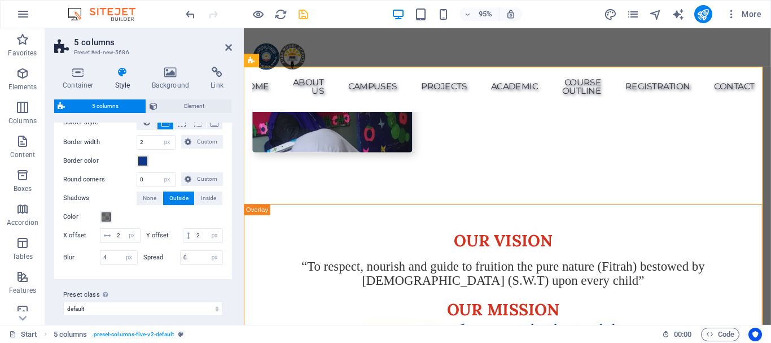
scroll to position [194, 0]
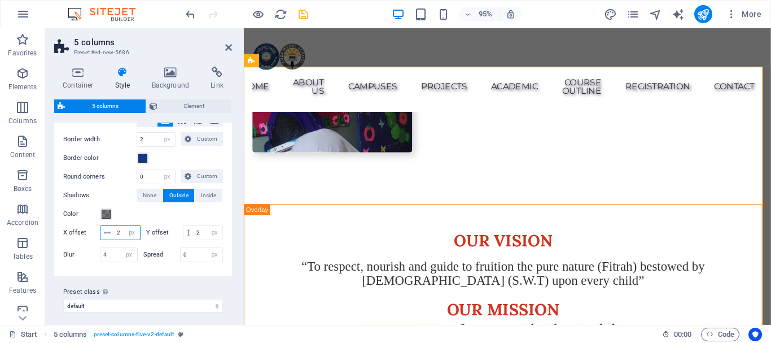
drag, startPoint x: 132, startPoint y: 234, endPoint x: 117, endPoint y: 235, distance: 15.3
click at [117, 235] on input "2" at bounding box center [127, 233] width 26 height 14
type input "3"
click at [194, 239] on input "2" at bounding box center [208, 233] width 29 height 14
type input "2"
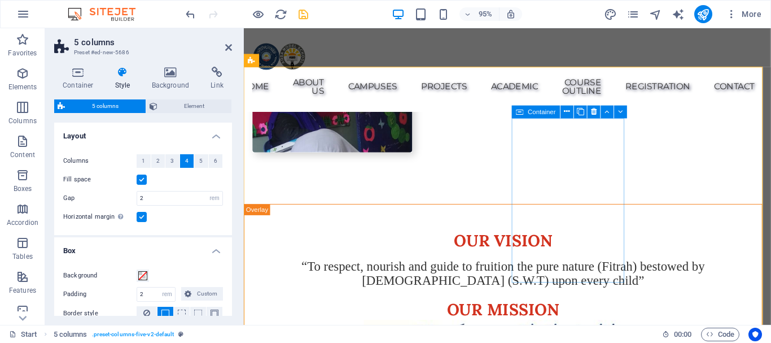
scroll to position [888, 0]
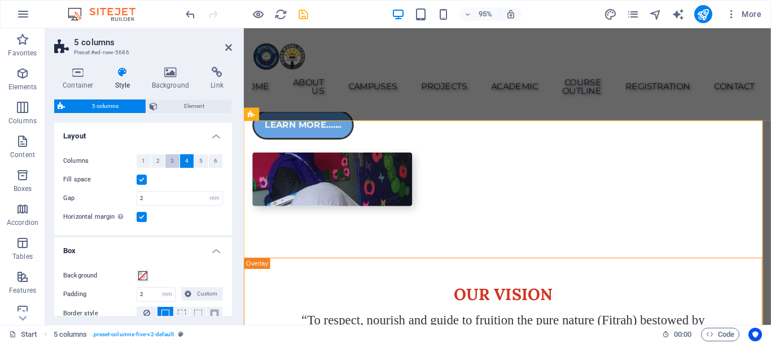
click at [170, 159] on span "3" at bounding box center [171, 161] width 3 height 14
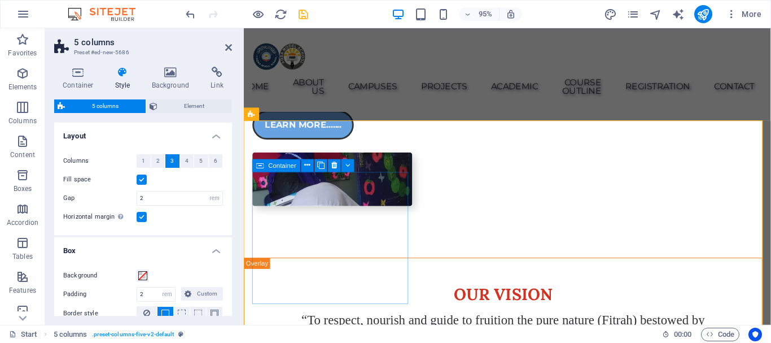
scroll to position [944, 0]
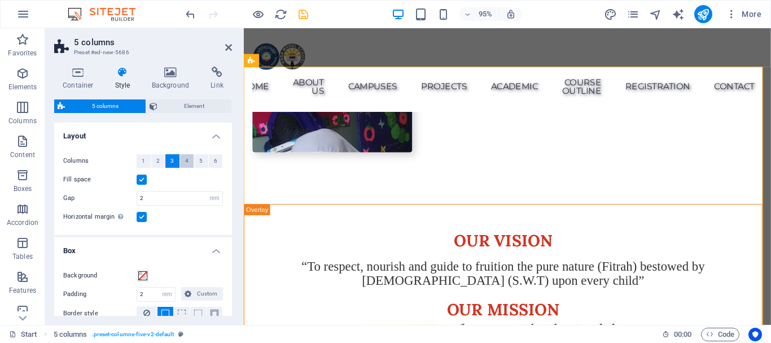
click at [185, 161] on span "4" at bounding box center [186, 161] width 3 height 14
click at [306, 15] on icon "save" at bounding box center [303, 14] width 13 height 13
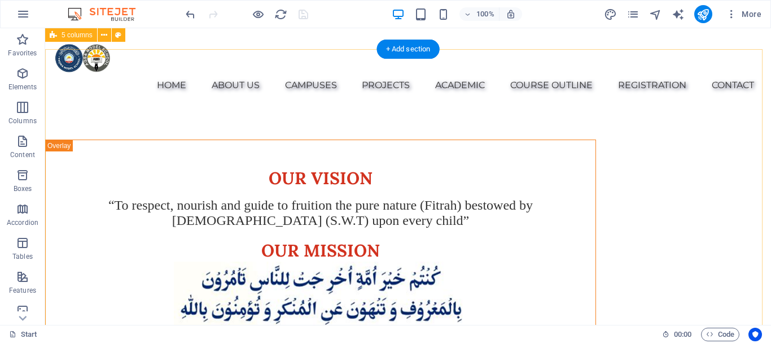
scroll to position [919, 0]
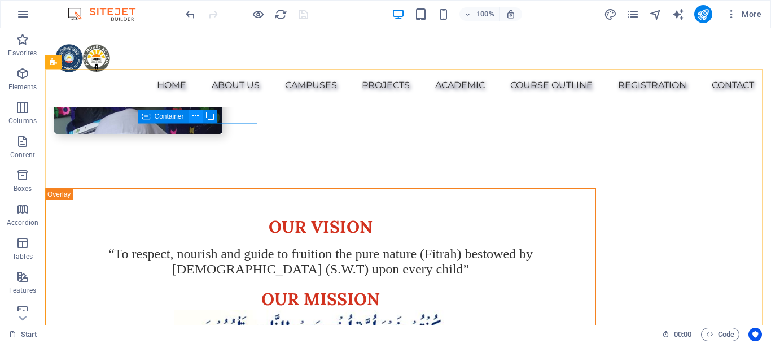
click at [196, 117] on icon at bounding box center [195, 116] width 6 height 12
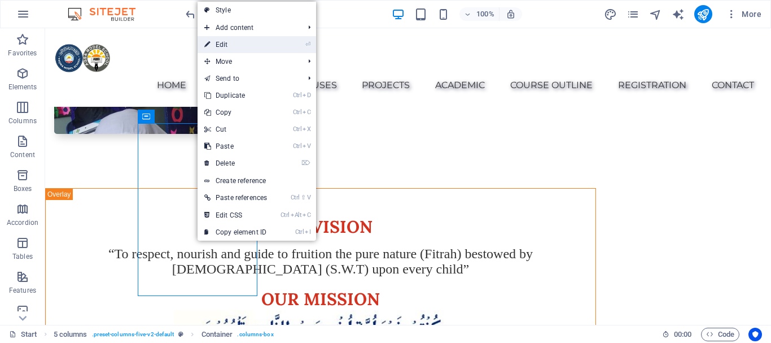
click at [214, 44] on link "⏎ Edit" at bounding box center [236, 44] width 76 height 17
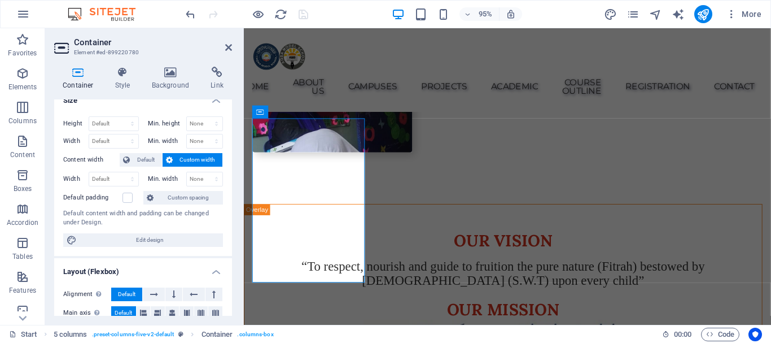
scroll to position [0, 0]
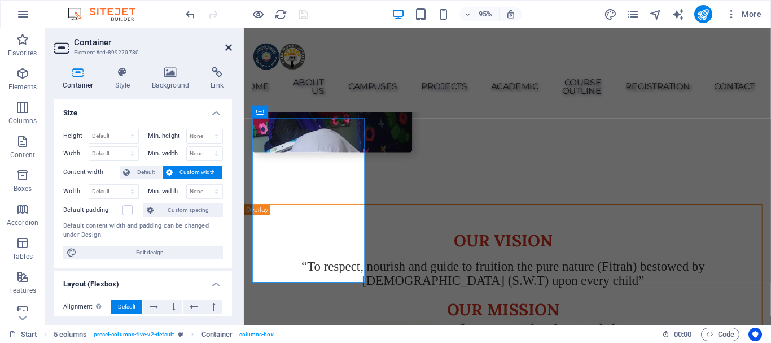
drag, startPoint x: 229, startPoint y: 45, endPoint x: 249, endPoint y: 6, distance: 43.7
click at [229, 45] on icon at bounding box center [228, 47] width 7 height 9
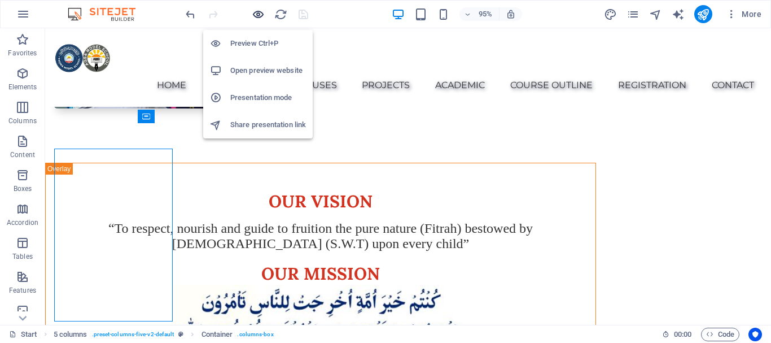
scroll to position [919, 0]
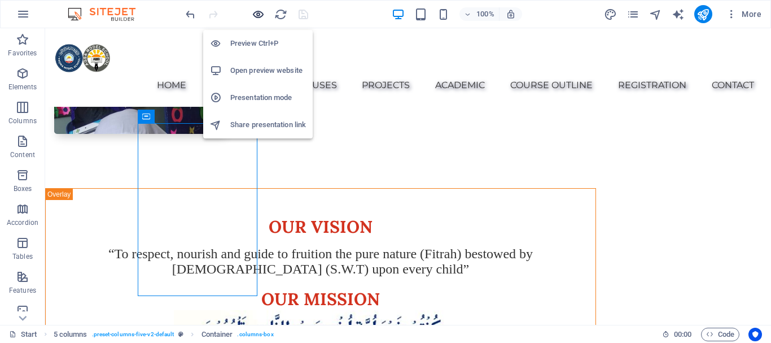
click at [257, 12] on icon "button" at bounding box center [258, 14] width 13 height 13
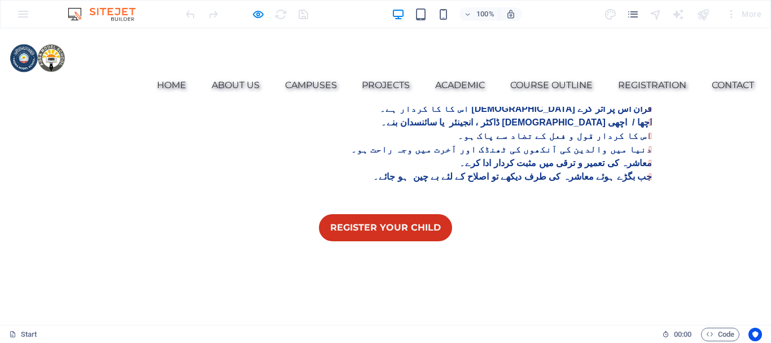
scroll to position [4423, 0]
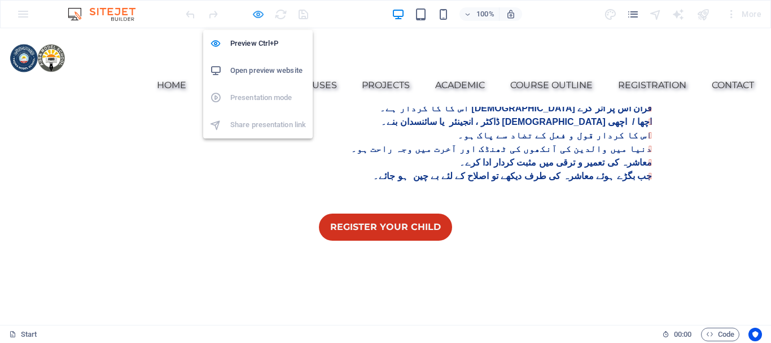
click at [259, 12] on icon "button" at bounding box center [258, 14] width 13 height 13
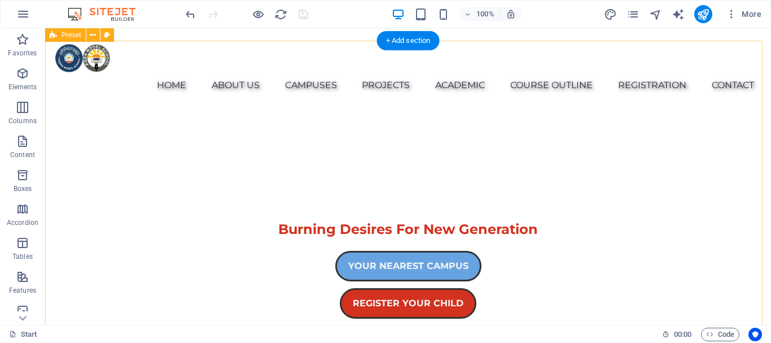
scroll to position [339, 0]
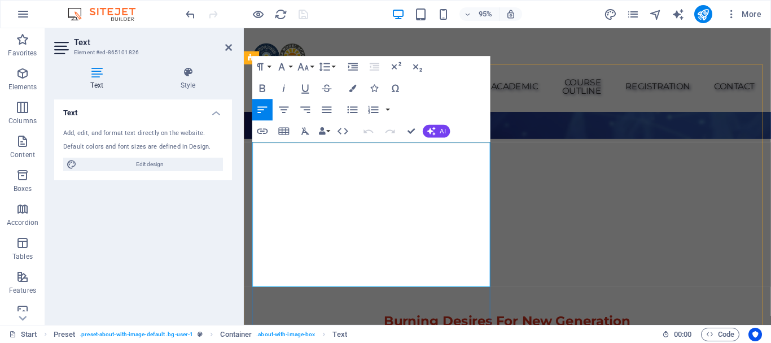
click at [310, 68] on button "Font Size" at bounding box center [305, 66] width 20 height 21
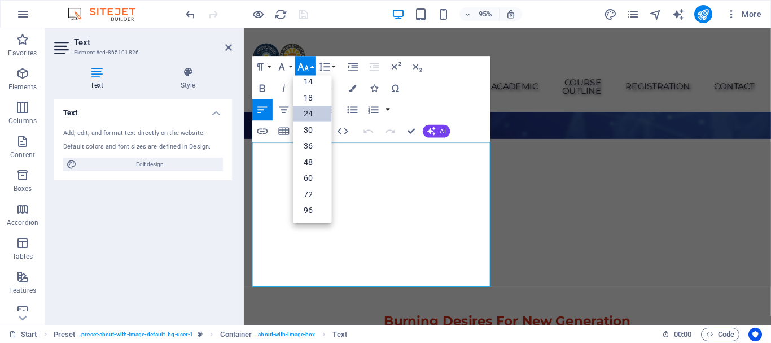
scroll to position [91, 0]
click at [310, 94] on link "18" at bounding box center [312, 98] width 38 height 16
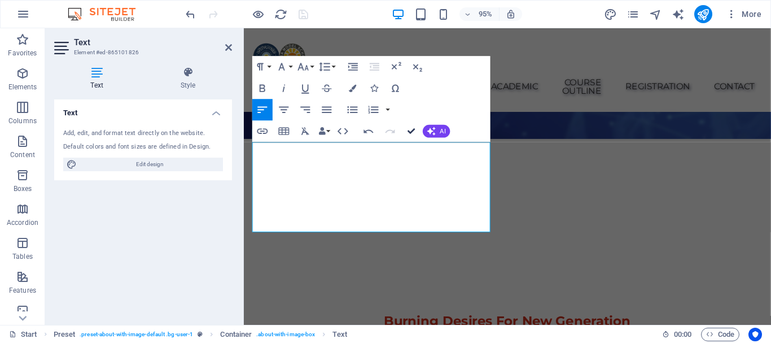
drag, startPoint x: 410, startPoint y: 129, endPoint x: 265, endPoint y: 161, distance: 148.6
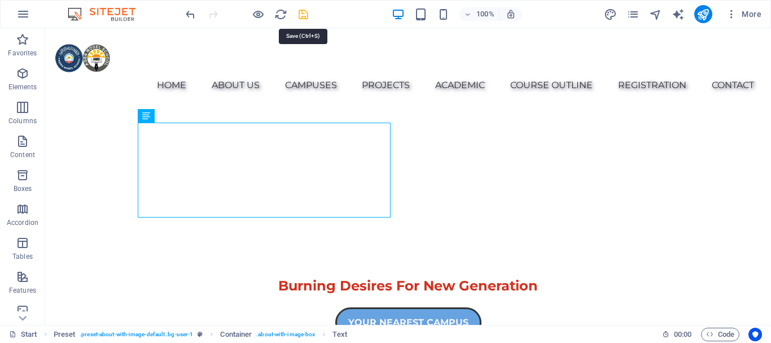
click at [304, 13] on icon "save" at bounding box center [303, 14] width 13 height 13
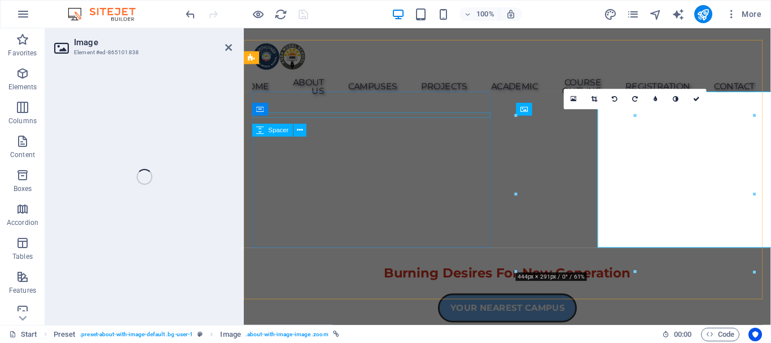
select select "%"
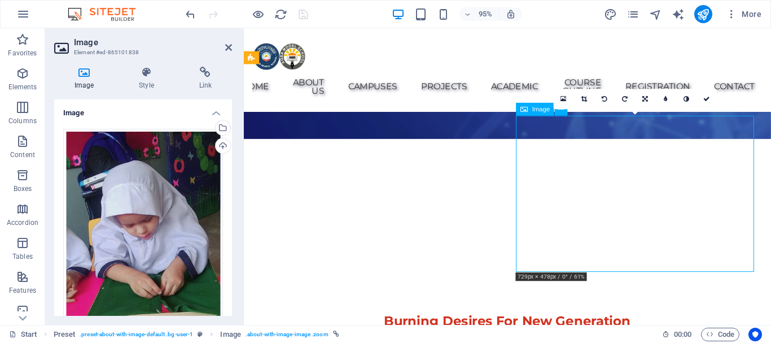
drag, startPoint x: 659, startPoint y: 207, endPoint x: 660, endPoint y: 148, distance: 58.7
click at [645, 95] on link at bounding box center [646, 99] width 20 height 20
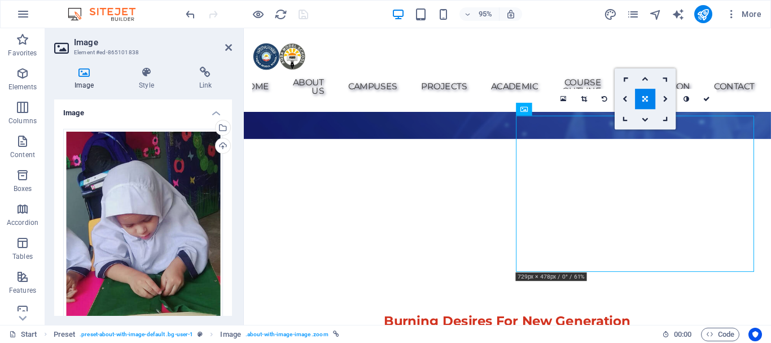
click at [645, 95] on link at bounding box center [646, 99] width 20 height 20
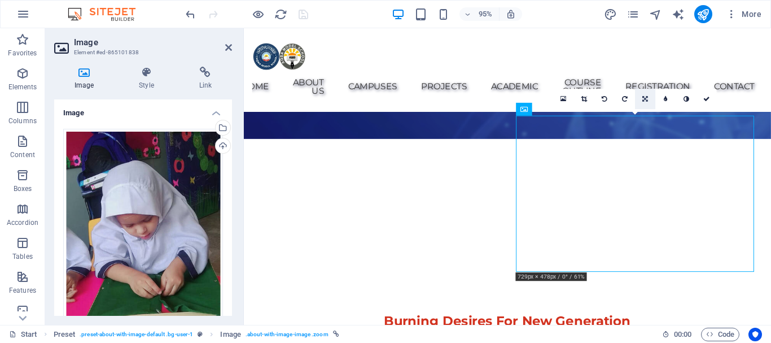
click at [645, 96] on icon at bounding box center [646, 99] width 6 height 6
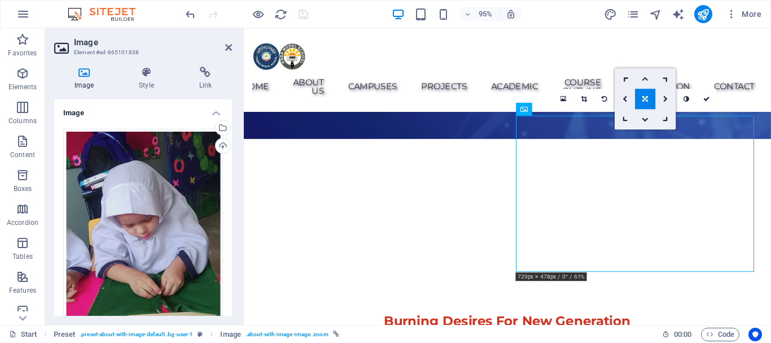
click at [645, 77] on icon at bounding box center [645, 79] width 7 height 6
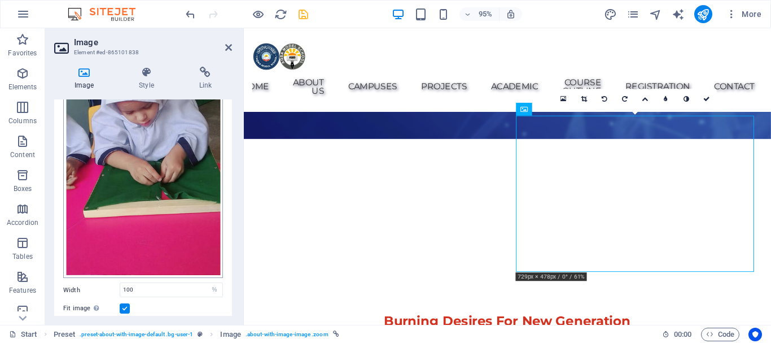
scroll to position [169, 0]
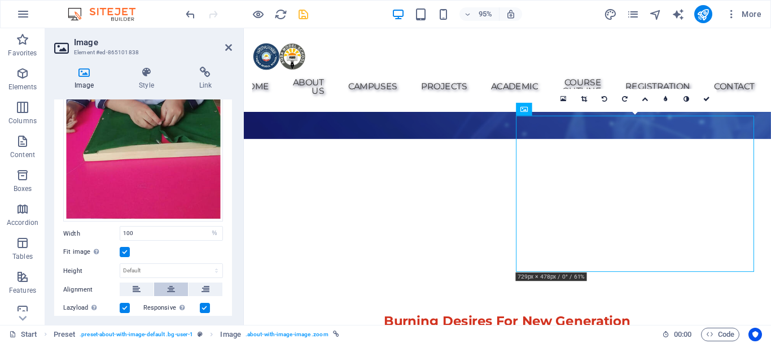
click at [172, 282] on icon at bounding box center [171, 289] width 8 height 14
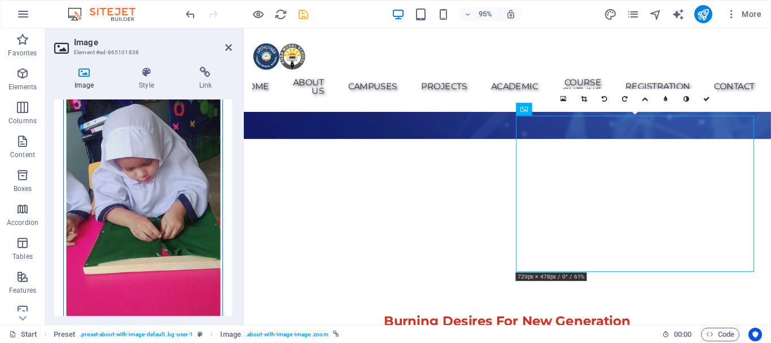
drag, startPoint x: 127, startPoint y: 191, endPoint x: 115, endPoint y: 195, distance: 12.3
click at [127, 191] on div "Drag files here, click to choose files or select files from Files or our free s…" at bounding box center [143, 203] width 160 height 262
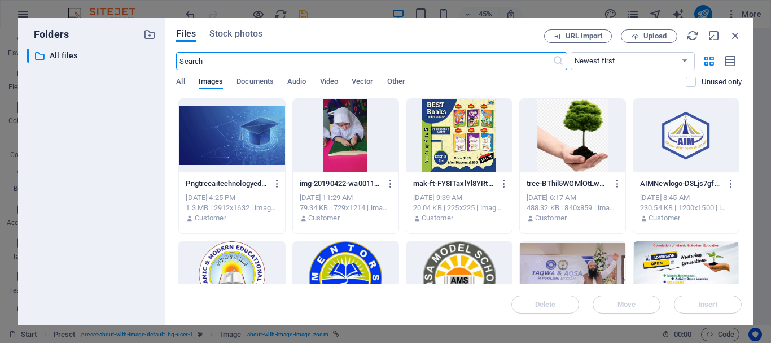
click at [338, 147] on div at bounding box center [346, 135] width 106 height 73
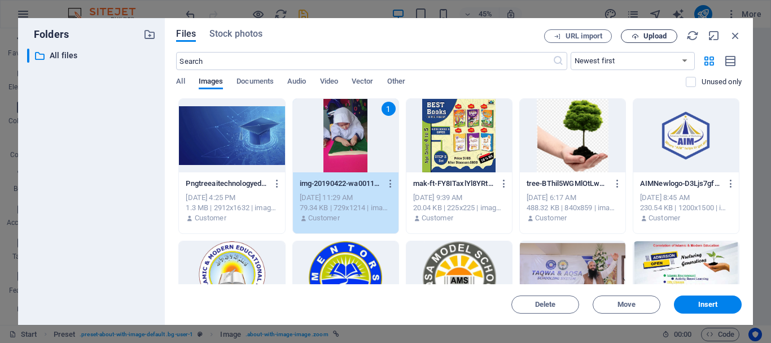
click at [651, 37] on span "Upload" at bounding box center [654, 36] width 23 height 7
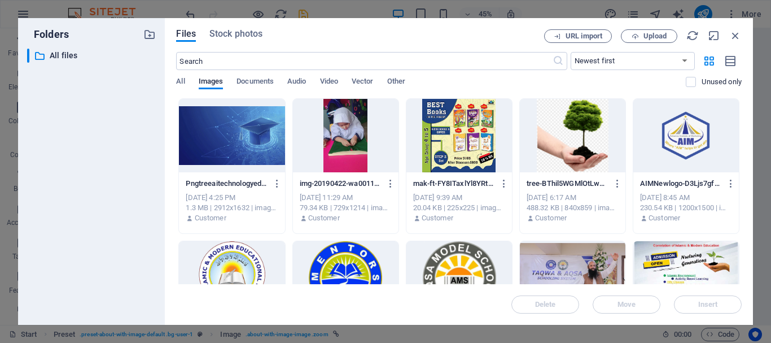
click at [352, 134] on div at bounding box center [346, 135] width 106 height 73
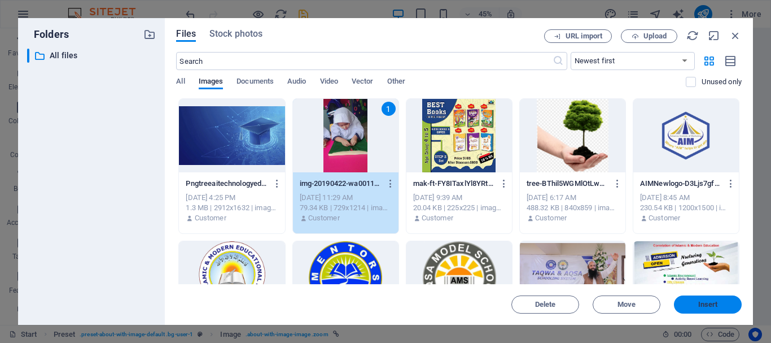
click at [707, 303] on span "Insert" at bounding box center [708, 304] width 20 height 7
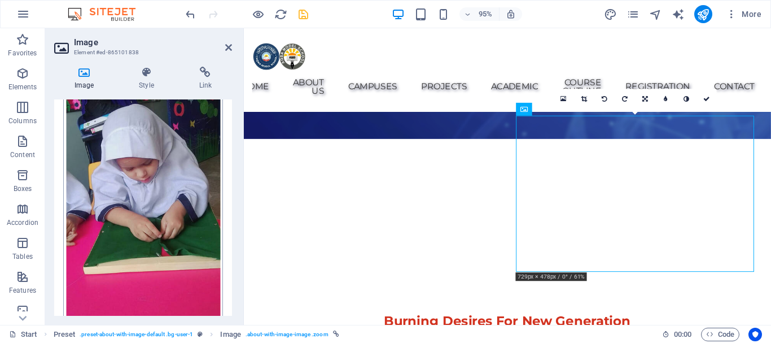
scroll to position [226, 0]
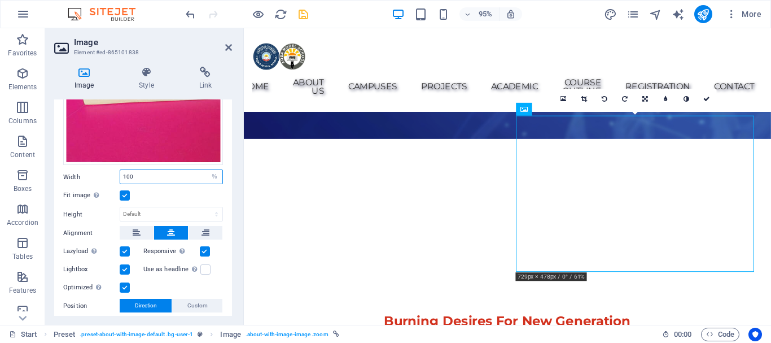
drag, startPoint x: 141, startPoint y: 172, endPoint x: 102, endPoint y: 171, distance: 39.0
click at [108, 172] on div "Width 100 Default auto px rem % em vh vw" at bounding box center [143, 176] width 160 height 15
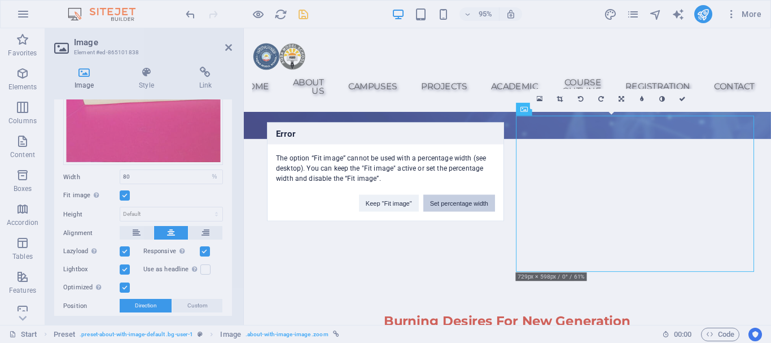
click at [467, 203] on button "Set percentage width" at bounding box center [459, 202] width 72 height 17
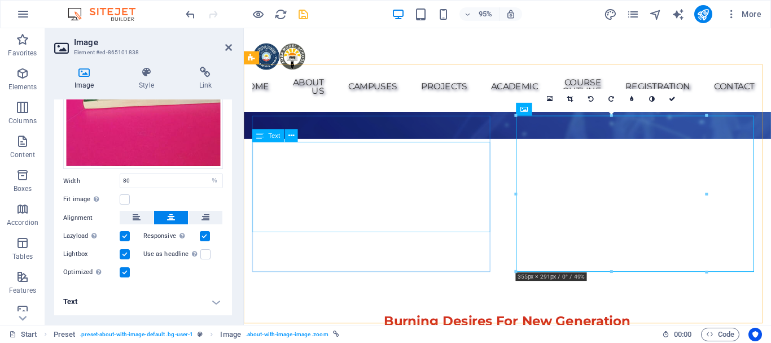
scroll to position [218, 0]
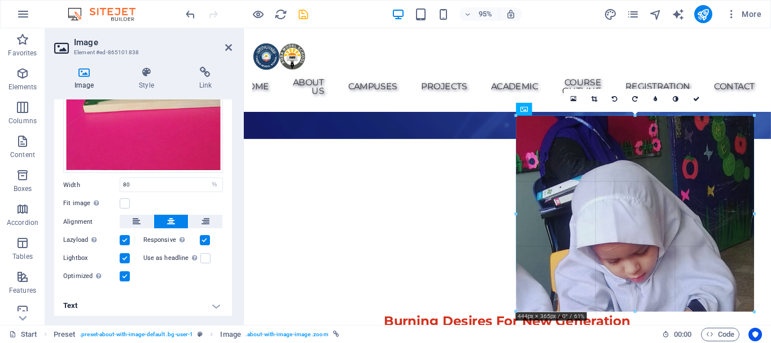
drag, startPoint x: 708, startPoint y: 272, endPoint x: 756, endPoint y: 282, distance: 48.9
type input "444"
select select "px"
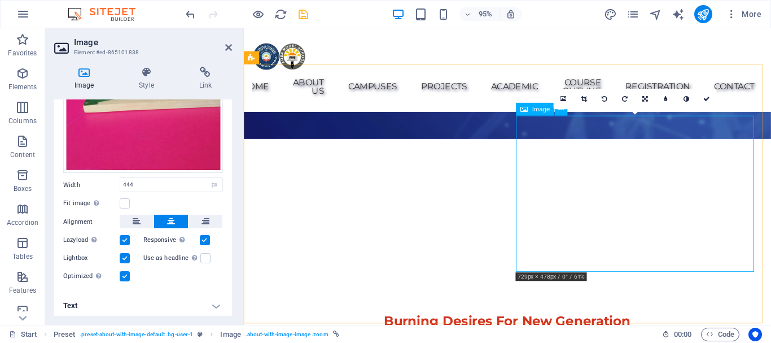
drag, startPoint x: 145, startPoint y: 181, endPoint x: 112, endPoint y: 175, distance: 33.2
click at [112, 177] on div "Width 444 Default auto px rem % em vh vw" at bounding box center [143, 184] width 160 height 15
click at [104, 182] on label "Width" at bounding box center [91, 185] width 56 height 6
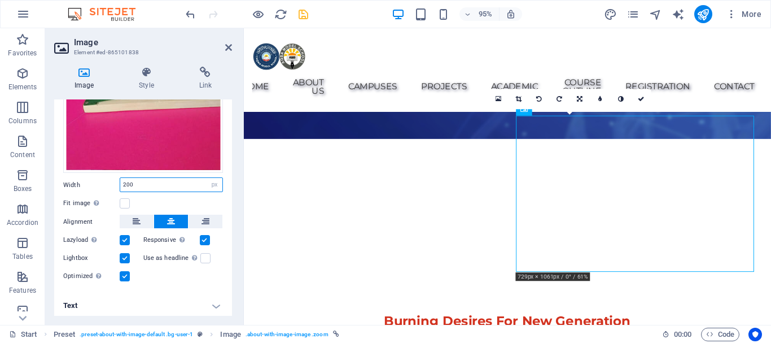
drag, startPoint x: 98, startPoint y: 179, endPoint x: 82, endPoint y: 179, distance: 15.8
click at [82, 179] on div "Width 200 Default auto px rem % em vh vw" at bounding box center [143, 184] width 160 height 15
type input "300"
click at [668, 96] on icon at bounding box center [668, 99] width 7 height 6
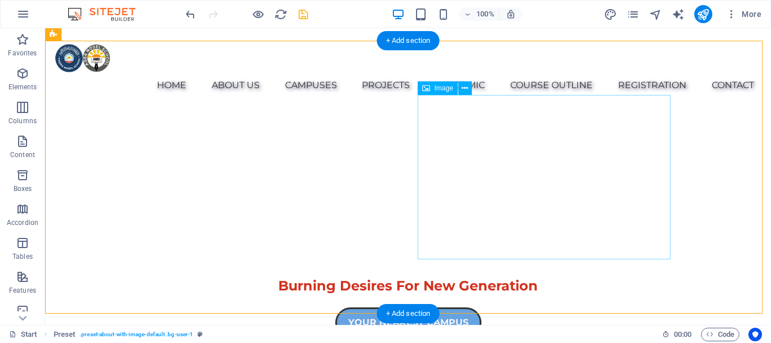
select select "px"
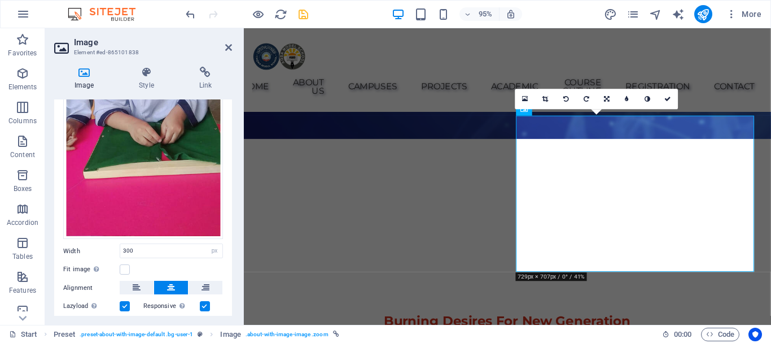
scroll to position [217, 0]
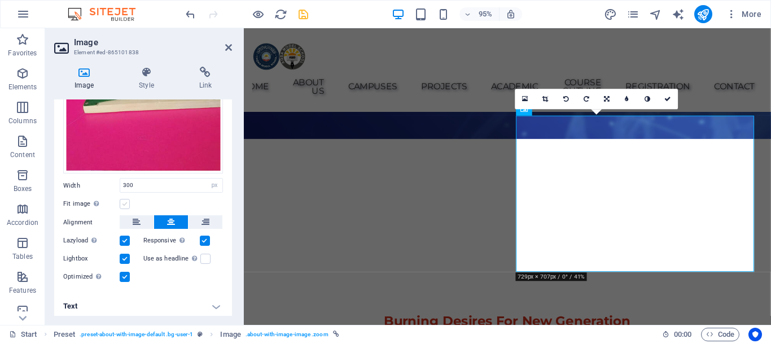
click at [123, 199] on label at bounding box center [125, 204] width 10 height 10
click at [0, 0] on input "Fit image Automatically fit image to a fixed width and height" at bounding box center [0, 0] width 0 height 0
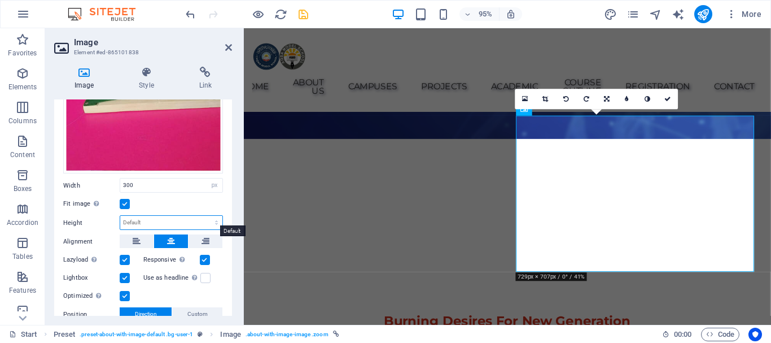
click at [153, 217] on select "Default auto px" at bounding box center [171, 223] width 102 height 14
click at [120, 216] on select "Default auto px" at bounding box center [171, 223] width 102 height 14
select select "DISABLED_OPTION_VALUE"
click at [211, 181] on select "Default auto px rem % em vh vw" at bounding box center [215, 185] width 16 height 14
select select "default"
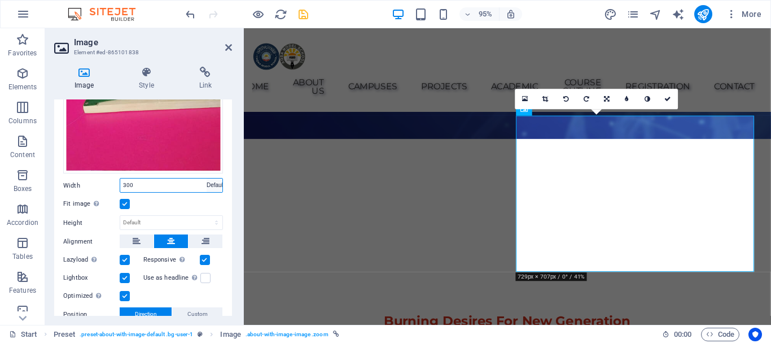
click at [207, 178] on select "Default auto px rem % em vh vw" at bounding box center [215, 185] width 16 height 14
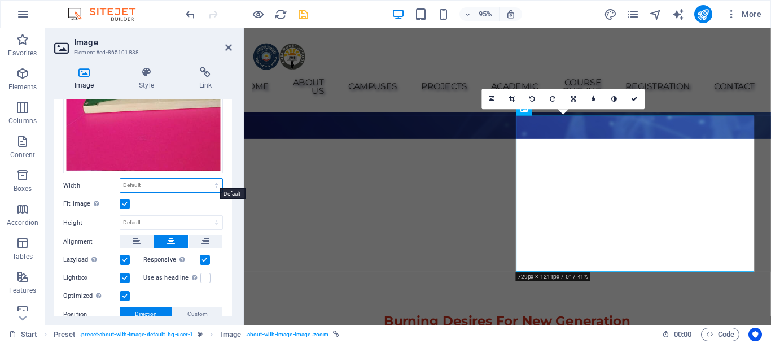
click at [215, 179] on select "Default auto px rem % em vh vw" at bounding box center [171, 185] width 102 height 14
click at [120, 178] on select "Default auto px rem % em vh vw" at bounding box center [171, 185] width 102 height 14
select select "DISABLED_OPTION_VALUE"
click at [212, 217] on select "Default auto px" at bounding box center [171, 223] width 102 height 14
click at [120, 216] on select "Default auto px" at bounding box center [171, 223] width 102 height 14
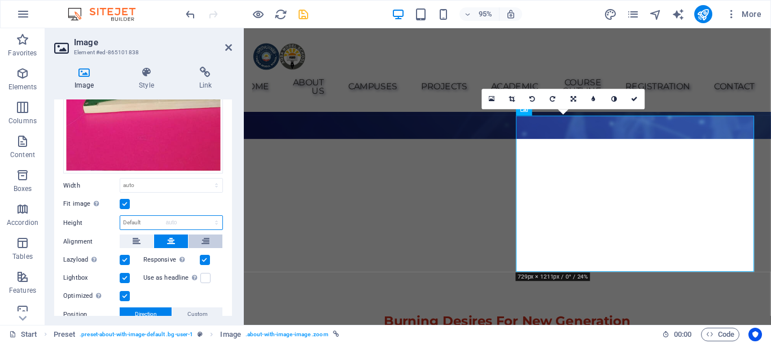
select select "DISABLED_OPTION_VALUE"
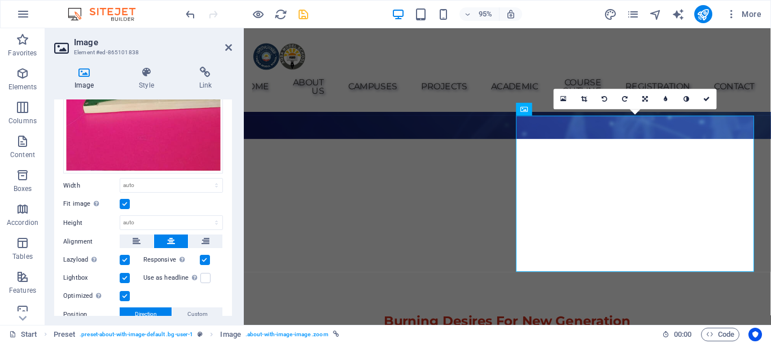
click at [125, 201] on label at bounding box center [125, 204] width 10 height 10
click at [0, 0] on input "Fit image Automatically fit image to a fixed width and height" at bounding box center [0, 0] width 0 height 0
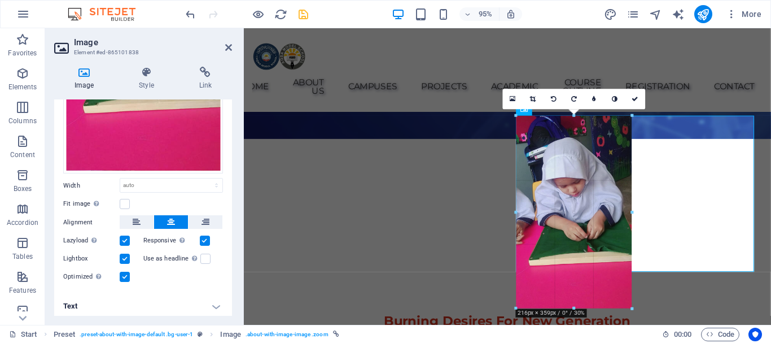
drag, startPoint x: 388, startPoint y: 176, endPoint x: 348, endPoint y: 291, distance: 121.7
type input "216"
select select "px"
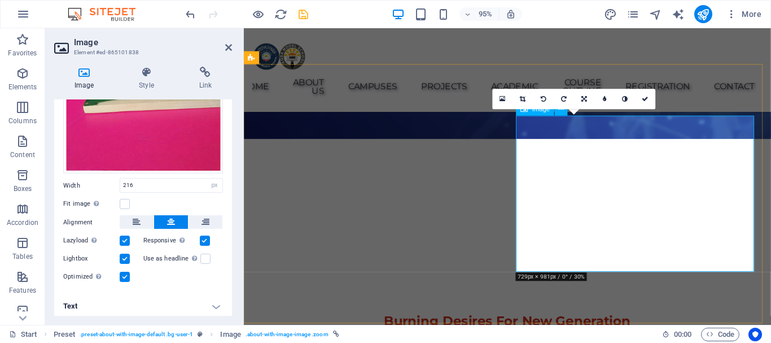
click at [524, 99] on icon at bounding box center [523, 99] width 6 height 6
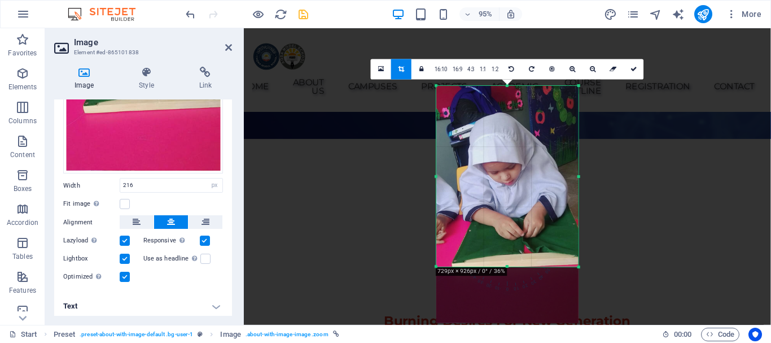
drag, startPoint x: 506, startPoint y: 295, endPoint x: 510, endPoint y: 236, distance: 59.4
click at [510, 236] on div "180 170 160 150 140 130 120 110 100 90 80 70 60 50 40 30 20 10 0 -10 -20 -30 -4…" at bounding box center [507, 176] width 142 height 181
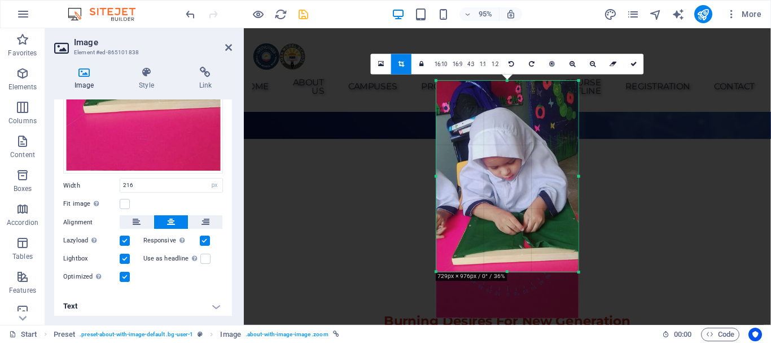
drag, startPoint x: 505, startPoint y: 266, endPoint x: 630, endPoint y: 75, distance: 228.3
click at [511, 272] on div "180 170 160 150 140 130 120 110 100 90 80 70 60 50 40 30 20 10 0 -10 -20 -30 -4…" at bounding box center [507, 176] width 142 height 191
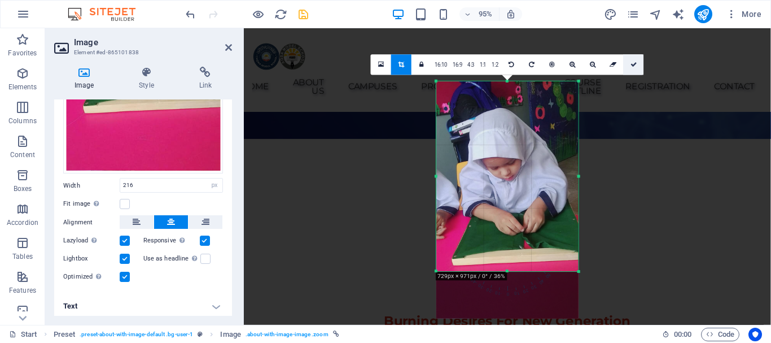
click at [632, 62] on icon at bounding box center [633, 65] width 7 height 6
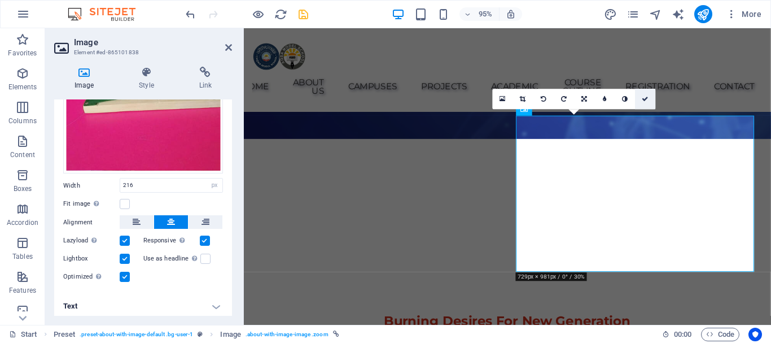
click at [644, 97] on icon at bounding box center [645, 99] width 7 height 6
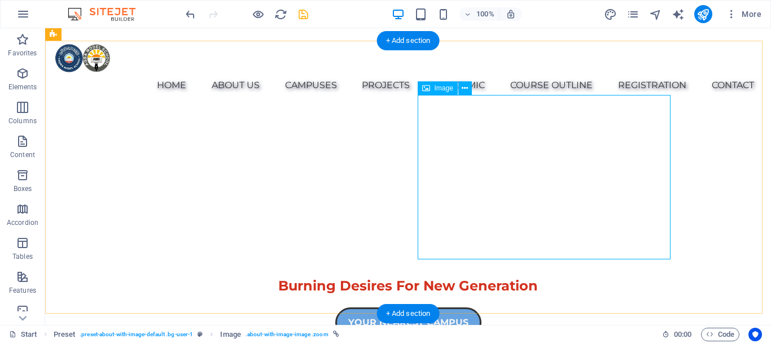
select select "px"
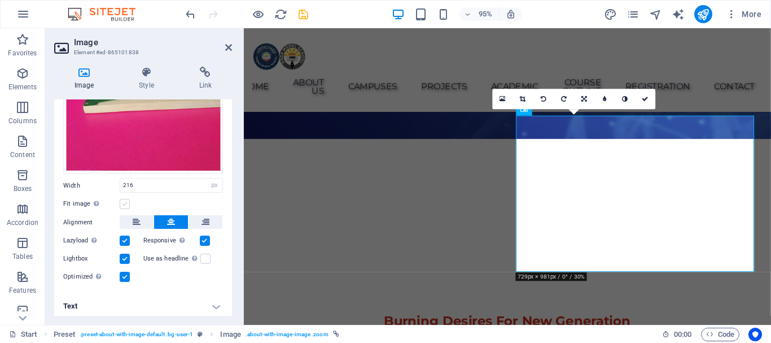
click at [124, 199] on label at bounding box center [125, 204] width 10 height 10
click at [0, 0] on input "Fit image Automatically fit image to a fixed width and height" at bounding box center [0, 0] width 0 height 0
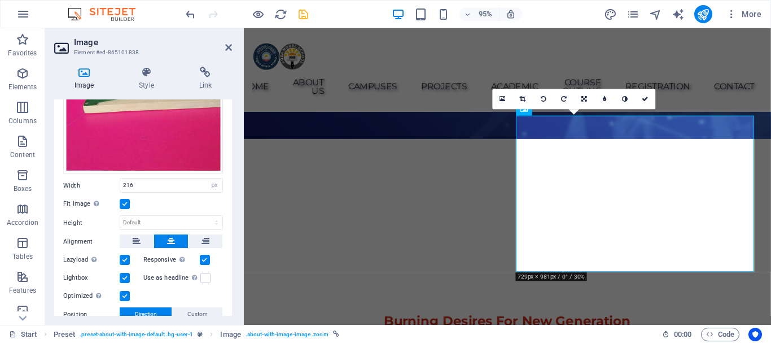
scroll to position [294, 0]
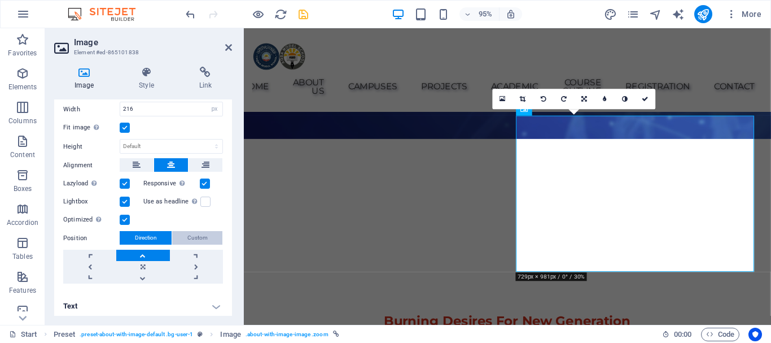
click at [209, 231] on button "Custom" at bounding box center [197, 238] width 50 height 14
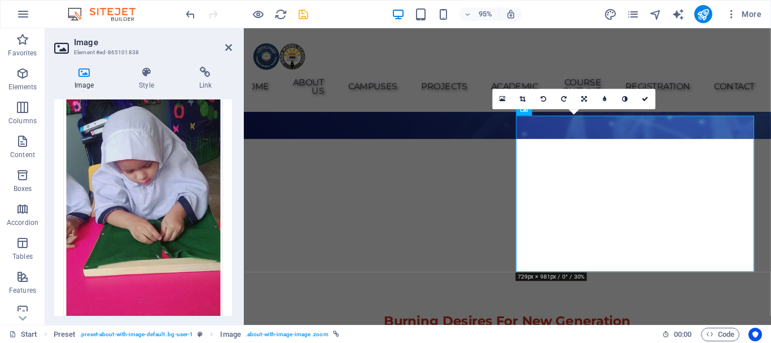
scroll to position [0, 0]
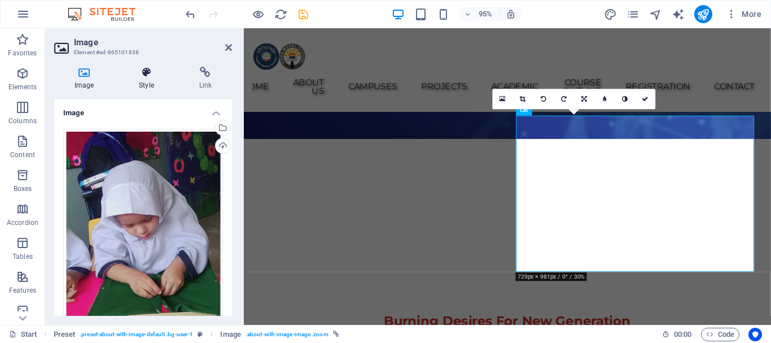
click at [143, 75] on icon at bounding box center [146, 72] width 55 height 11
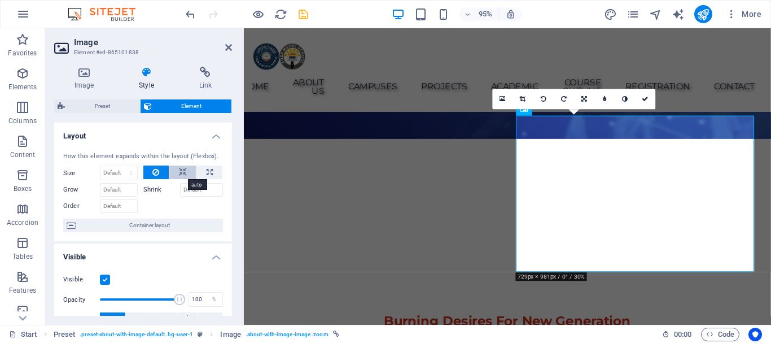
click at [179, 170] on icon at bounding box center [183, 172] width 8 height 14
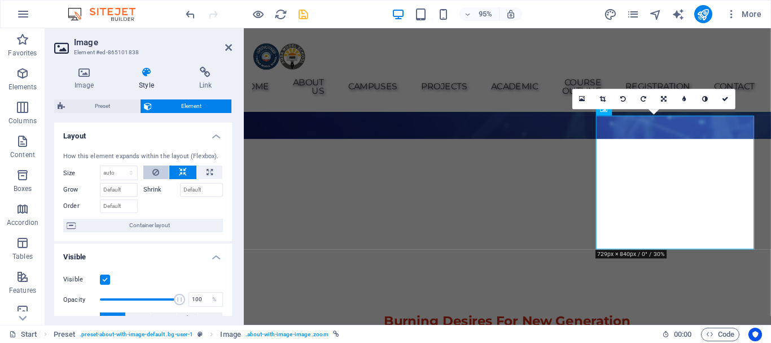
click at [156, 166] on icon at bounding box center [155, 172] width 7 height 14
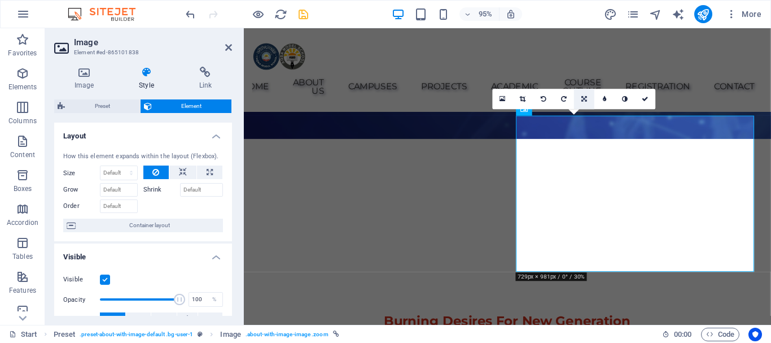
click at [585, 98] on icon at bounding box center [584, 99] width 6 height 6
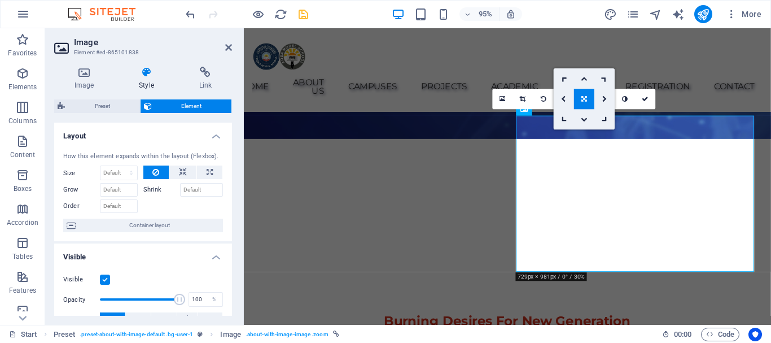
click at [585, 98] on icon at bounding box center [584, 99] width 6 height 6
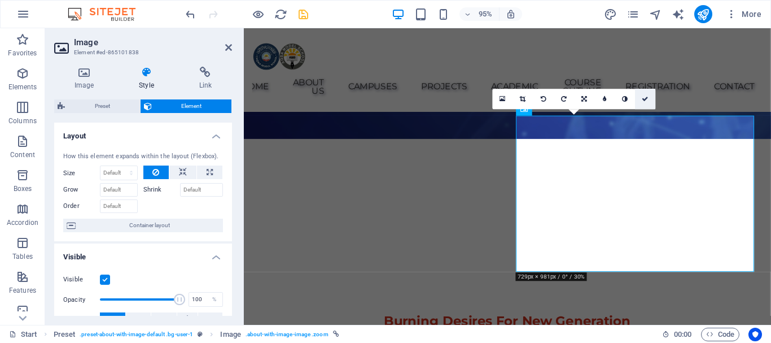
click at [647, 98] on icon at bounding box center [645, 99] width 7 height 6
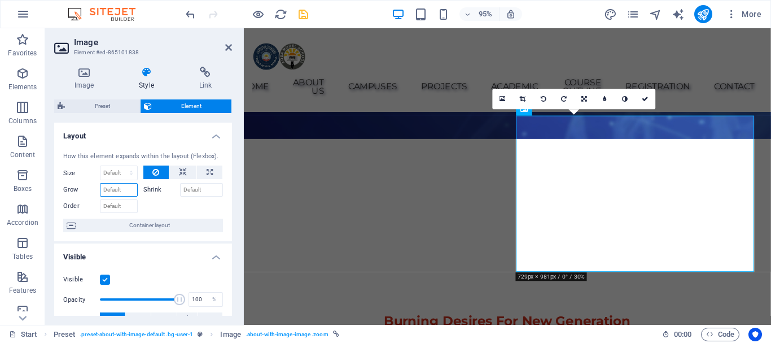
click at [121, 189] on input "Grow" at bounding box center [119, 190] width 38 height 14
click at [179, 169] on icon at bounding box center [183, 172] width 8 height 14
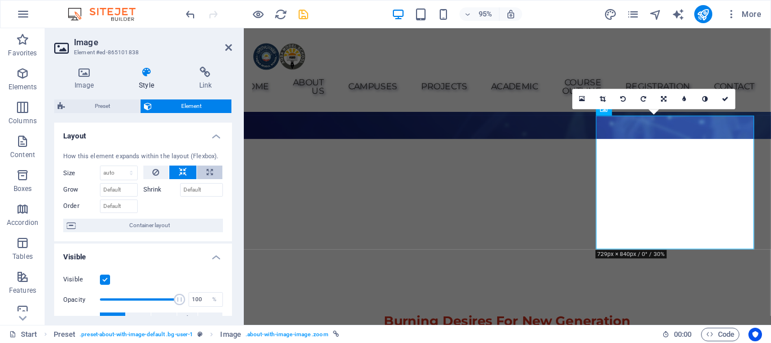
click at [207, 170] on icon at bounding box center [210, 172] width 6 height 14
type input "100"
select select "%"
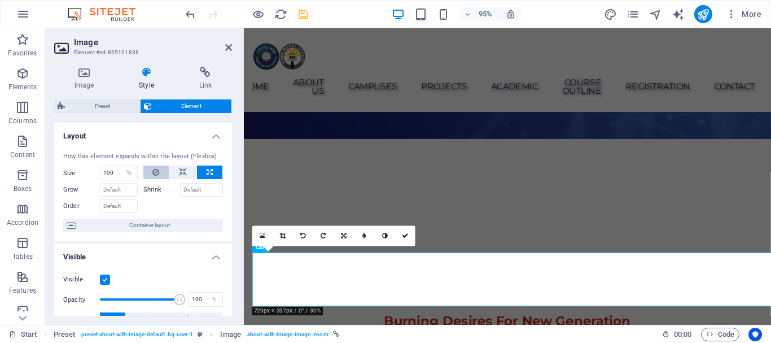
click at [152, 171] on icon at bounding box center [155, 172] width 7 height 14
select select "DISABLED_OPTION_VALUE"
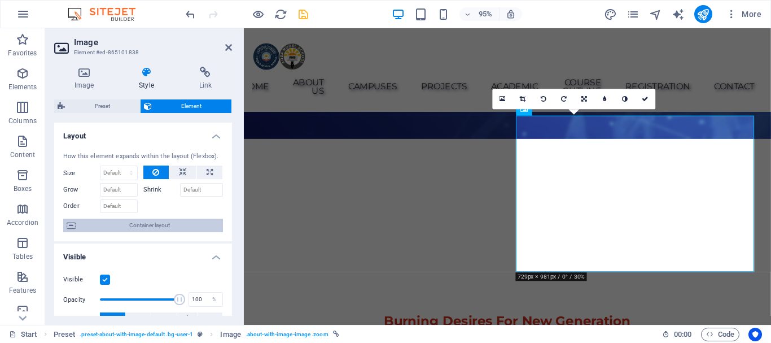
click at [154, 227] on span "Container layout" at bounding box center [149, 225] width 141 height 14
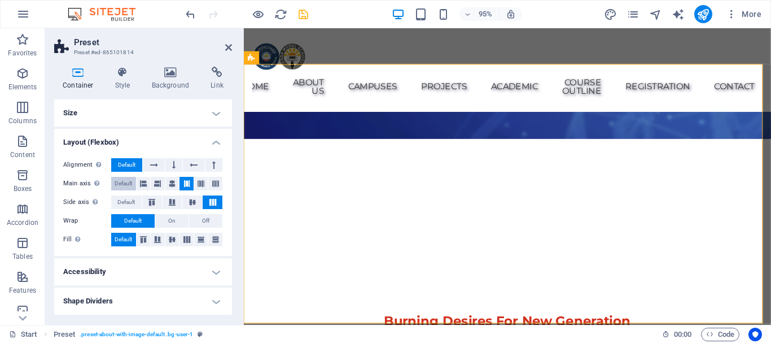
click at [122, 183] on span "Default" at bounding box center [123, 184] width 17 height 14
click at [123, 202] on span "Default" at bounding box center [125, 202] width 17 height 14
click at [213, 109] on h4 "Size" at bounding box center [143, 112] width 178 height 27
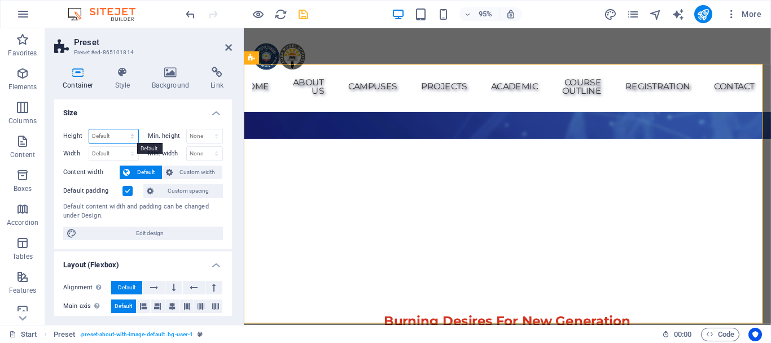
click at [106, 133] on select "Default px rem % vh vw" at bounding box center [113, 136] width 49 height 14
click at [89, 129] on select "Default px rem % vh vw" at bounding box center [113, 136] width 49 height 14
select select "DISABLED_OPTION_VALUE"
click at [177, 78] on h4 "Background" at bounding box center [172, 79] width 59 height 24
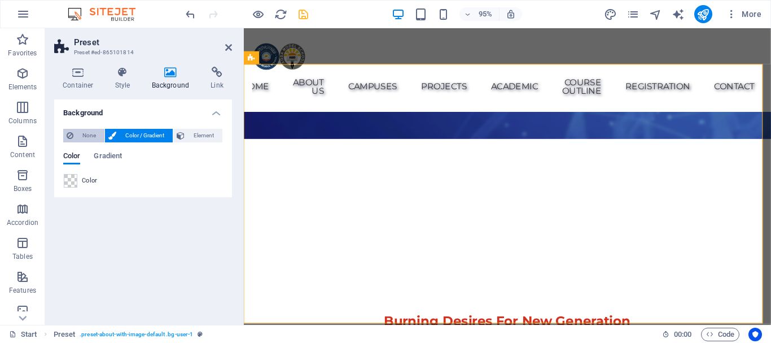
click at [84, 134] on span "None" at bounding box center [89, 136] width 24 height 14
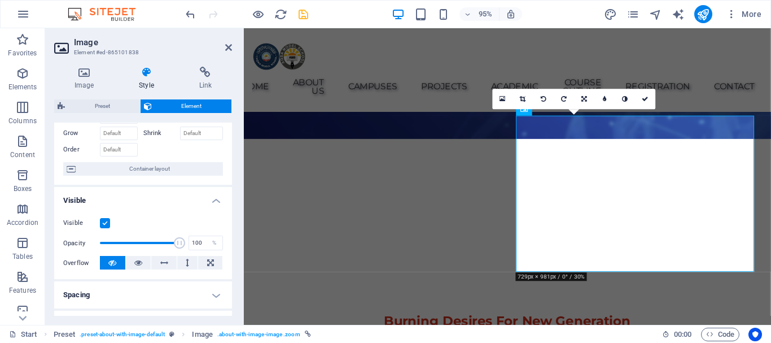
scroll to position [113, 0]
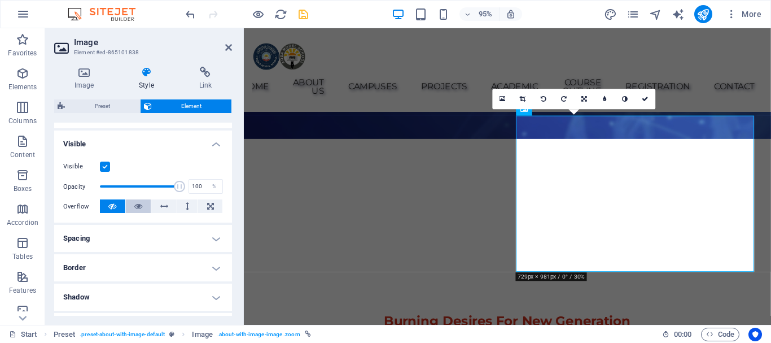
click at [135, 204] on icon at bounding box center [138, 206] width 8 height 14
click at [110, 204] on icon at bounding box center [112, 206] width 8 height 14
click at [214, 237] on h4 "Spacing" at bounding box center [143, 238] width 178 height 27
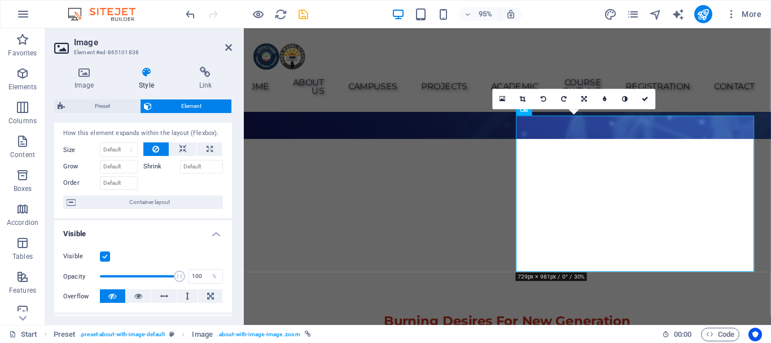
scroll to position [0, 0]
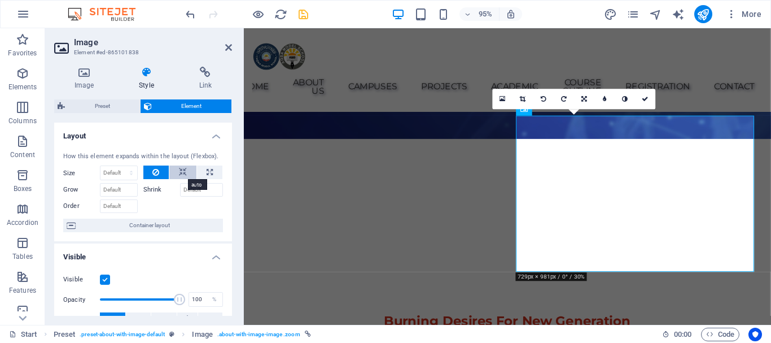
click at [180, 170] on icon at bounding box center [183, 172] width 8 height 14
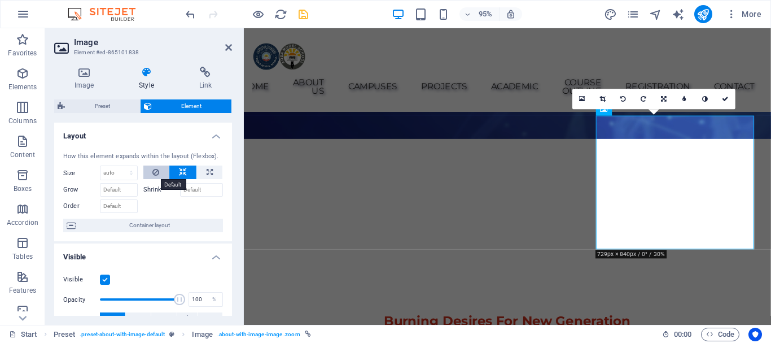
click at [153, 172] on icon at bounding box center [155, 172] width 7 height 14
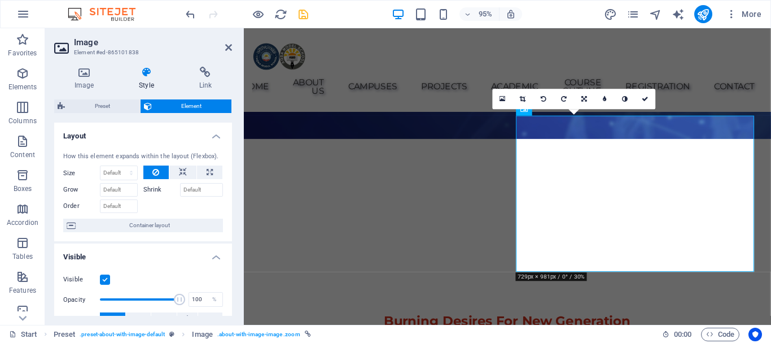
click at [107, 277] on label at bounding box center [105, 279] width 10 height 10
click at [0, 0] on input "Visible" at bounding box center [0, 0] width 0 height 0
click at [104, 278] on label at bounding box center [105, 279] width 10 height 10
click at [0, 0] on input "Visible" at bounding box center [0, 0] width 0 height 0
type input "100"
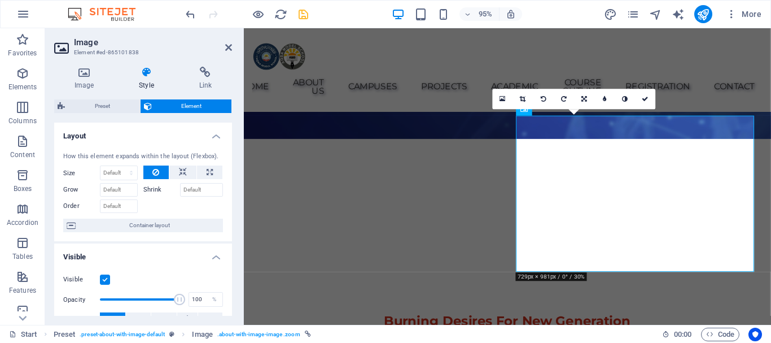
drag, startPoint x: 179, startPoint y: 297, endPoint x: 143, endPoint y: 281, distance: 39.9
click at [195, 299] on div "Opacity 100 %" at bounding box center [143, 299] width 160 height 17
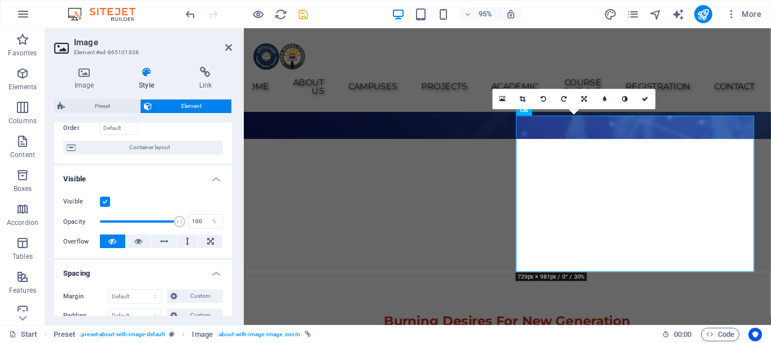
scroll to position [113, 0]
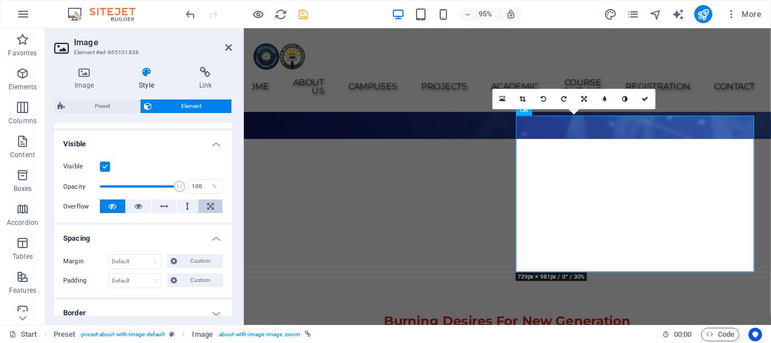
click at [208, 204] on icon at bounding box center [210, 206] width 7 height 14
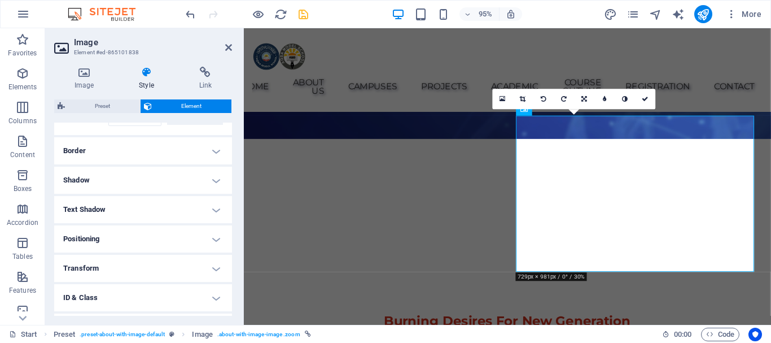
scroll to position [282, 0]
click at [211, 142] on h4 "Border" at bounding box center [143, 143] width 178 height 27
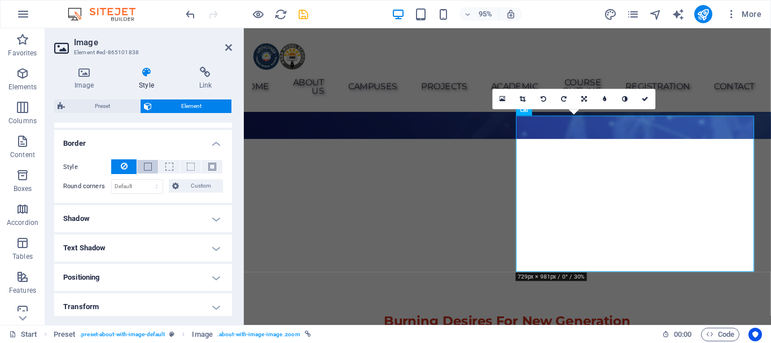
click at [148, 163] on span at bounding box center [148, 167] width 8 height 8
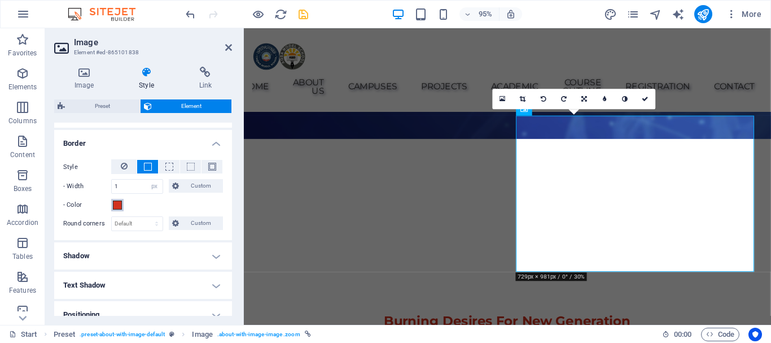
click at [115, 205] on span at bounding box center [117, 204] width 9 height 9
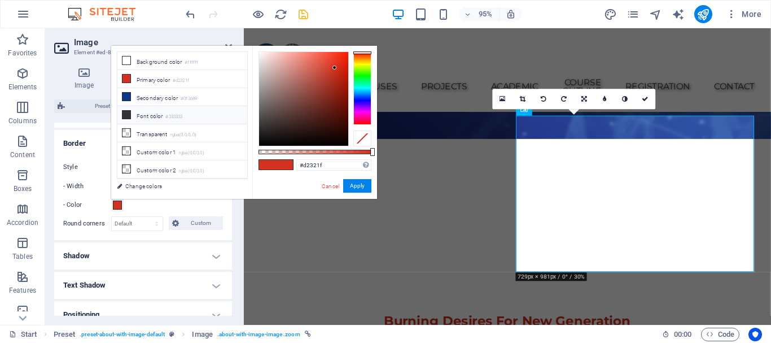
click at [127, 111] on icon at bounding box center [126, 115] width 8 height 8
type input "#333333"
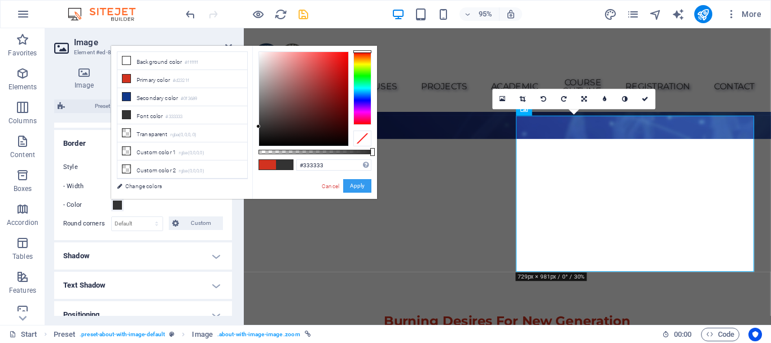
click at [358, 184] on button "Apply" at bounding box center [357, 186] width 28 height 14
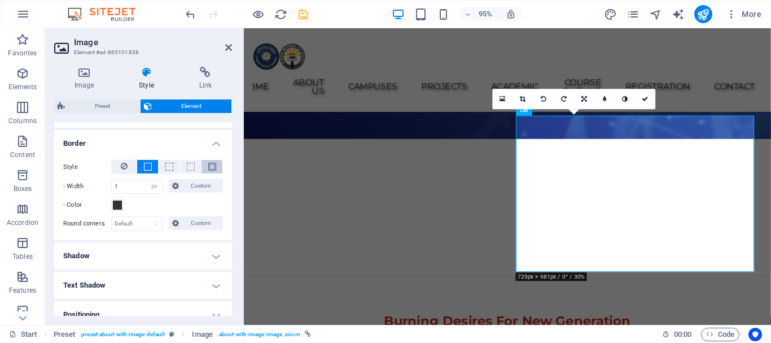
click at [209, 163] on span at bounding box center [212, 167] width 8 height 8
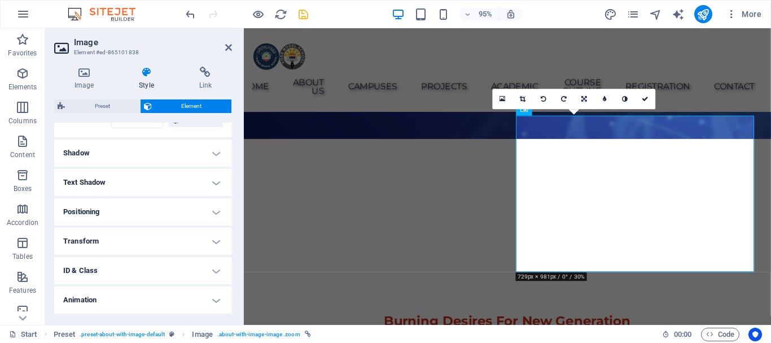
scroll to position [412, 0]
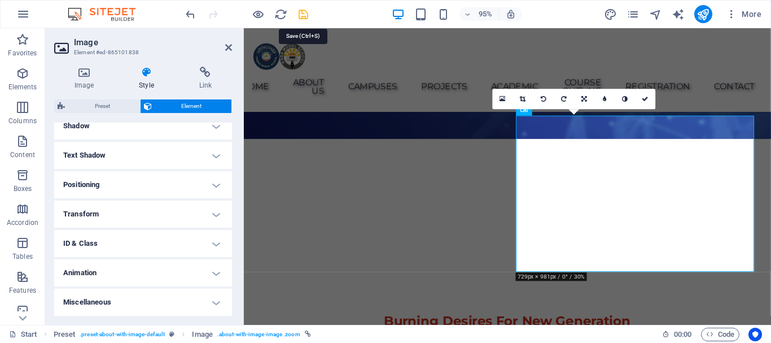
click at [304, 12] on icon "save" at bounding box center [303, 14] width 13 height 13
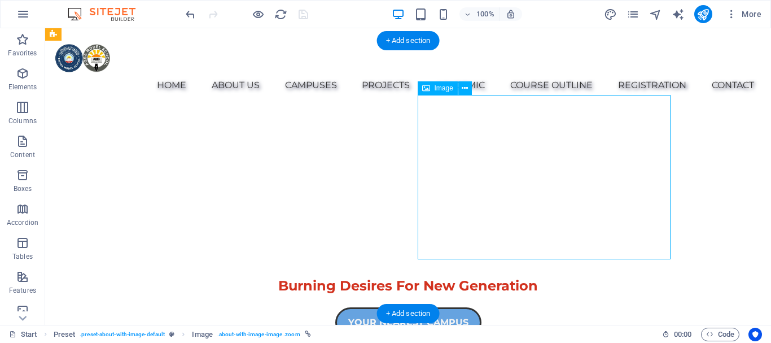
select select "px"
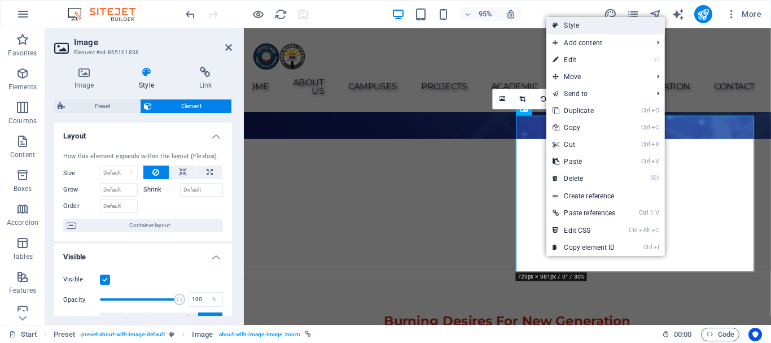
click at [584, 29] on link "Style" at bounding box center [605, 25] width 119 height 17
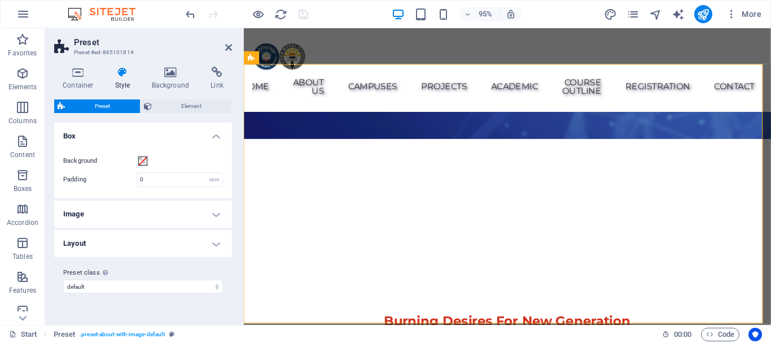
click at [219, 242] on h4 "Layout" at bounding box center [143, 243] width 178 height 27
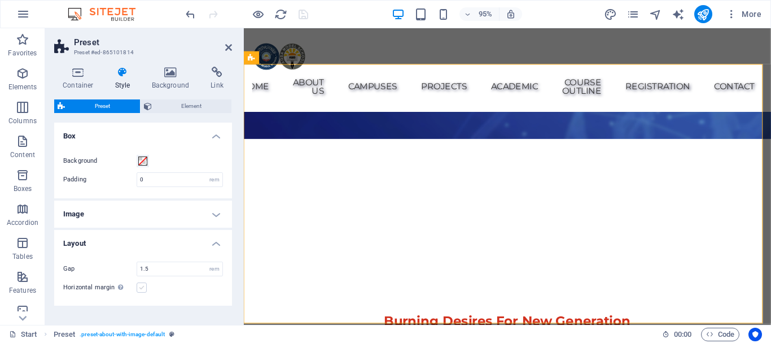
click at [142, 288] on label at bounding box center [142, 287] width 10 height 10
click at [0, 0] on input "Horizontal margin Only if the containers "Content width" is not set to "Default"" at bounding box center [0, 0] width 0 height 0
click at [214, 211] on h4 "Image" at bounding box center [143, 213] width 178 height 27
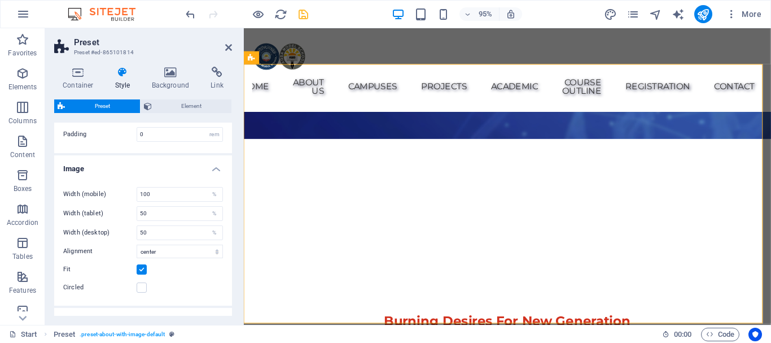
scroll to position [56, 0]
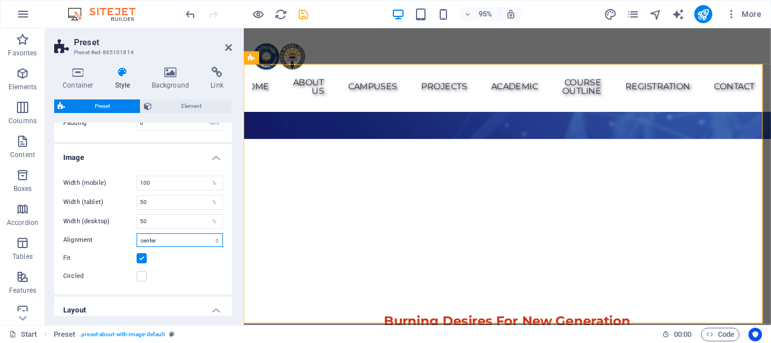
click at [215, 239] on select "top left top center top right center left center center right bottom left botto…" at bounding box center [180, 240] width 86 height 14
select select "top left"
click at [137, 233] on select "top left top center top right center left center center right bottom left botto…" at bounding box center [180, 240] width 86 height 14
click at [141, 255] on label at bounding box center [142, 258] width 10 height 10
click at [0, 0] on input "Fit" at bounding box center [0, 0] width 0 height 0
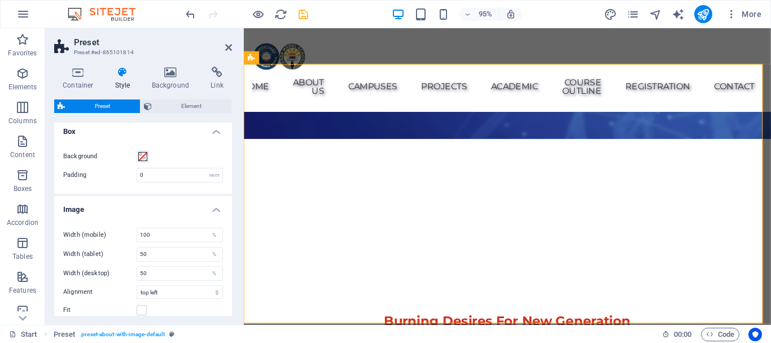
scroll to position [0, 0]
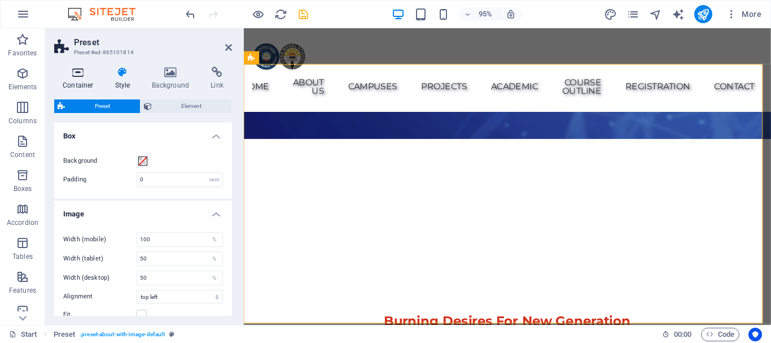
click at [84, 74] on icon at bounding box center [78, 72] width 48 height 11
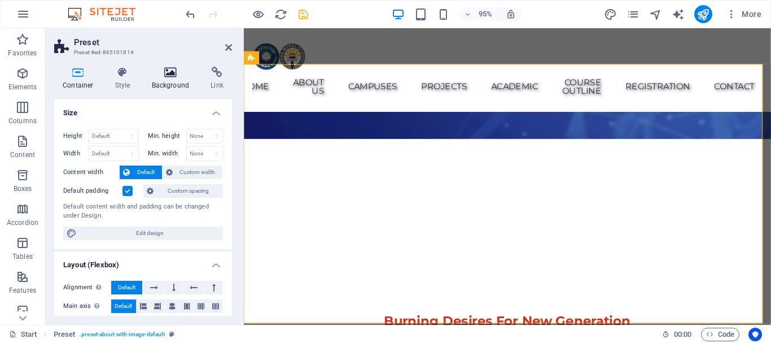
click at [181, 76] on icon at bounding box center [170, 72] width 55 height 11
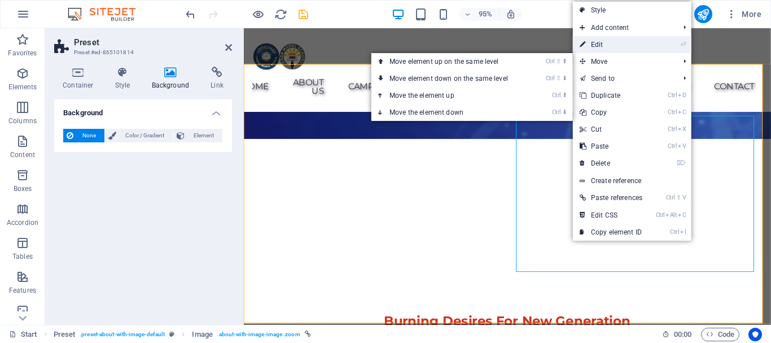
click at [625, 47] on link "⏎ Edit" at bounding box center [611, 44] width 76 height 17
select select "px"
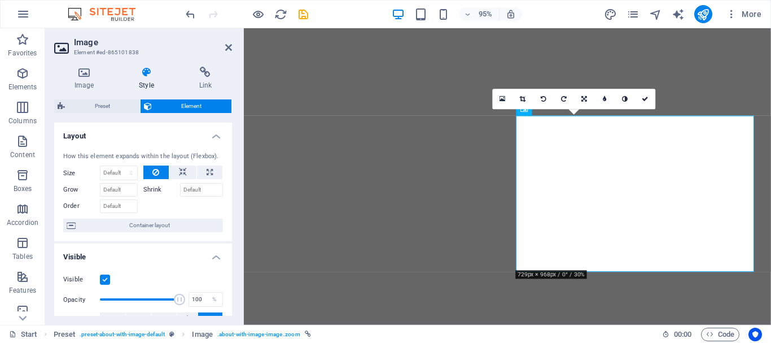
select select "px"
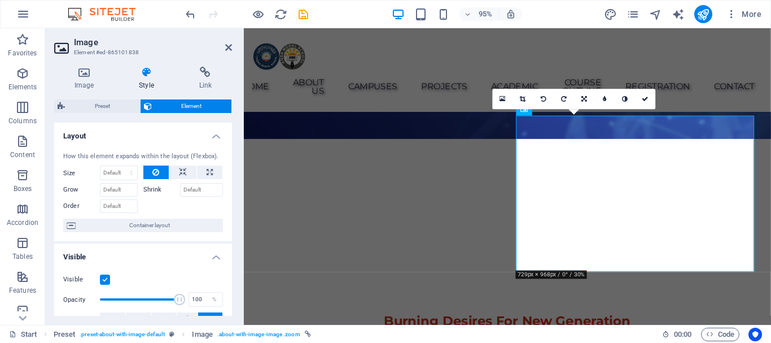
scroll to position [339, 0]
click at [300, 16] on icon "save" at bounding box center [303, 14] width 13 height 13
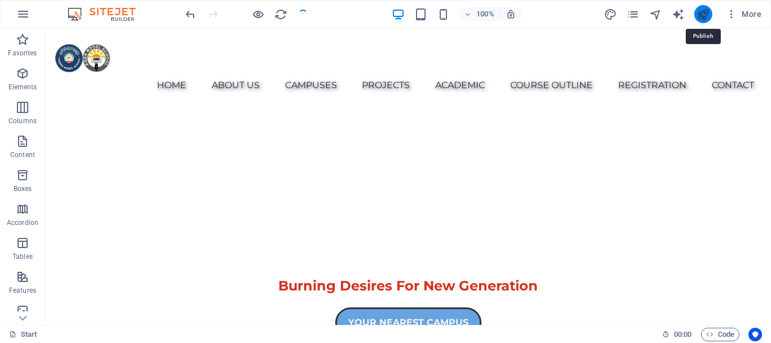
click at [703, 11] on icon "publish" at bounding box center [703, 14] width 13 height 13
